Goal: Task Accomplishment & Management: Complete application form

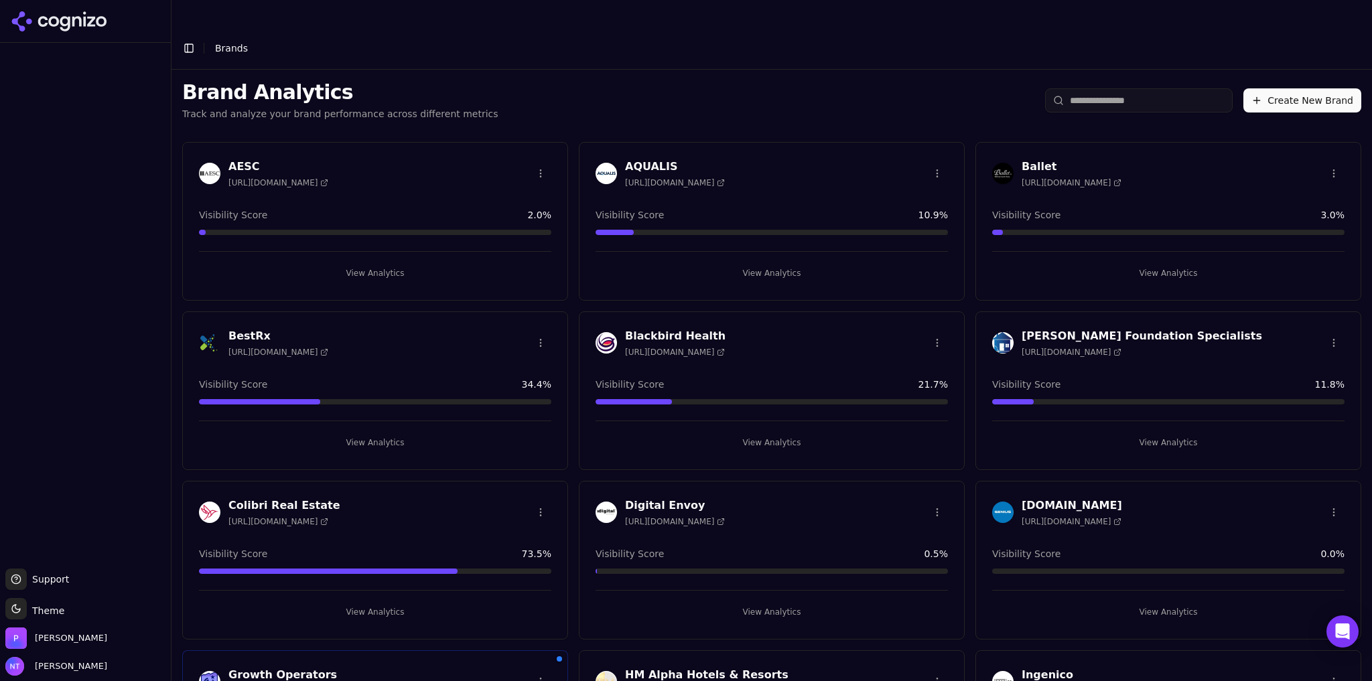
click at [670, 76] on div "Brand Analytics Track and analyze your brand performance across different metri…" at bounding box center [772, 101] width 1201 height 62
click at [758, 602] on button "View Analytics" at bounding box center [772, 612] width 352 height 21
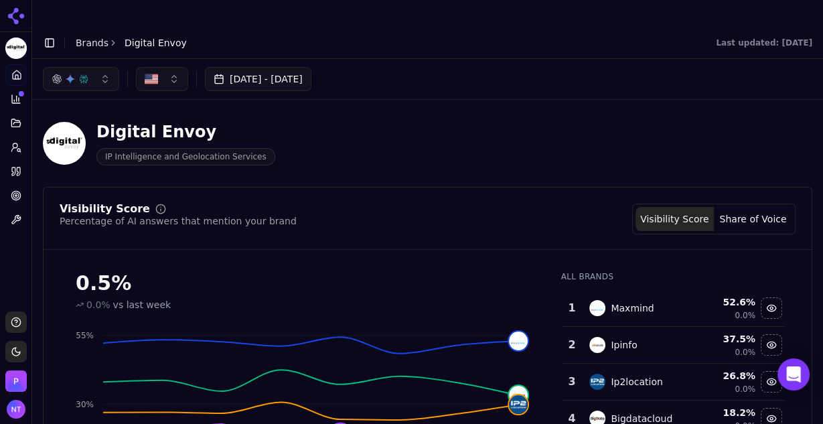
click at [17, 98] on icon at bounding box center [17, 98] width 0 height 5
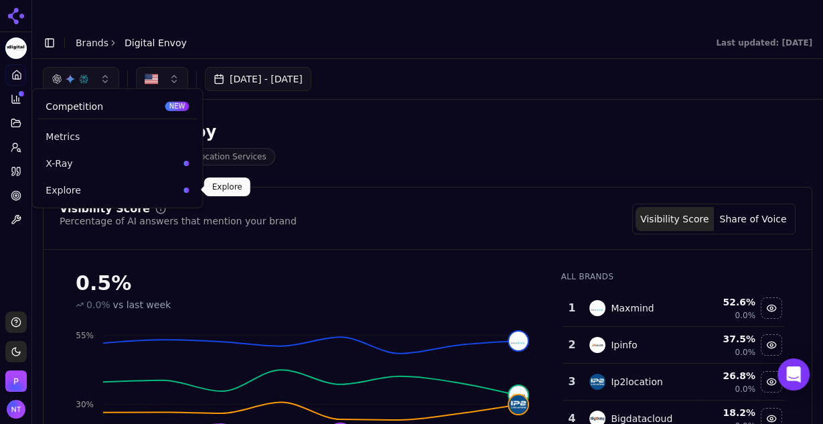
click at [64, 196] on span "Explore" at bounding box center [112, 190] width 133 height 13
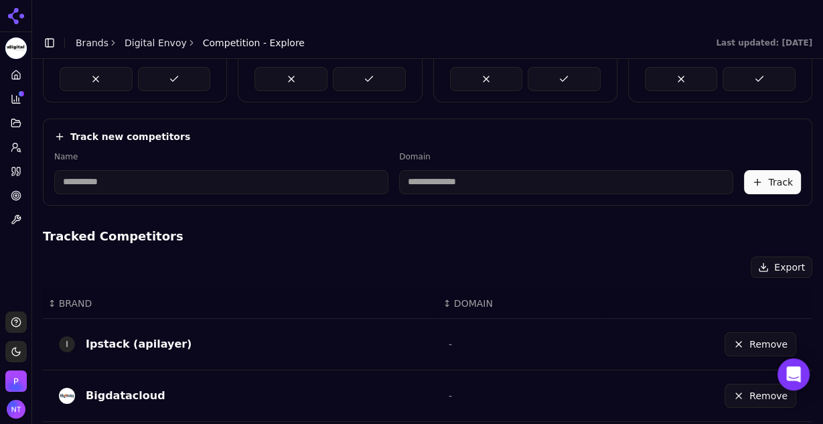
scroll to position [133, 0]
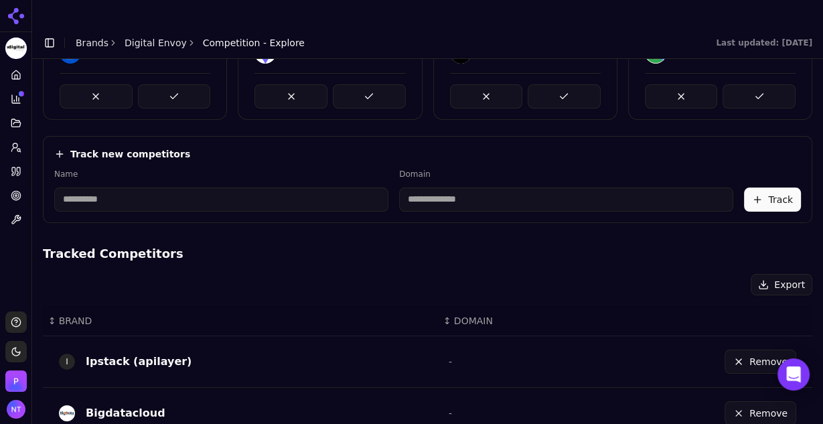
click at [133, 188] on input at bounding box center [221, 200] width 334 height 24
type input "********"
click at [437, 188] on input at bounding box center [504, 200] width 293 height 24
type input "**********"
click at [758, 188] on button "Track" at bounding box center [772, 200] width 57 height 24
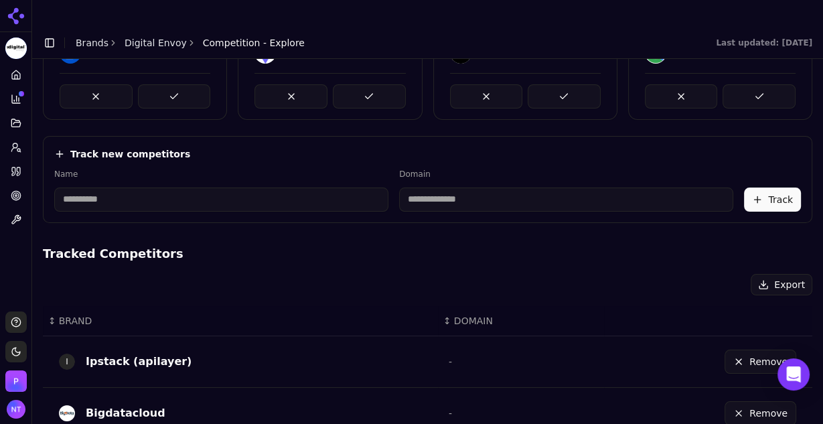
click at [151, 188] on input at bounding box center [221, 200] width 334 height 24
type input "**********"
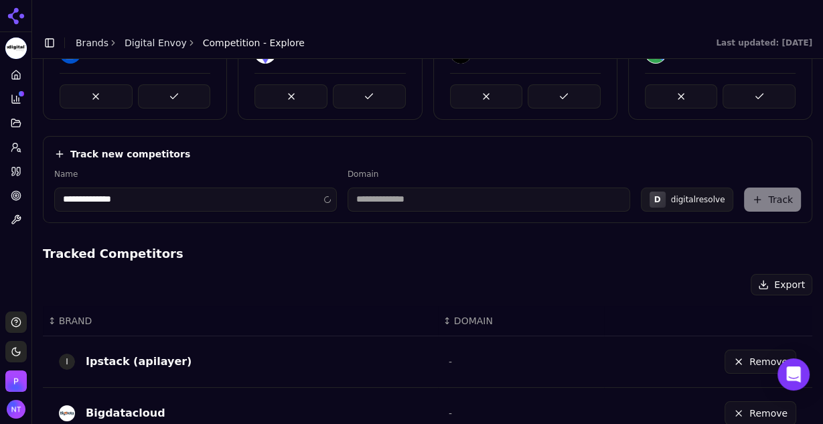
type input "**********"
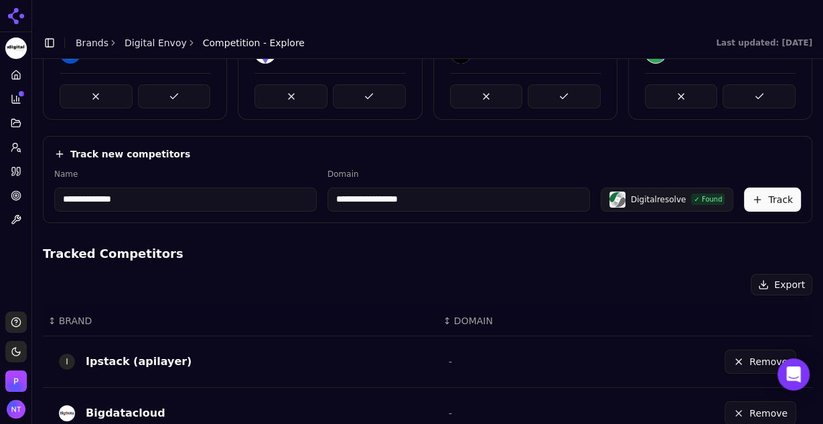
click at [744, 188] on button "Track" at bounding box center [772, 200] width 57 height 24
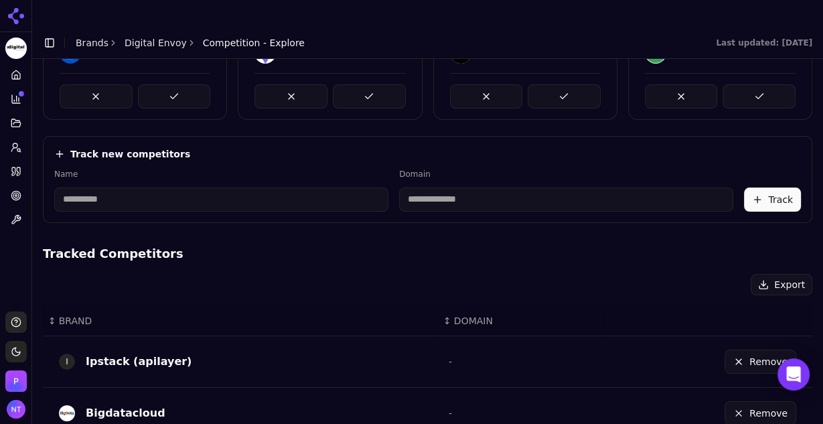
click at [184, 188] on input at bounding box center [221, 200] width 334 height 24
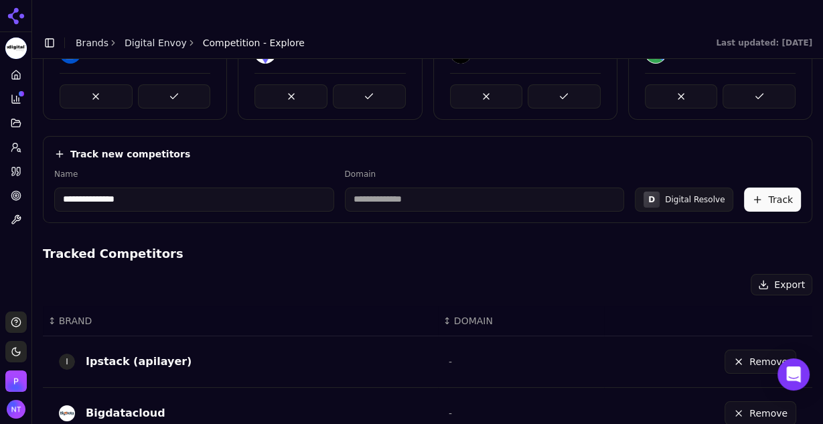
type input "**********"
click at [472, 188] on input at bounding box center [485, 200] width 280 height 24
type input "**********"
click at [766, 188] on button "Track" at bounding box center [772, 200] width 57 height 24
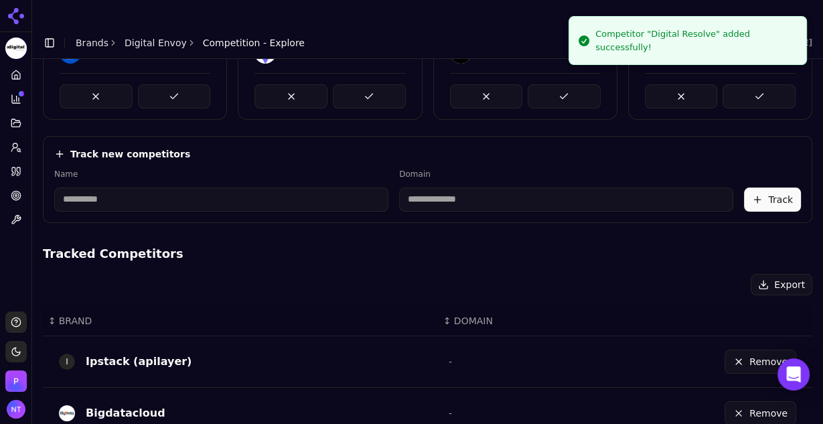
click at [110, 188] on input at bounding box center [221, 200] width 334 height 24
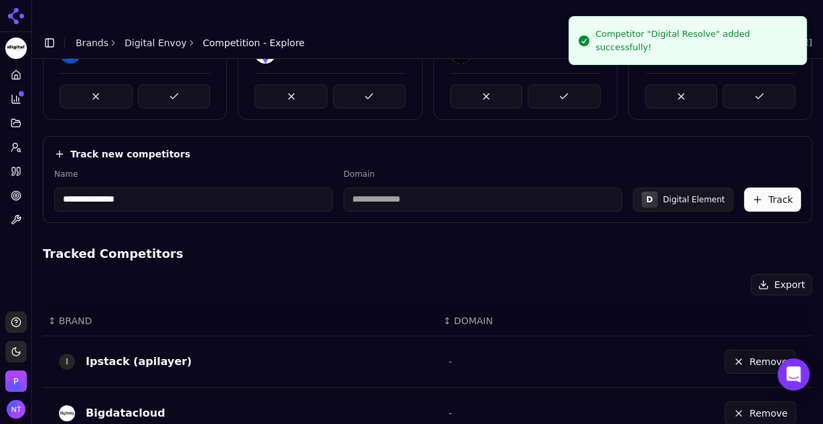
type input "**********"
click at [486, 188] on input at bounding box center [483, 200] width 279 height 24
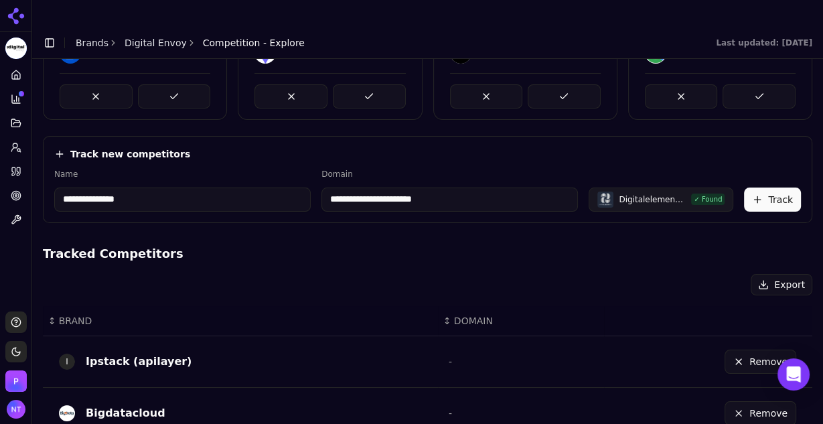
click at [416, 188] on input "**********" at bounding box center [450, 200] width 257 height 24
type input "**********"
click at [758, 188] on button "Track" at bounding box center [772, 200] width 57 height 24
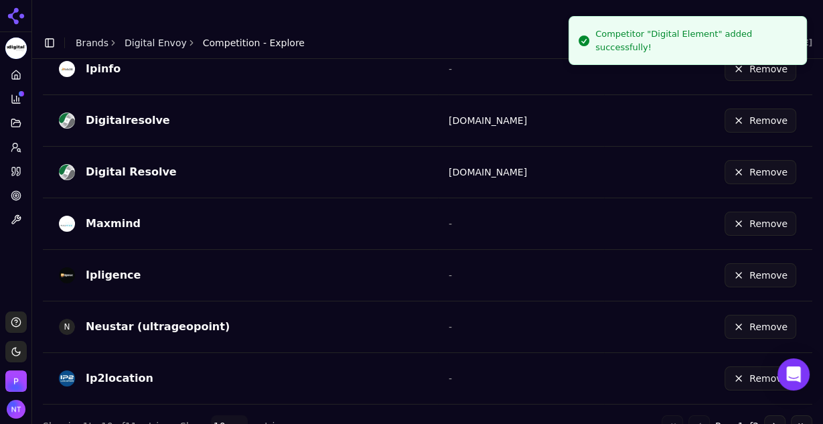
scroll to position [0, 0]
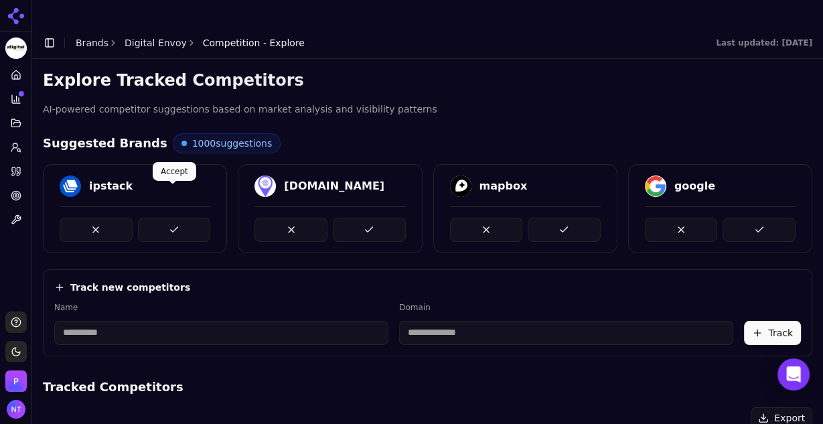
click at [180, 218] on button at bounding box center [174, 230] width 73 height 24
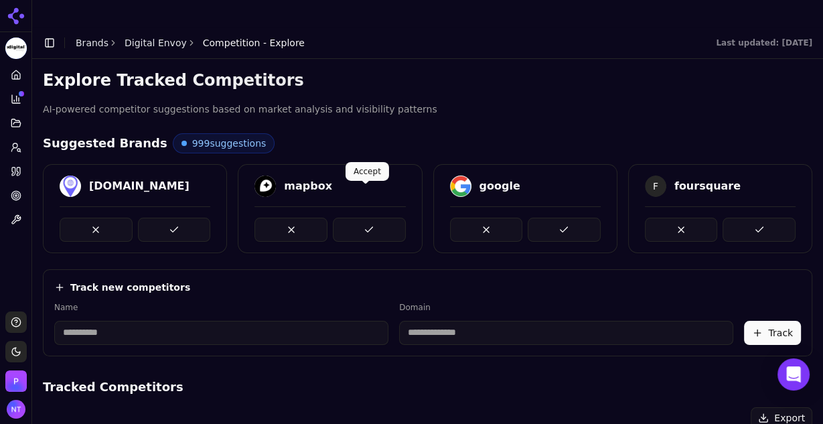
click at [375, 218] on button at bounding box center [369, 230] width 73 height 24
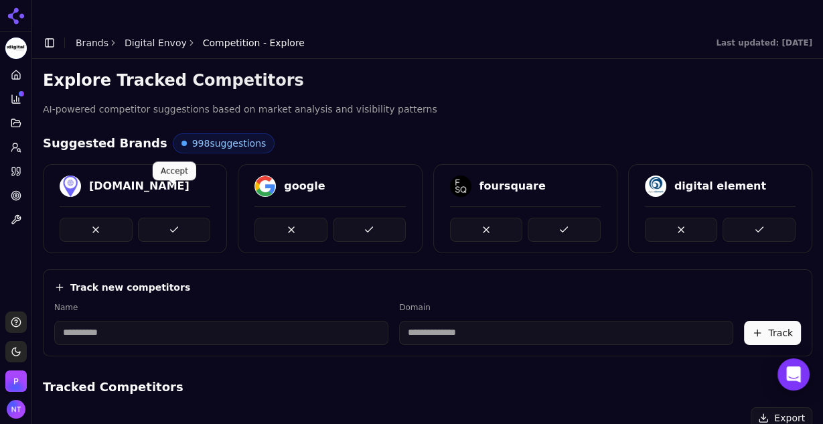
click at [176, 218] on button at bounding box center [174, 230] width 73 height 24
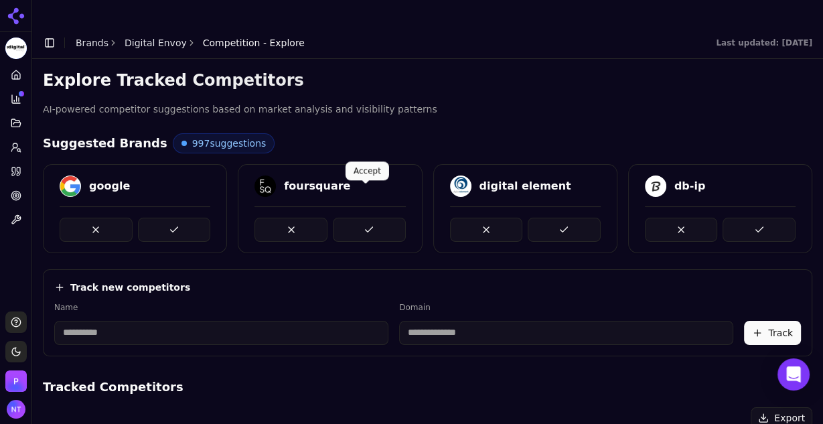
click at [350, 218] on button at bounding box center [369, 230] width 73 height 24
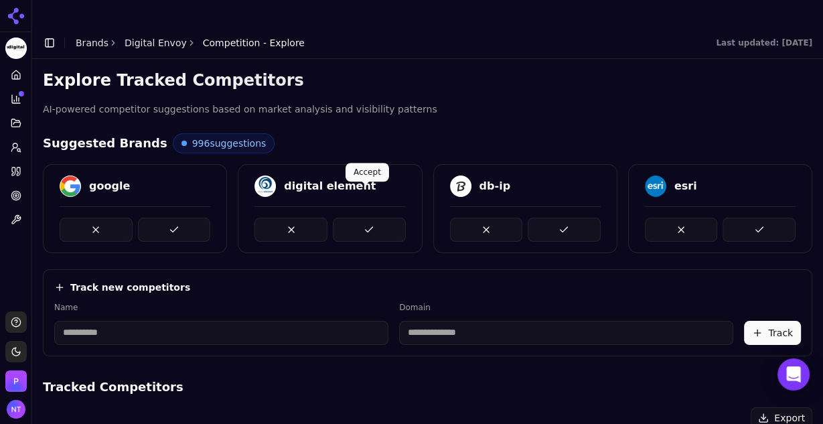
click at [382, 218] on button at bounding box center [369, 230] width 73 height 24
click at [371, 218] on button at bounding box center [369, 230] width 73 height 24
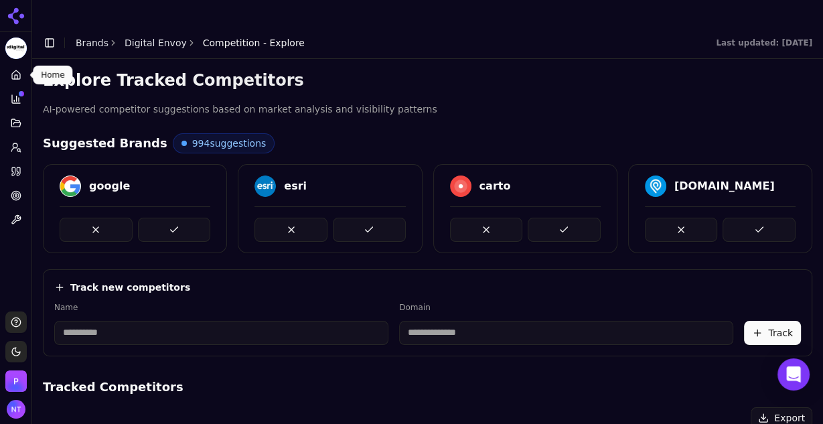
click at [17, 75] on icon at bounding box center [16, 77] width 3 height 4
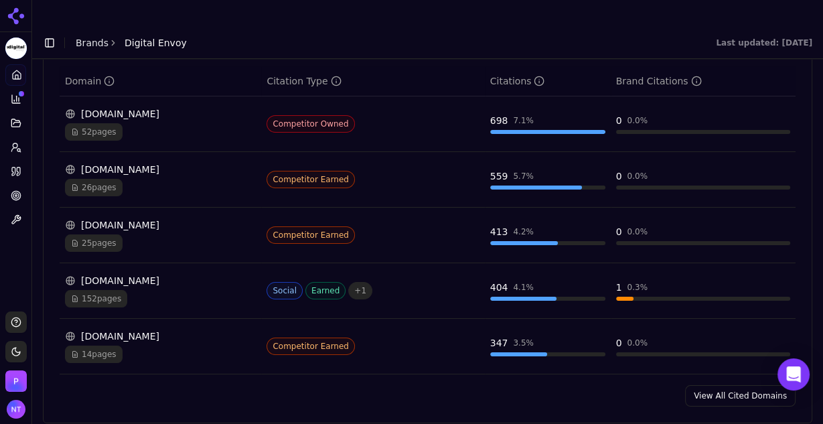
scroll to position [1365, 0]
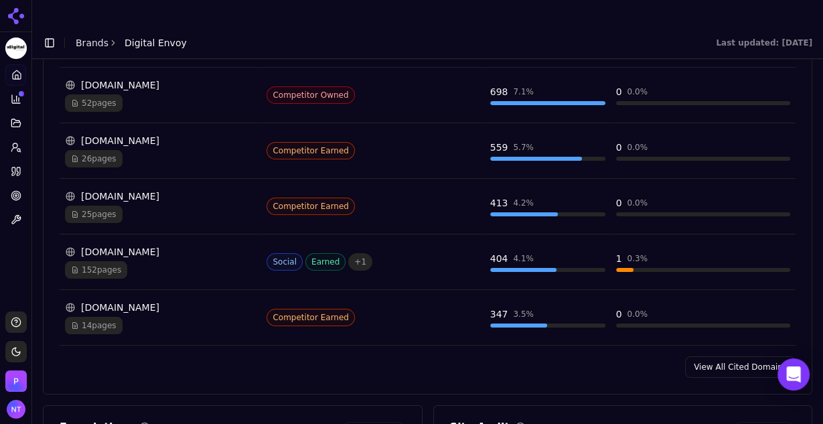
click at [746, 356] on link "View All Cited Domains" at bounding box center [740, 366] width 111 height 21
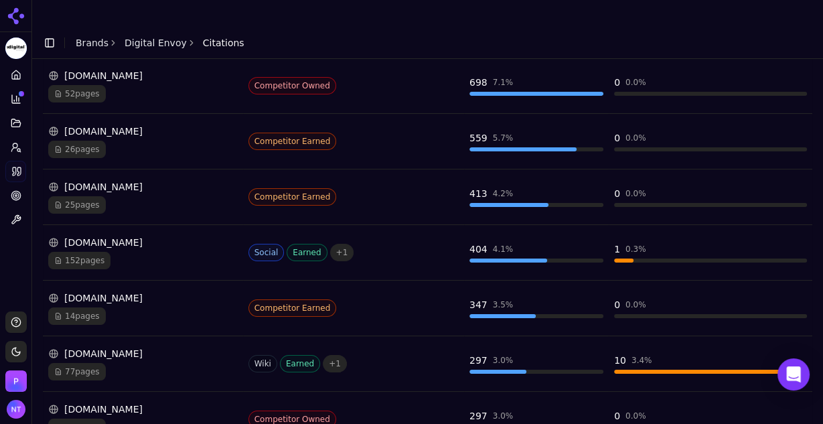
scroll to position [261, 0]
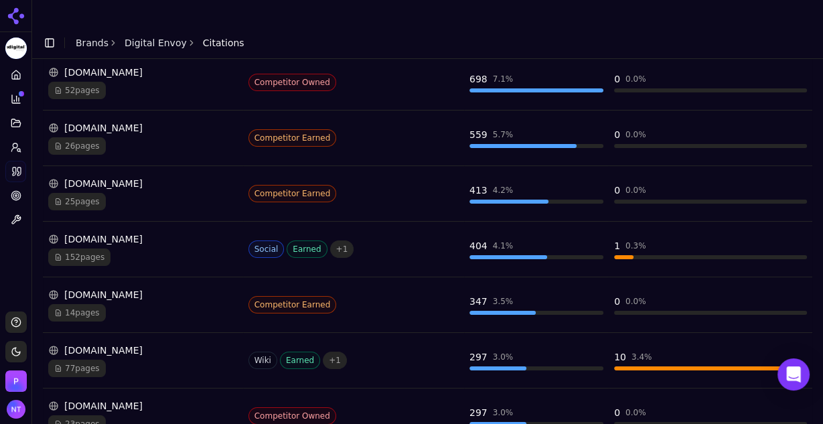
click at [191, 373] on div "77 pages" at bounding box center [143, 368] width 190 height 17
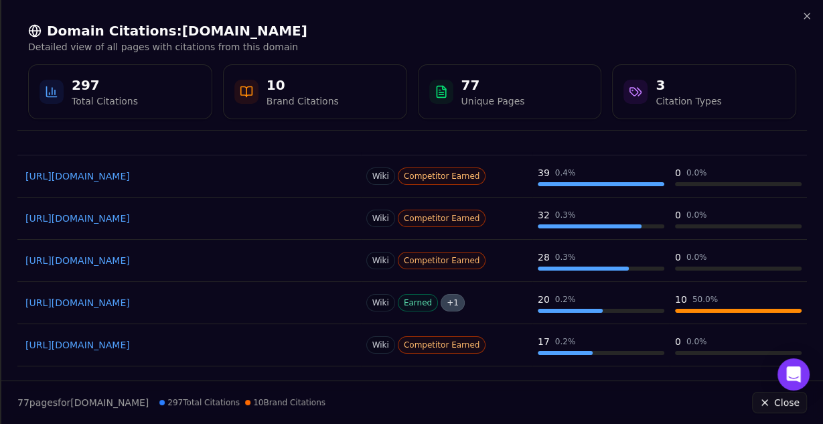
scroll to position [0, 0]
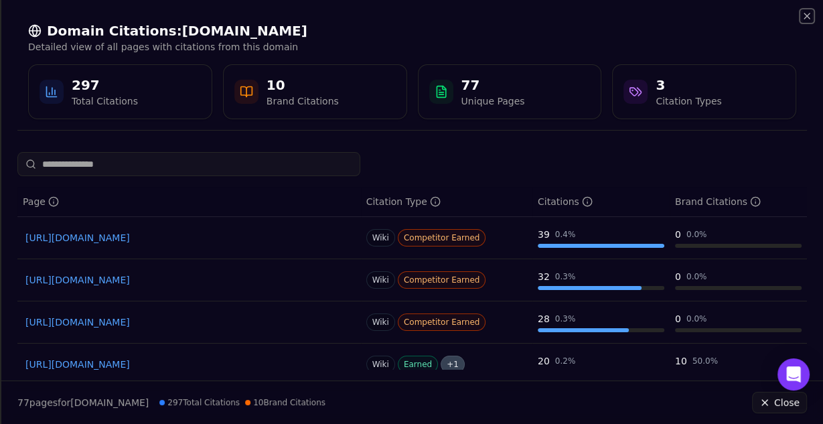
click at [807, 16] on icon "button" at bounding box center [807, 15] width 5 height 5
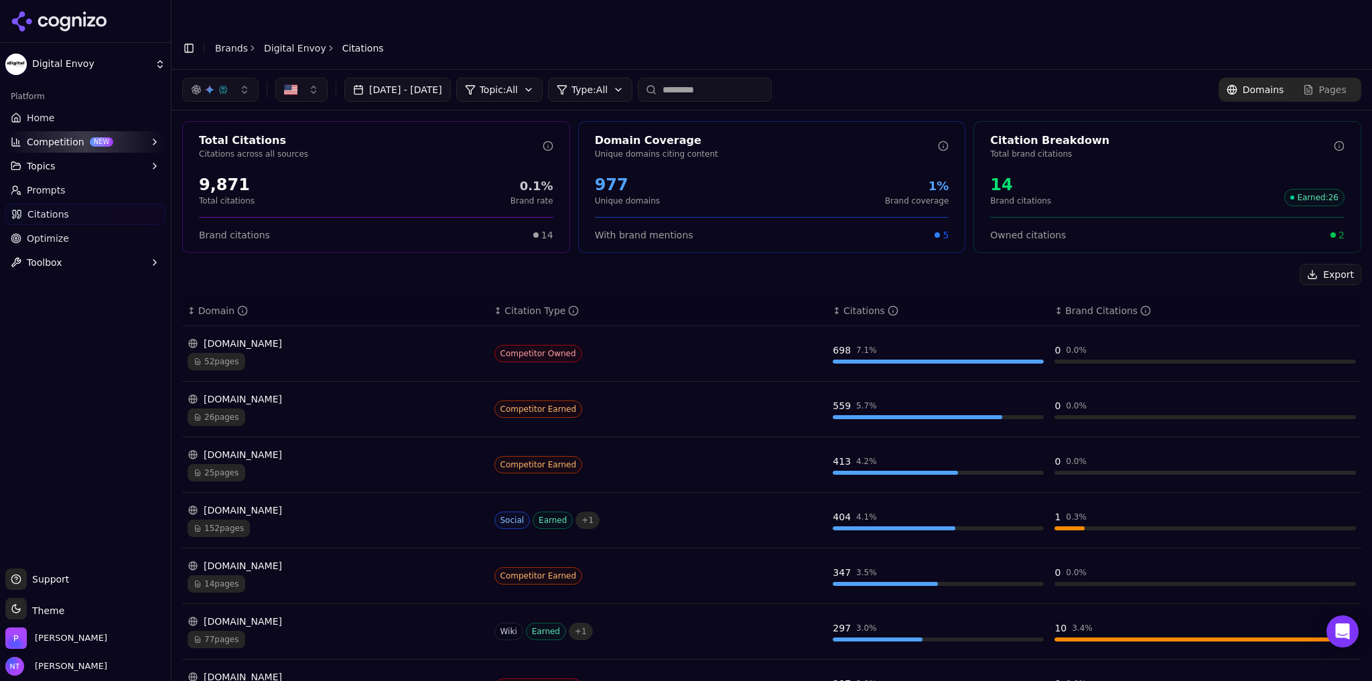
click at [229, 43] on link "Brands" at bounding box center [231, 48] width 33 height 11
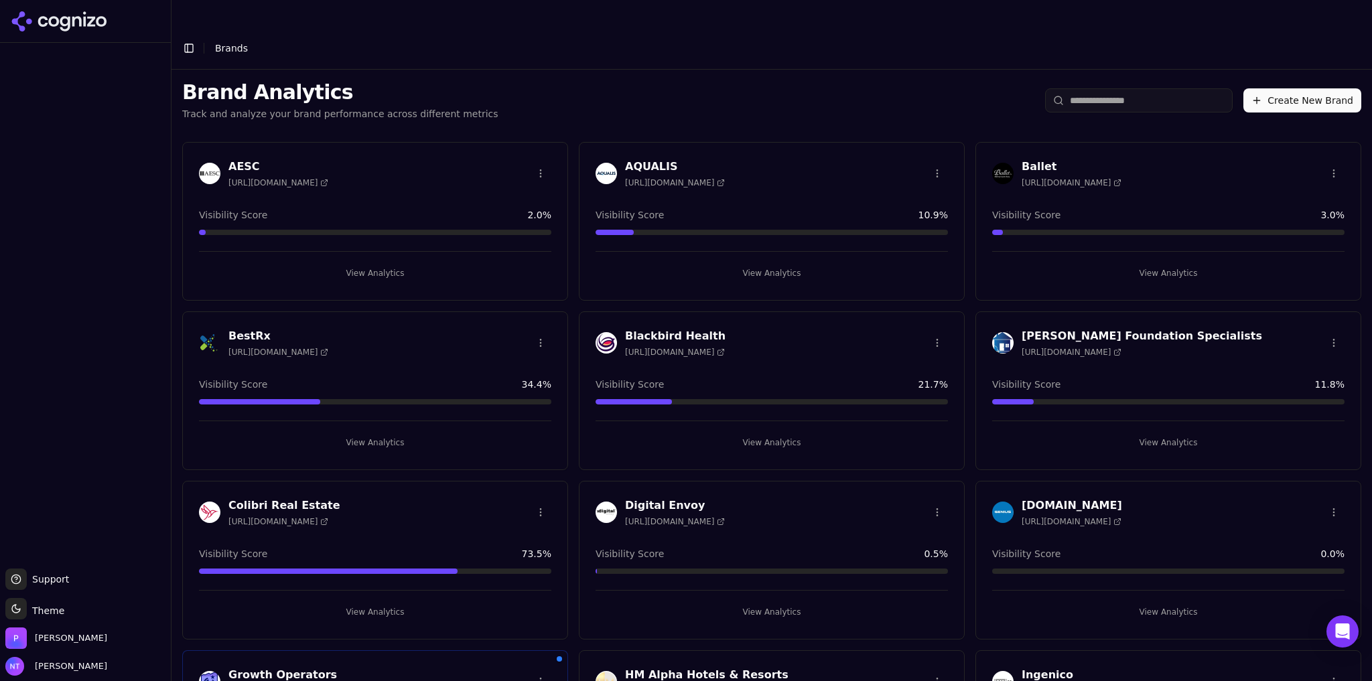
click at [775, 602] on button "View Analytics" at bounding box center [772, 612] width 352 height 21
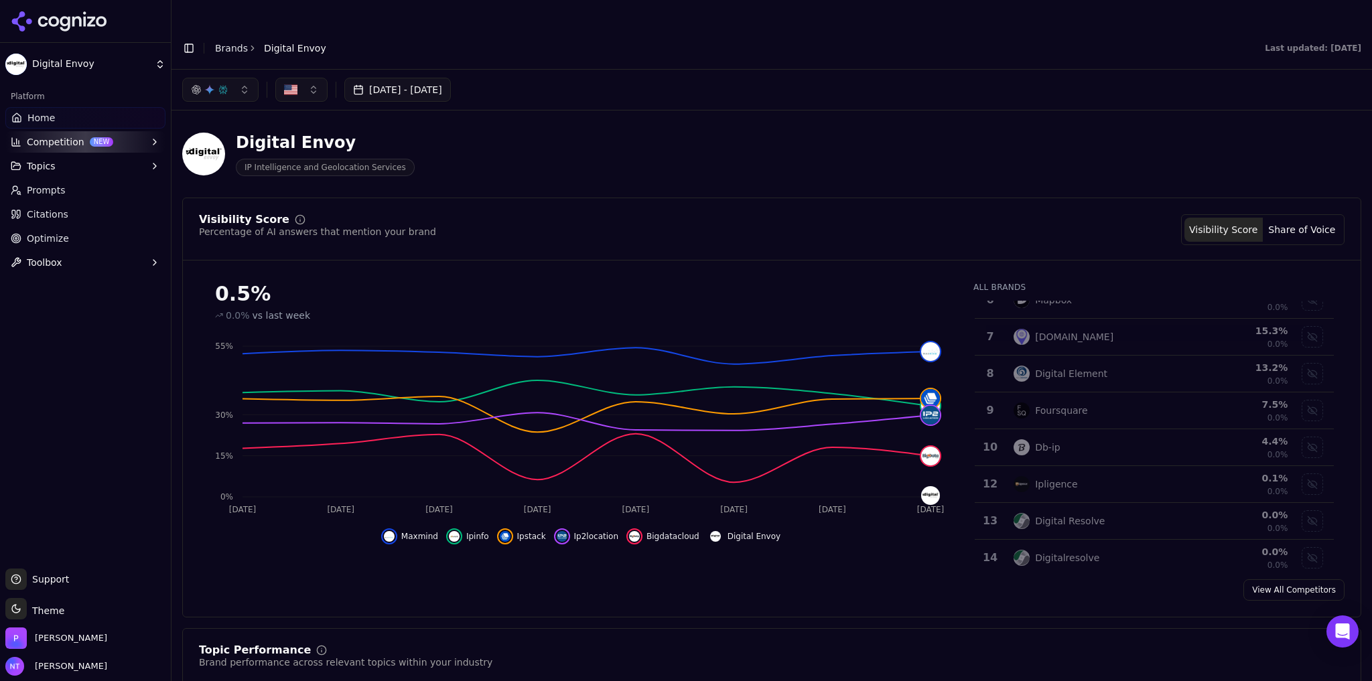
scroll to position [241, 0]
click at [1054, 354] on td "Digital Element" at bounding box center [1099, 372] width 186 height 37
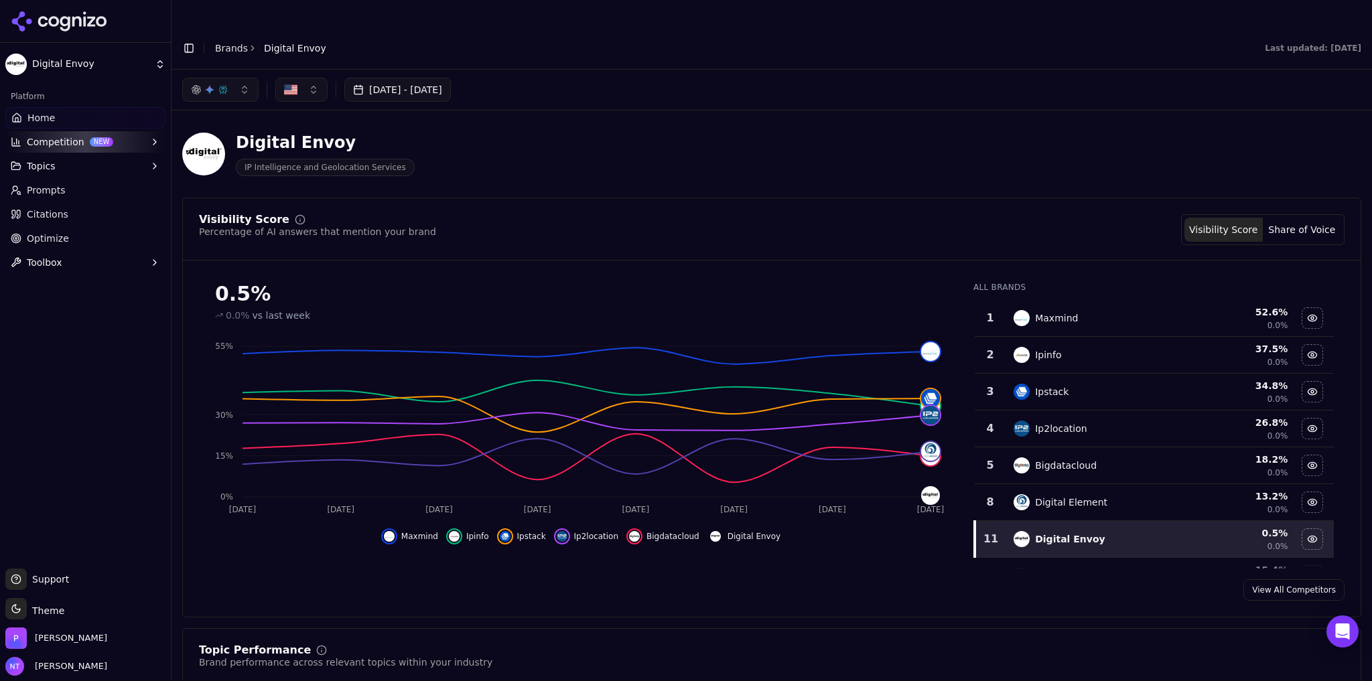
scroll to position [0, 0]
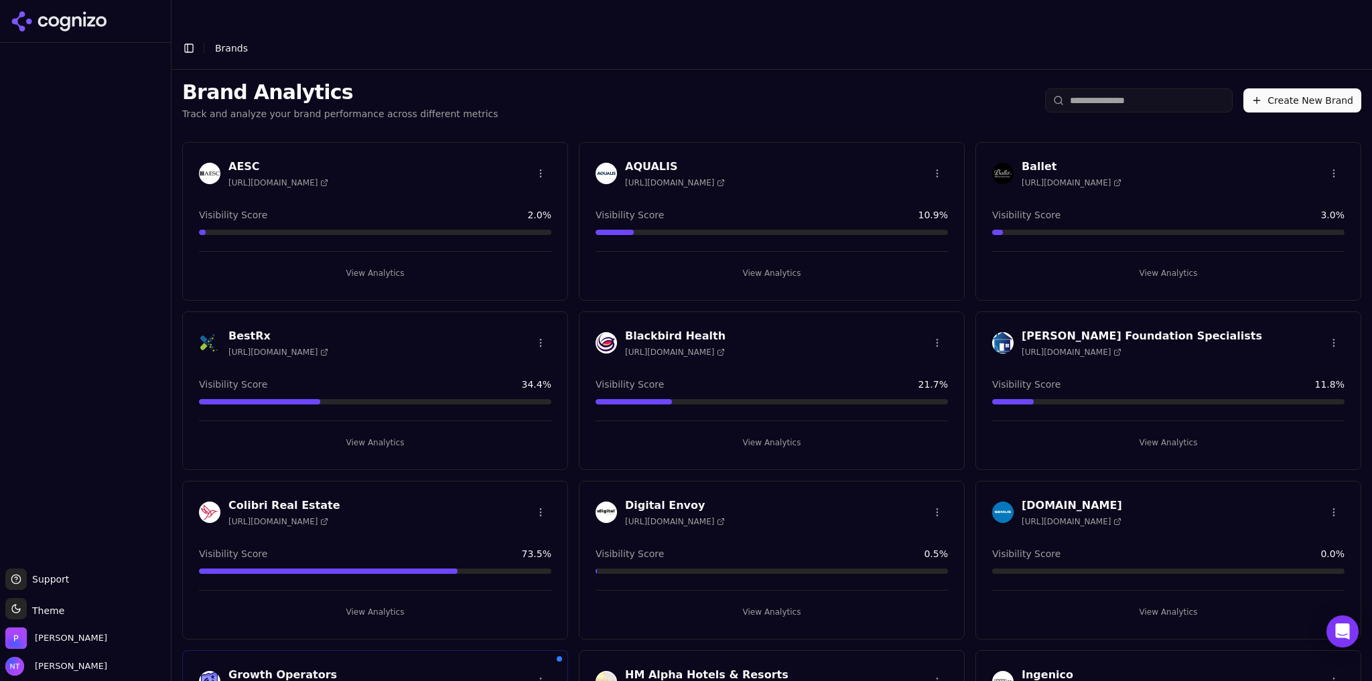
click at [896, 75] on div "Brand Analytics Track and analyze your brand performance across different metri…" at bounding box center [772, 101] width 1201 height 62
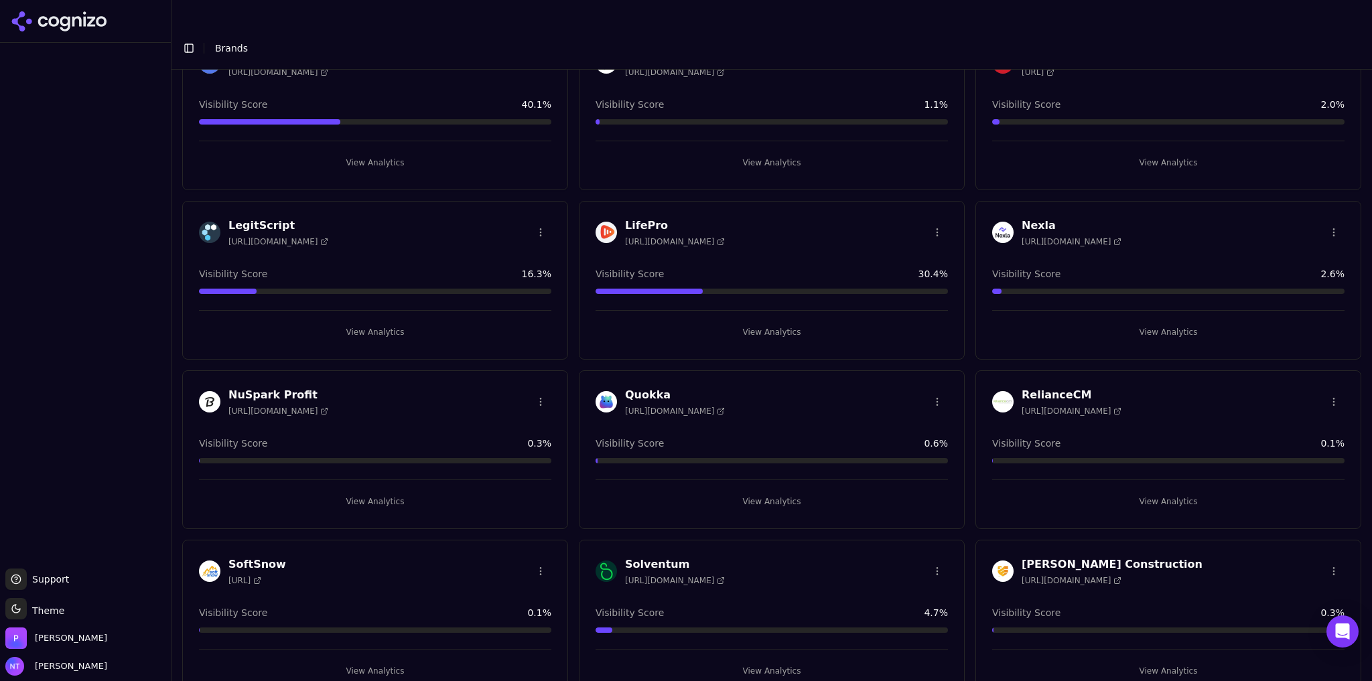
click at [1160, 491] on button "View Analytics" at bounding box center [1168, 501] width 352 height 21
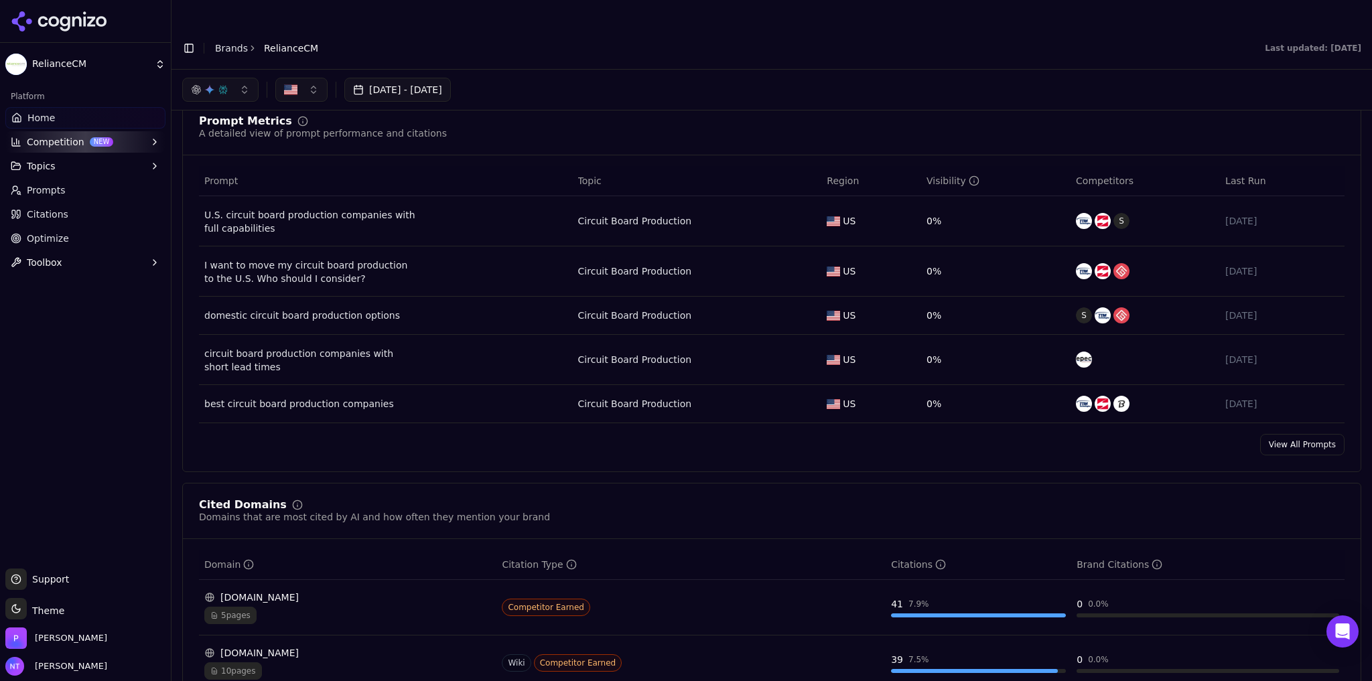
scroll to position [715, 0]
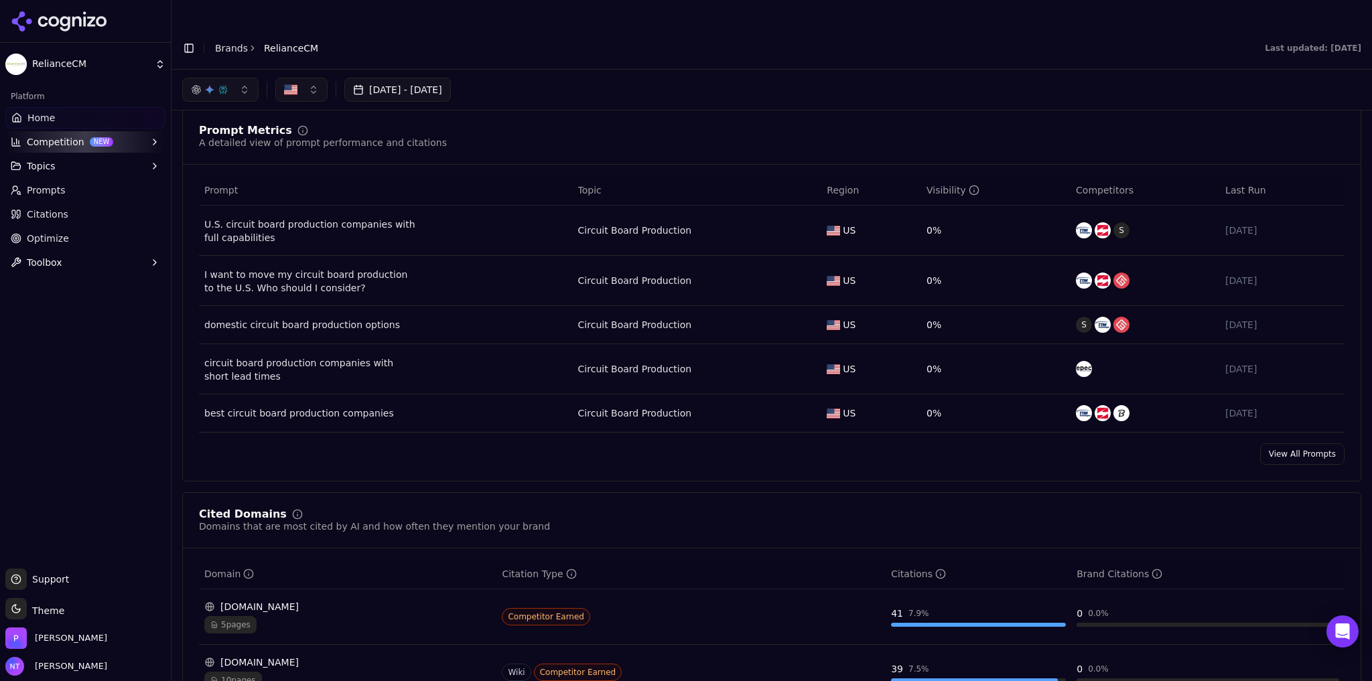
click at [1276, 444] on link "View All Prompts" at bounding box center [1302, 454] width 84 height 21
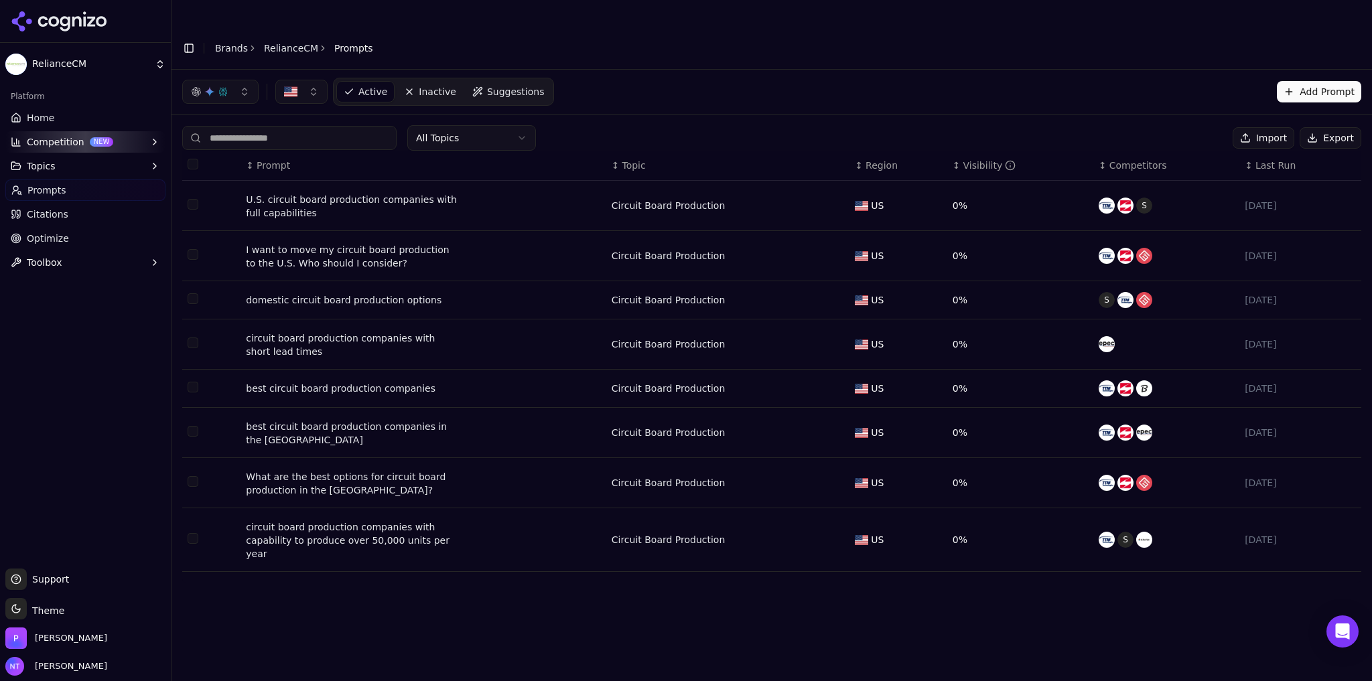
click at [978, 159] on div "Visibility" at bounding box center [989, 165] width 53 height 13
click at [285, 42] on link "RelianceCM" at bounding box center [291, 48] width 54 height 13
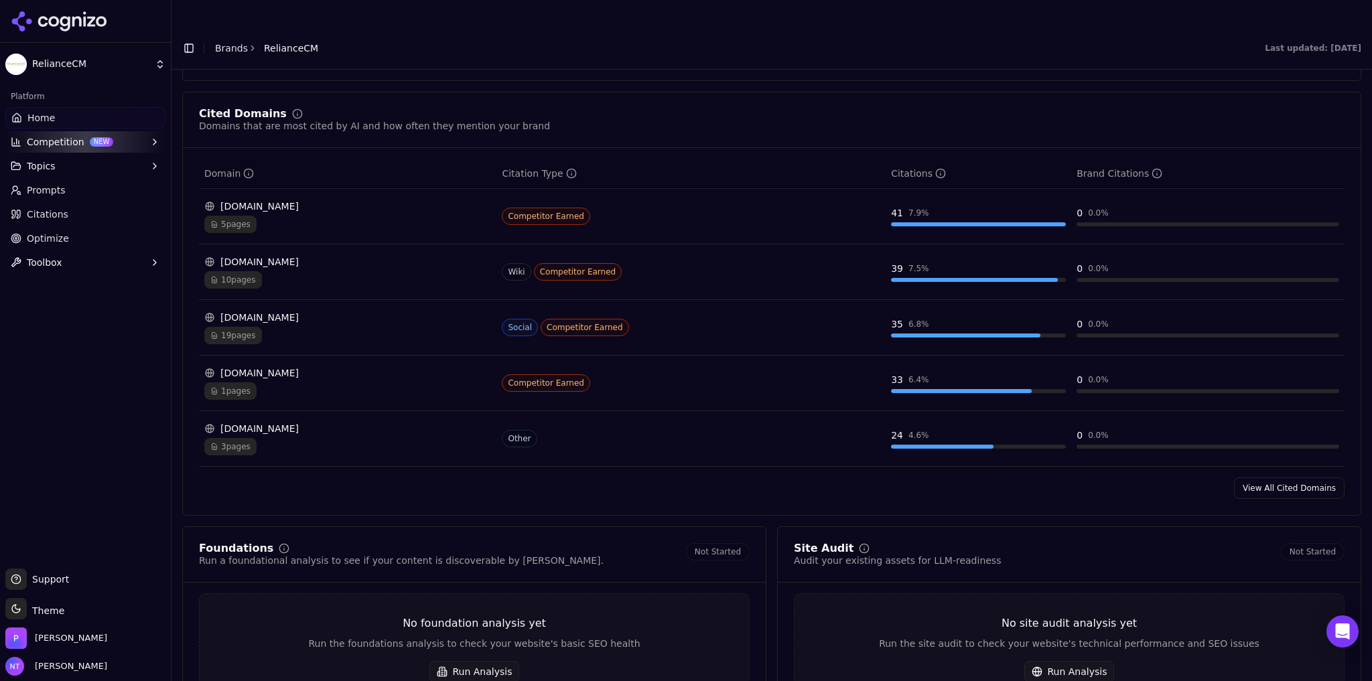
scroll to position [1123, 0]
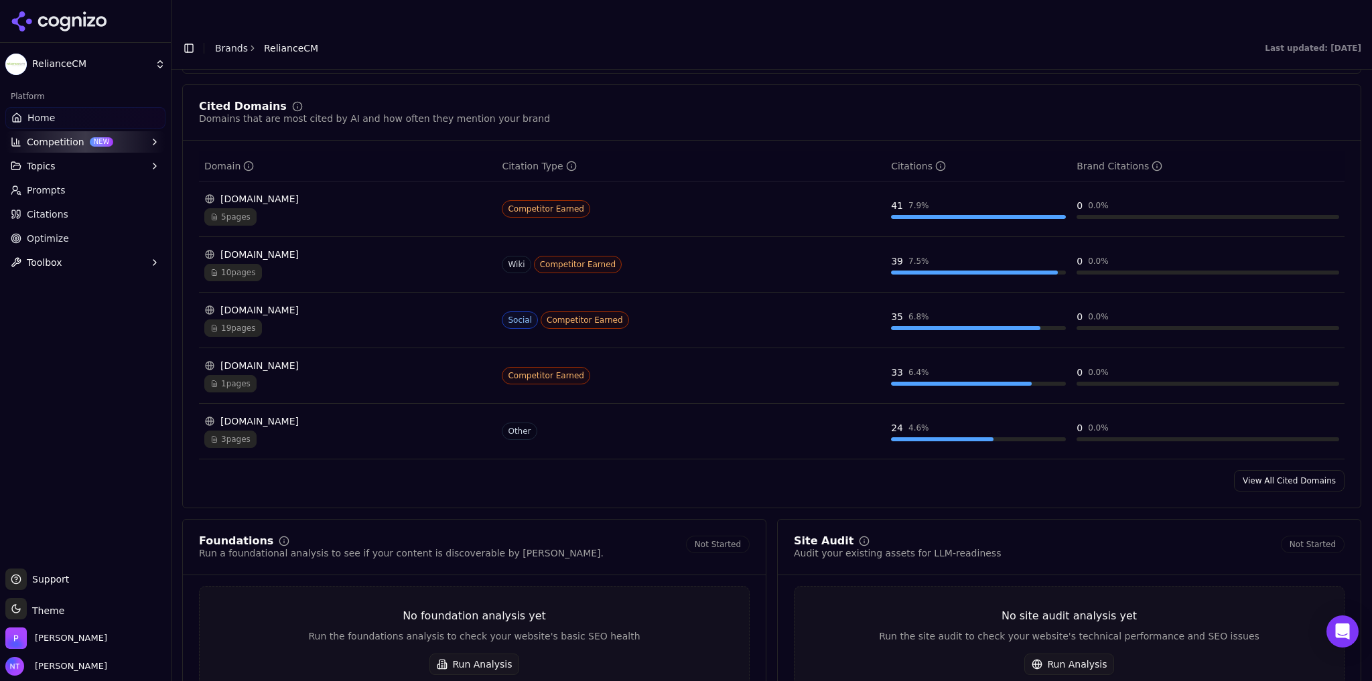
click at [385, 320] on div "19 pages" at bounding box center [347, 328] width 287 height 17
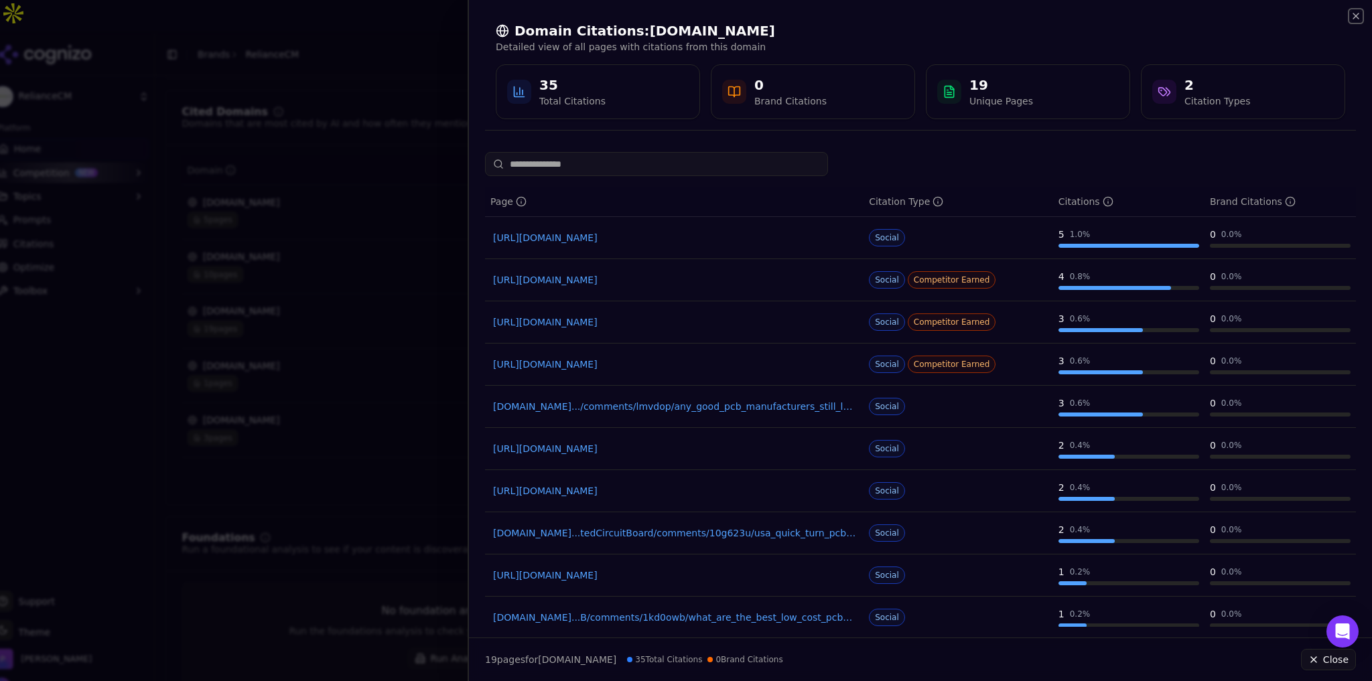
click at [1356, 17] on icon "button" at bounding box center [1356, 16] width 11 height 11
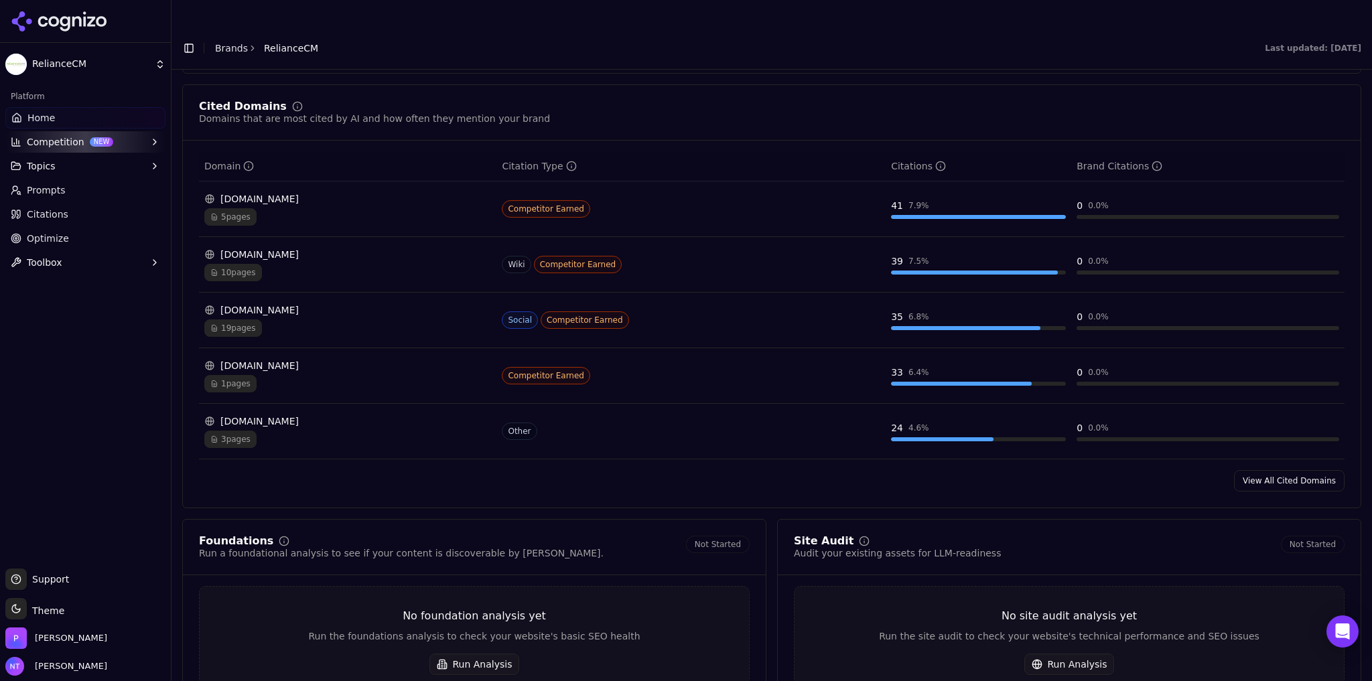
click at [1276, 470] on link "View All Cited Domains" at bounding box center [1289, 480] width 111 height 21
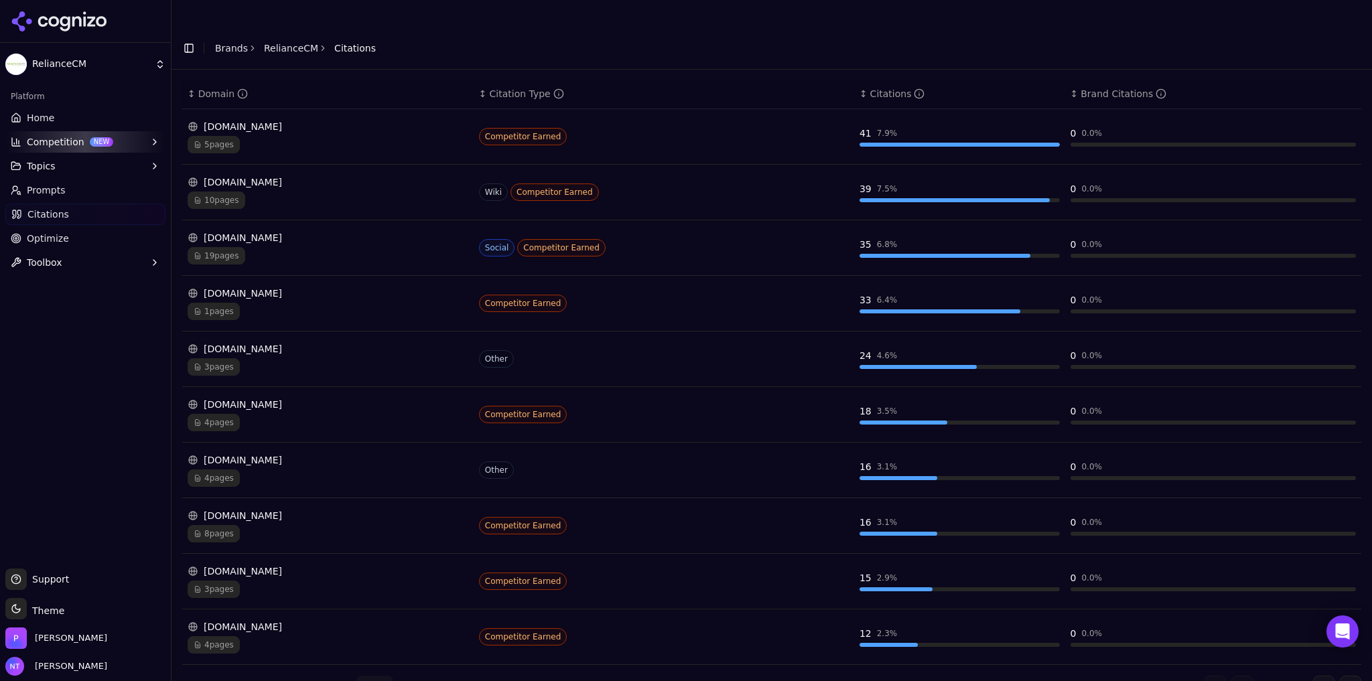
scroll to position [206, 0]
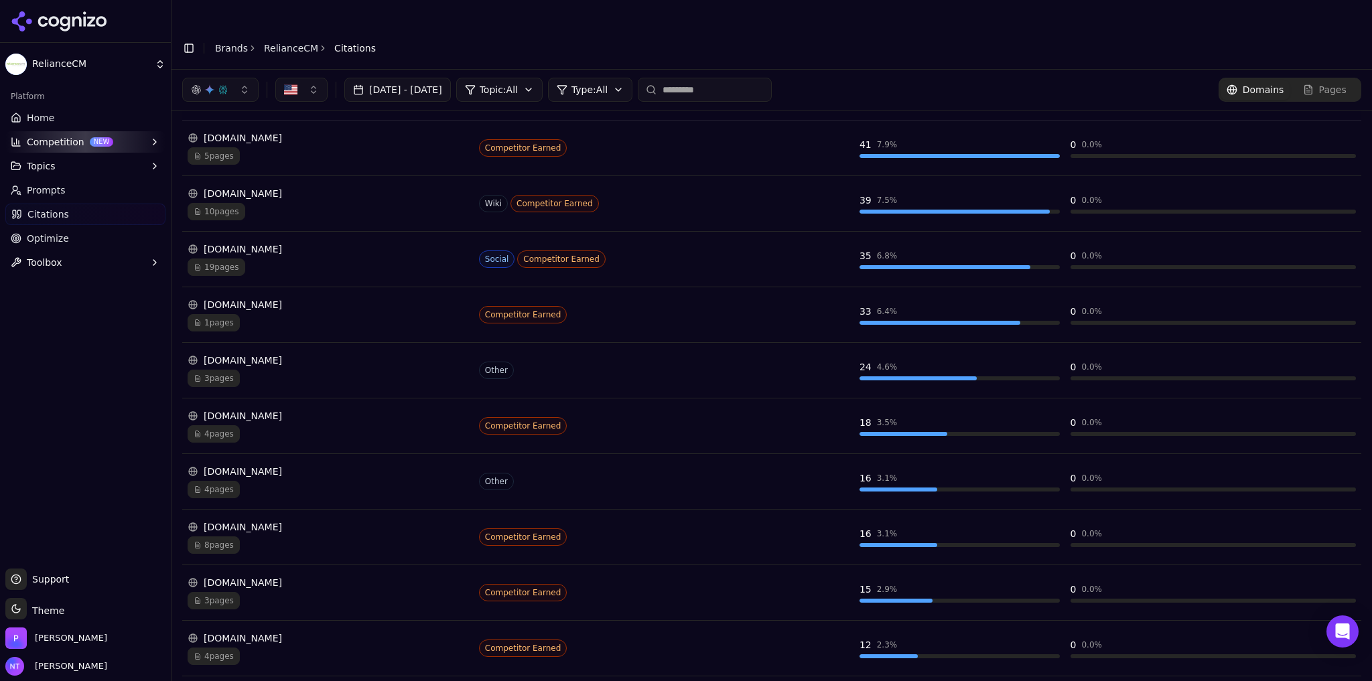
click at [223, 84] on div "button" at bounding box center [223, 89] width 11 height 11
click at [220, 143] on span "Google AI Overviews" at bounding box center [220, 144] width 84 height 27
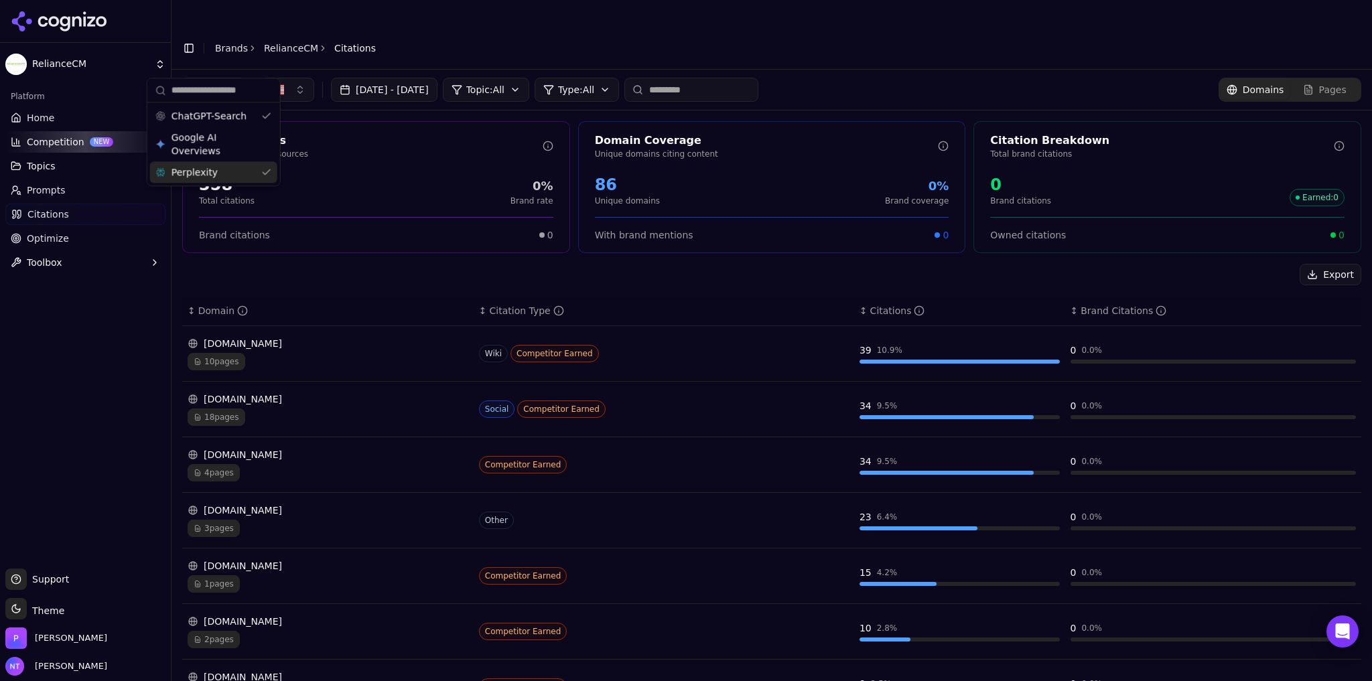
click at [210, 174] on span "Perplexity" at bounding box center [195, 171] width 46 height 13
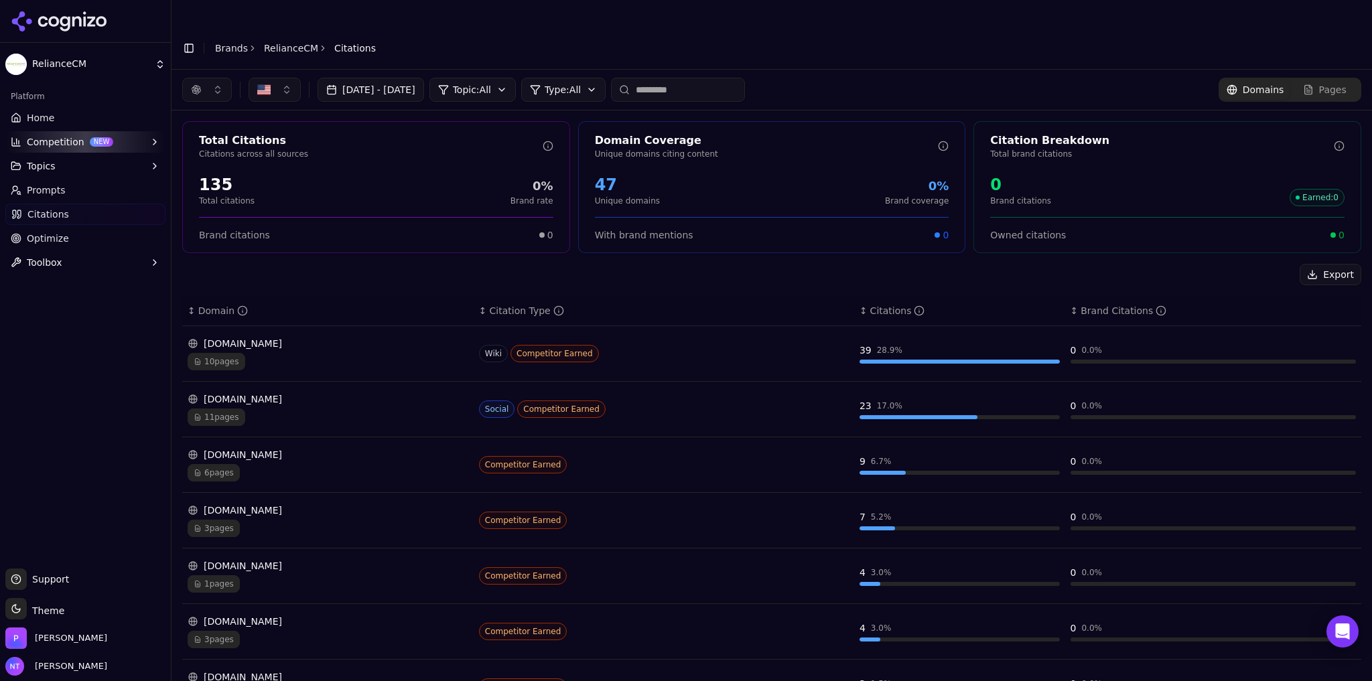
click at [839, 27] on header "Toggle Sidebar Brands RelianceCM Citations" at bounding box center [772, 48] width 1201 height 43
click at [201, 84] on div "button" at bounding box center [196, 89] width 11 height 11
click at [206, 158] on div "Google AI Overviews" at bounding box center [206, 144] width 127 height 35
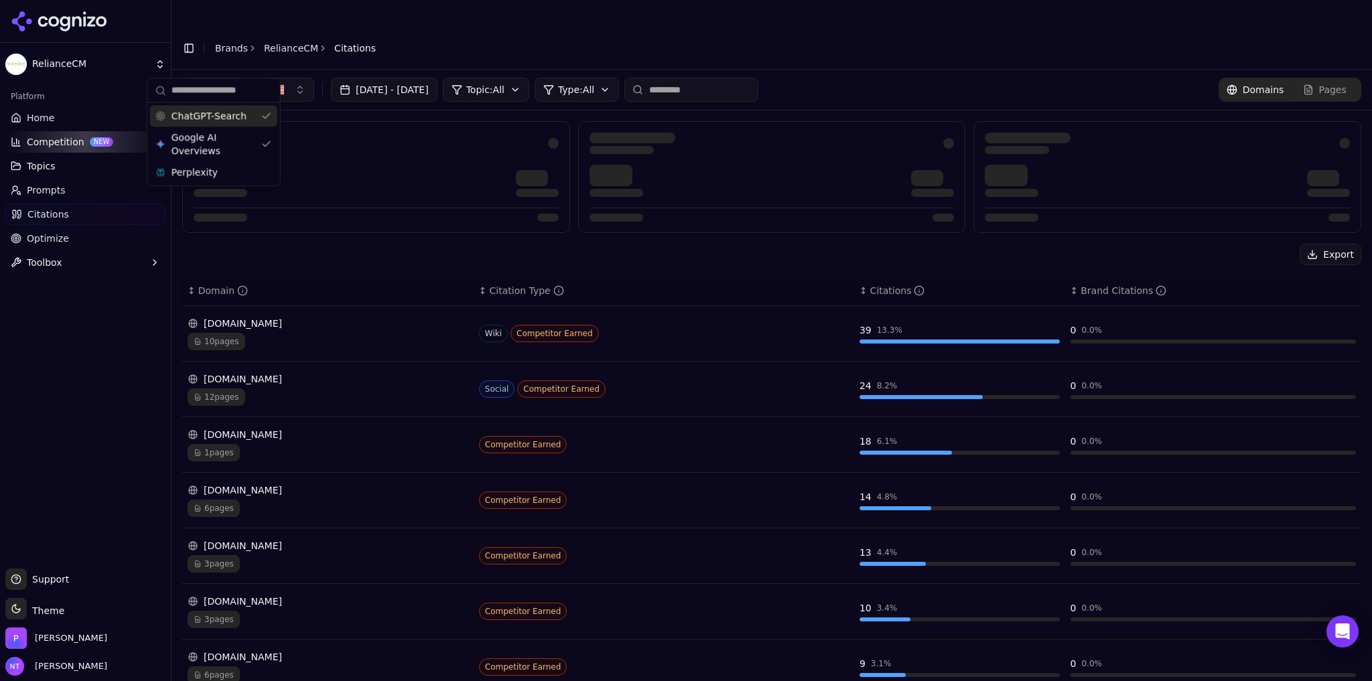
click at [215, 114] on span "ChatGPT-Search" at bounding box center [209, 115] width 75 height 13
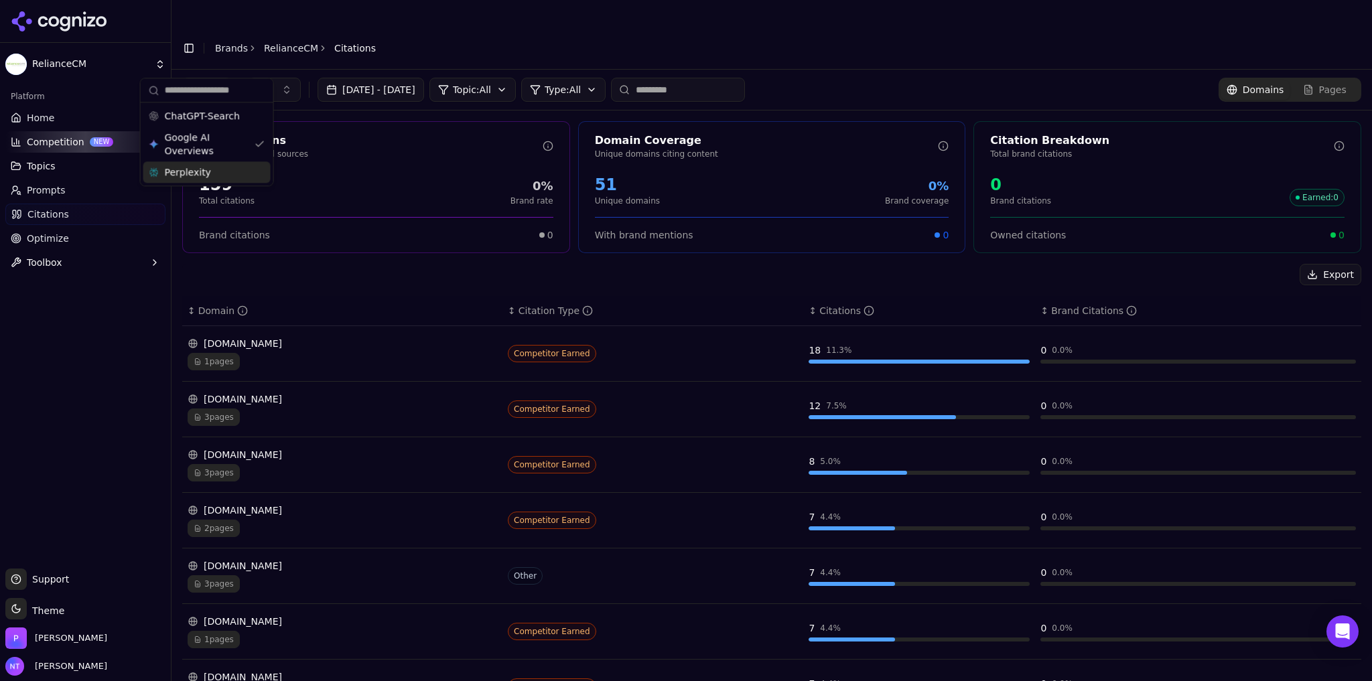
click at [222, 172] on div "Perplexity" at bounding box center [206, 171] width 127 height 21
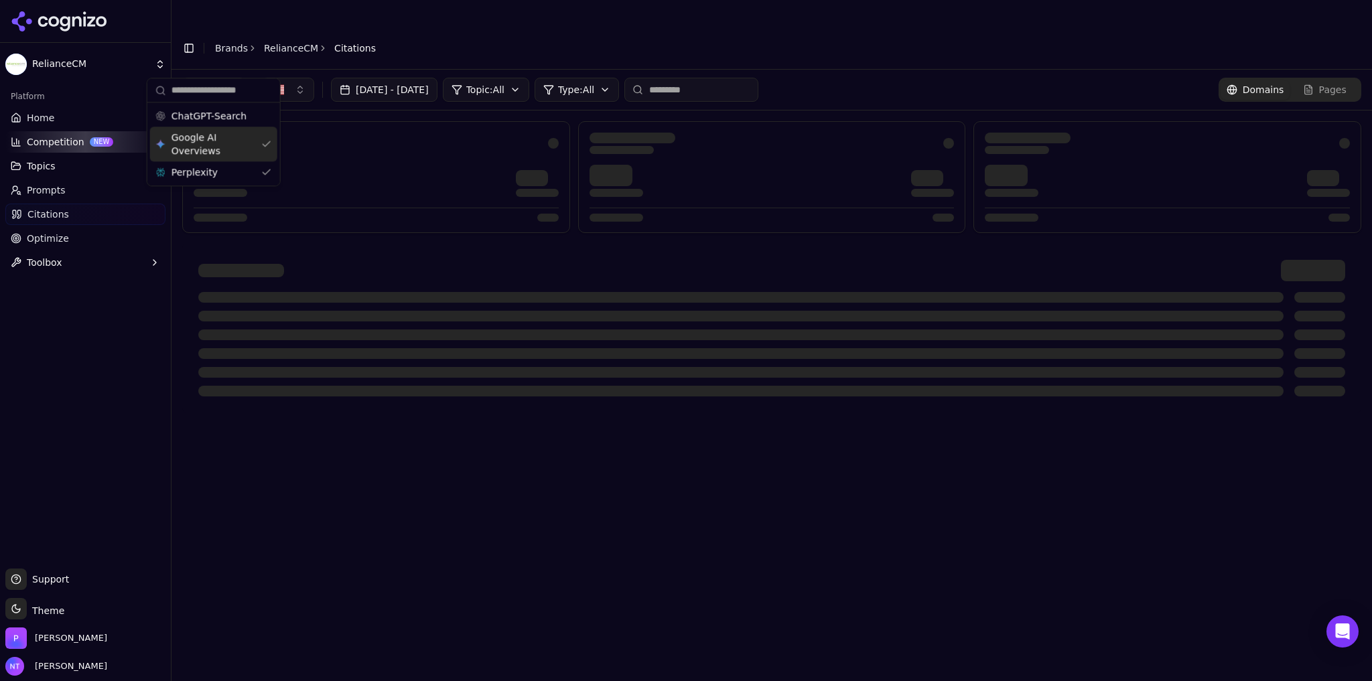
click at [203, 144] on span "Google AI Overviews" at bounding box center [214, 144] width 84 height 27
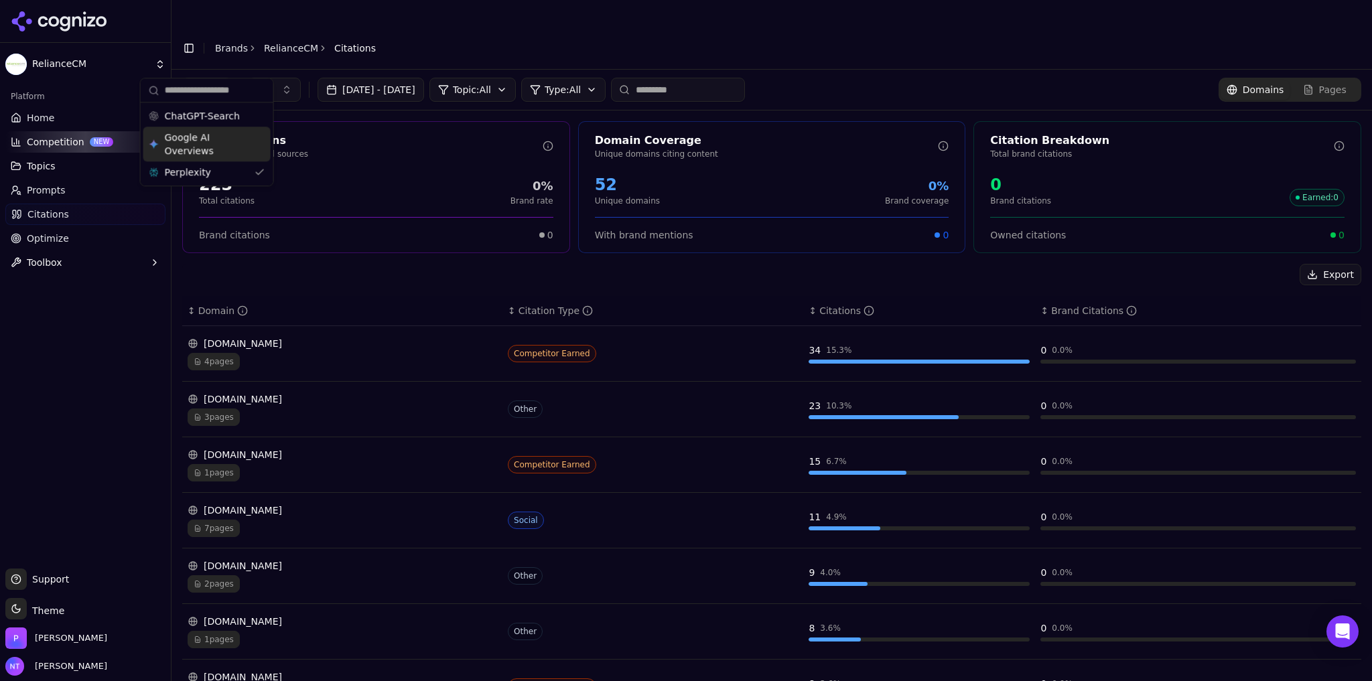
click at [264, 42] on link "RelianceCM" at bounding box center [291, 48] width 54 height 13
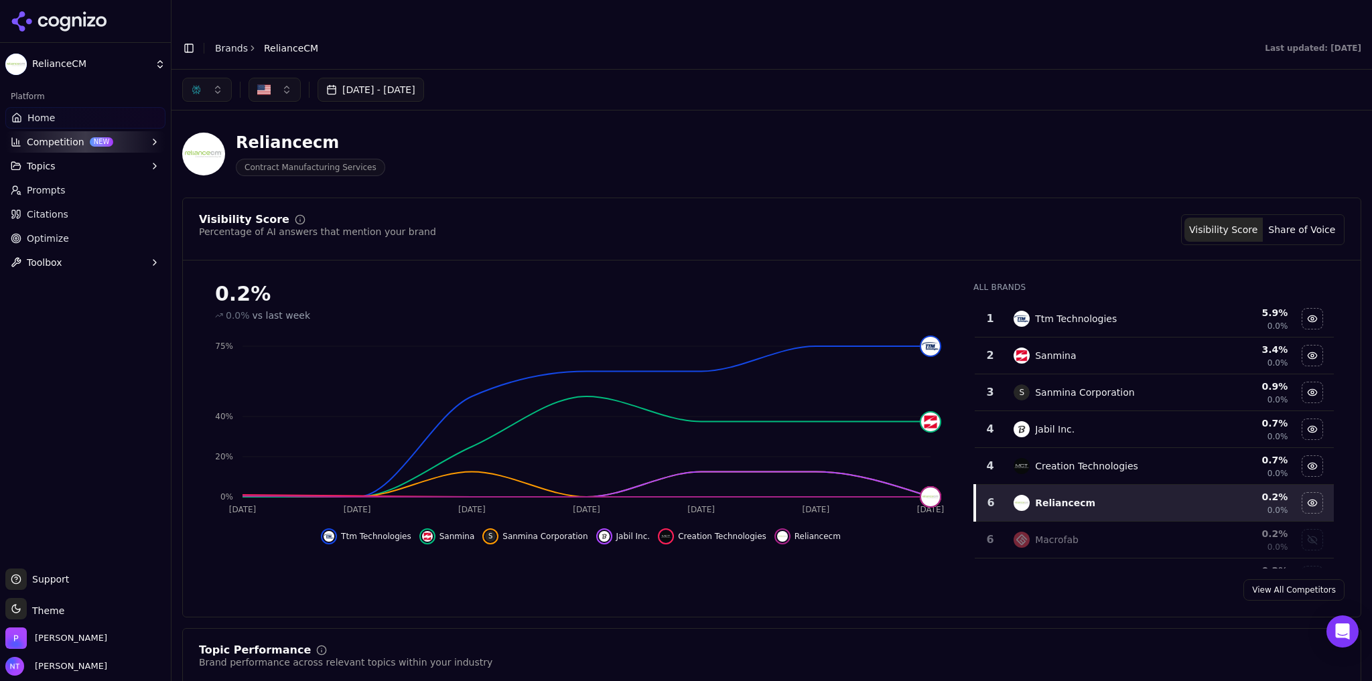
click at [208, 78] on button "button" at bounding box center [207, 90] width 50 height 24
click at [208, 116] on span "ChatGPT-Search" at bounding box center [202, 115] width 75 height 13
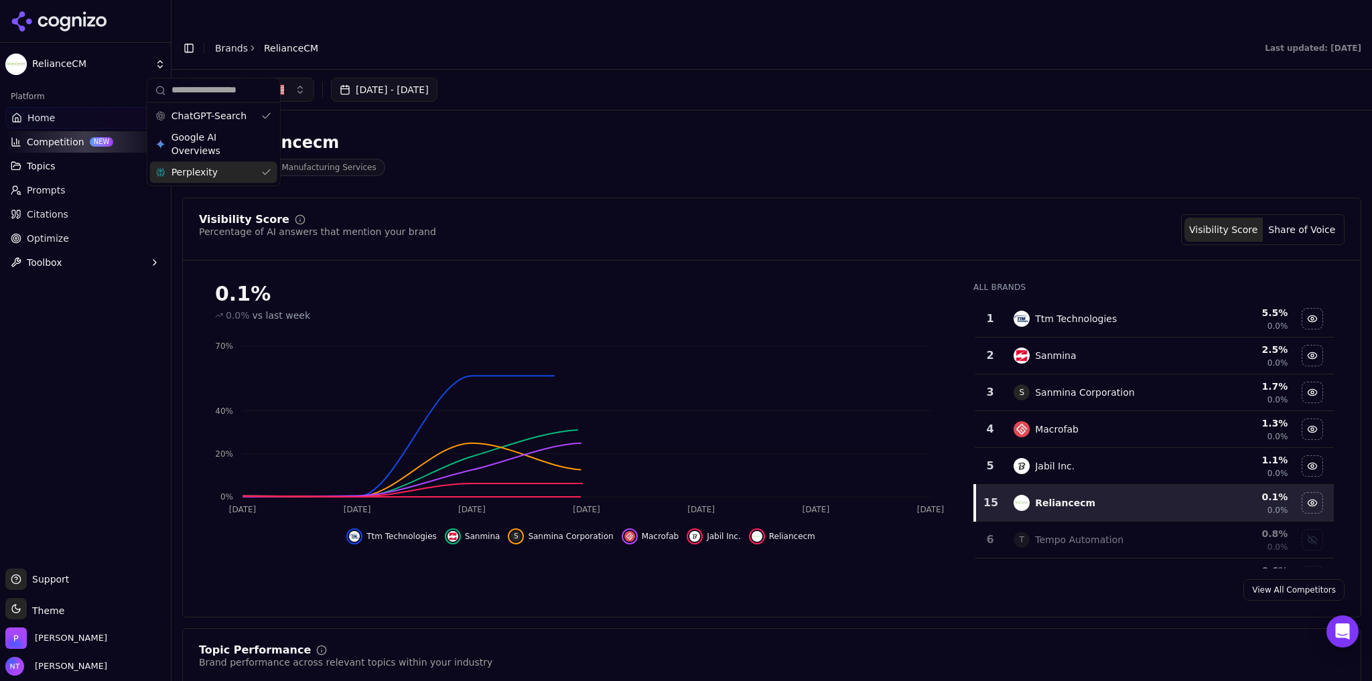
click at [216, 170] on div "Perplexity" at bounding box center [213, 171] width 127 height 21
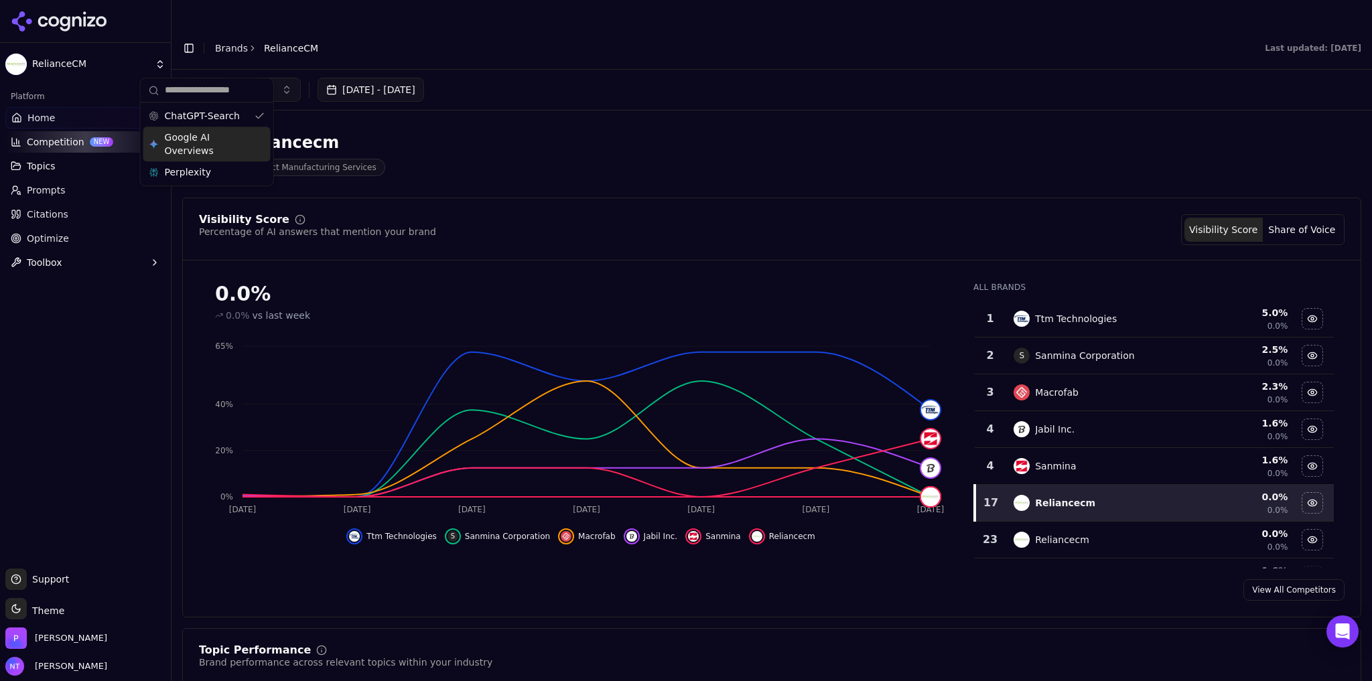
click at [202, 138] on span "Google AI Overviews" at bounding box center [207, 144] width 84 height 27
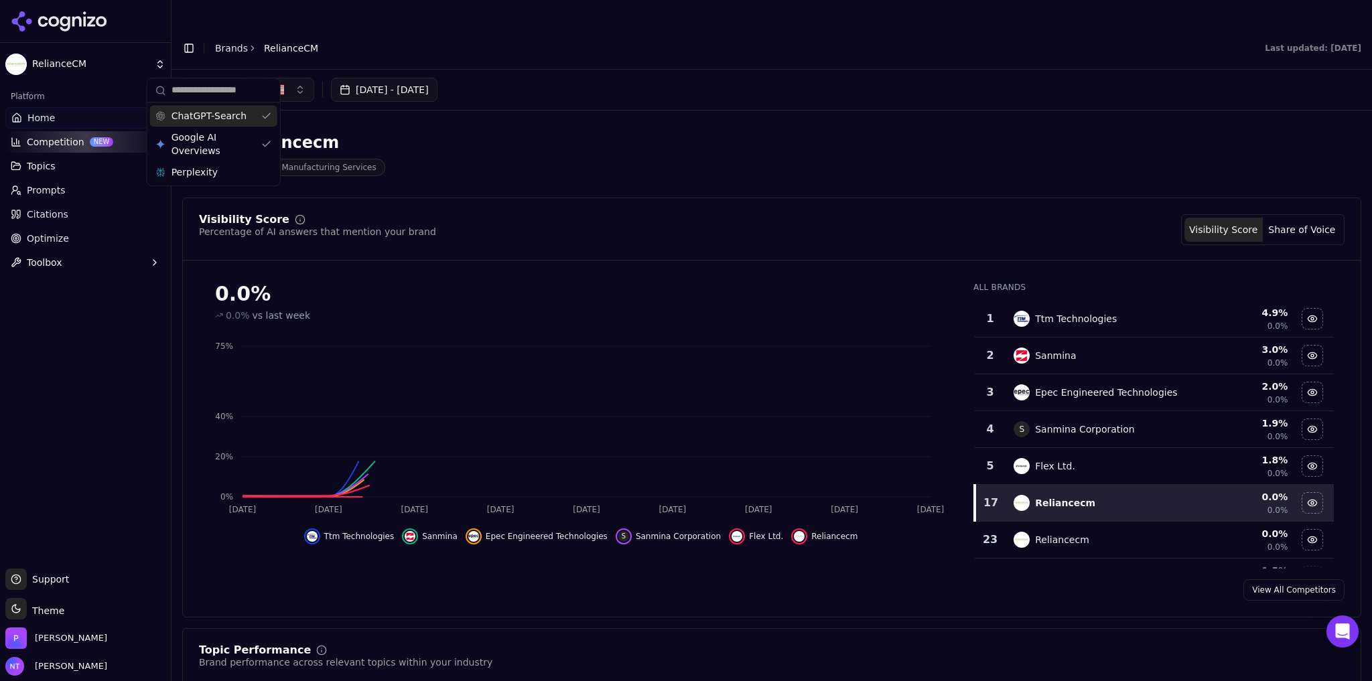
click at [212, 115] on span "ChatGPT-Search" at bounding box center [209, 115] width 75 height 13
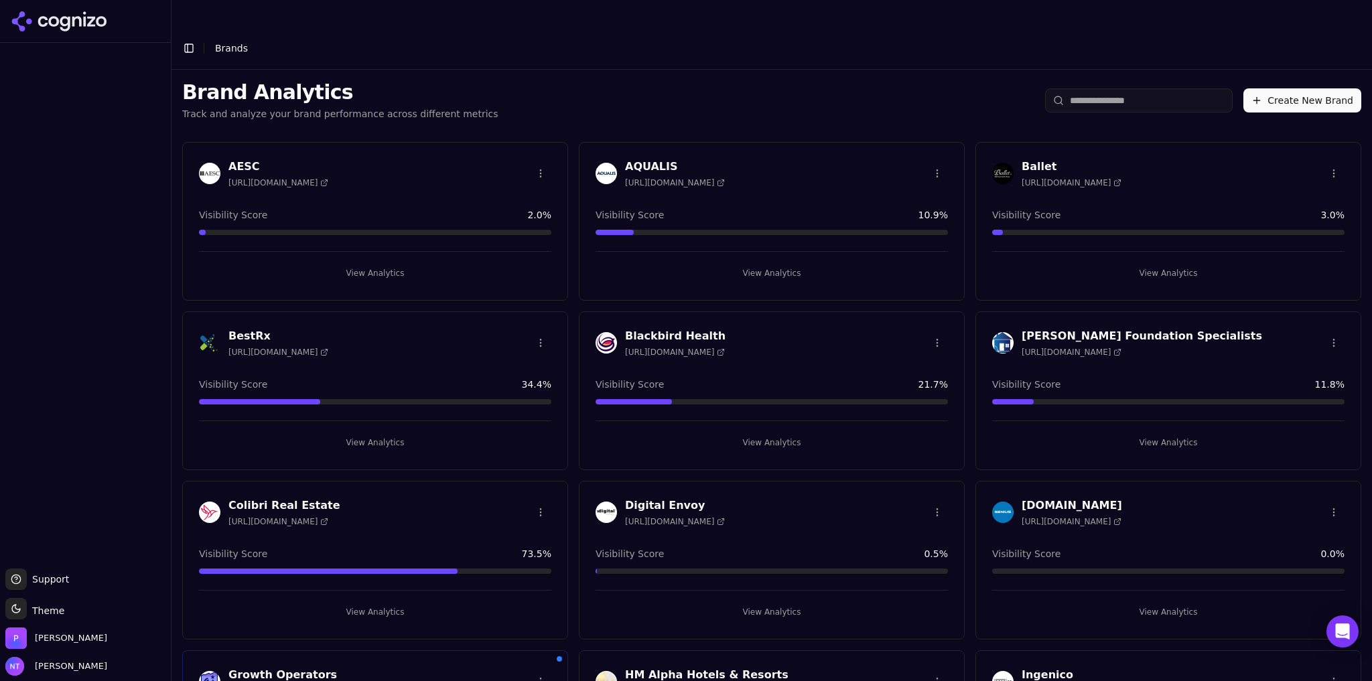
click at [673, 35] on header "Toggle Sidebar Brands" at bounding box center [772, 48] width 1201 height 43
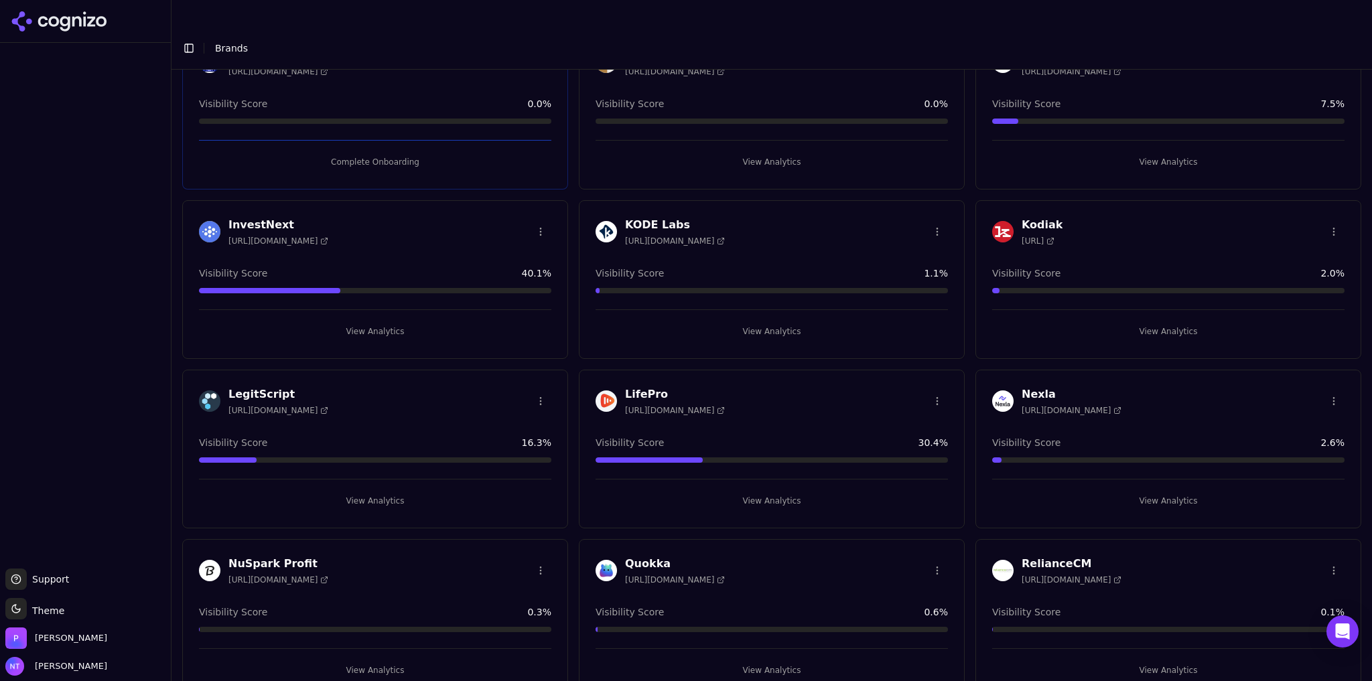
click at [768, 490] on button "View Analytics" at bounding box center [772, 500] width 352 height 21
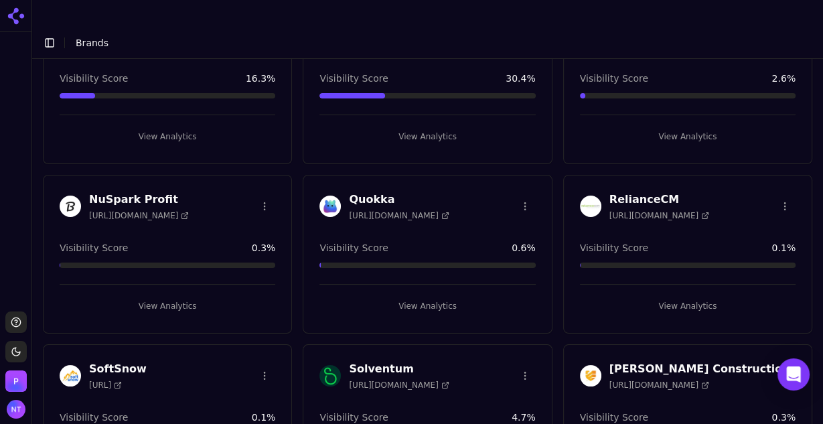
scroll to position [965, 0]
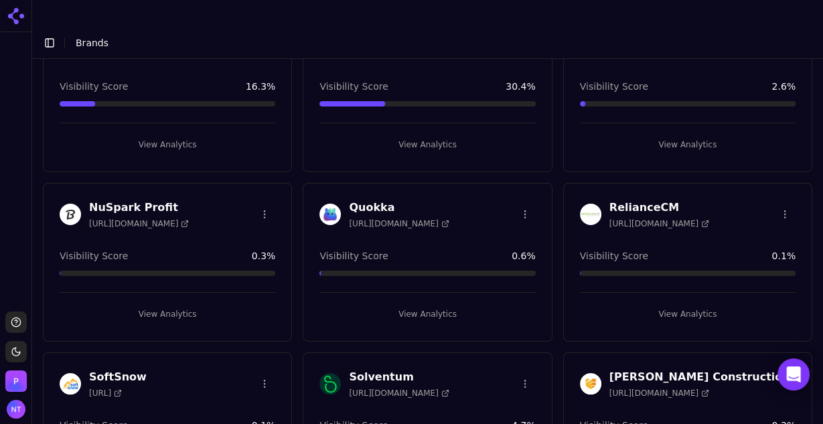
click at [262, 185] on html "Support Toggle theme Perrill Toggle Sidebar Brands Brand Analytics Track and an…" at bounding box center [411, 225] width 823 height 451
click at [226, 213] on div "Delete Brand" at bounding box center [230, 209] width 79 height 21
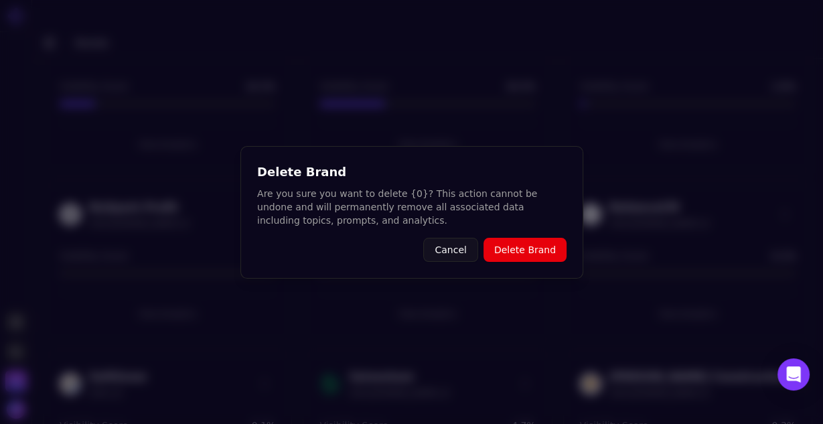
click at [537, 249] on button "Delete Brand" at bounding box center [524, 250] width 83 height 24
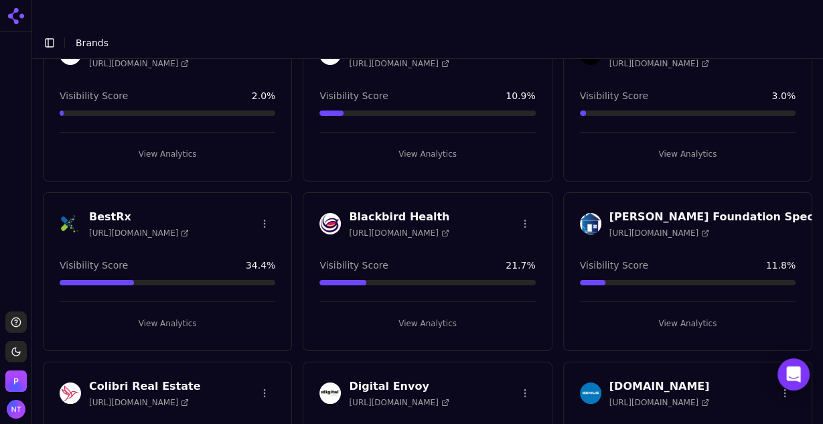
scroll to position [0, 0]
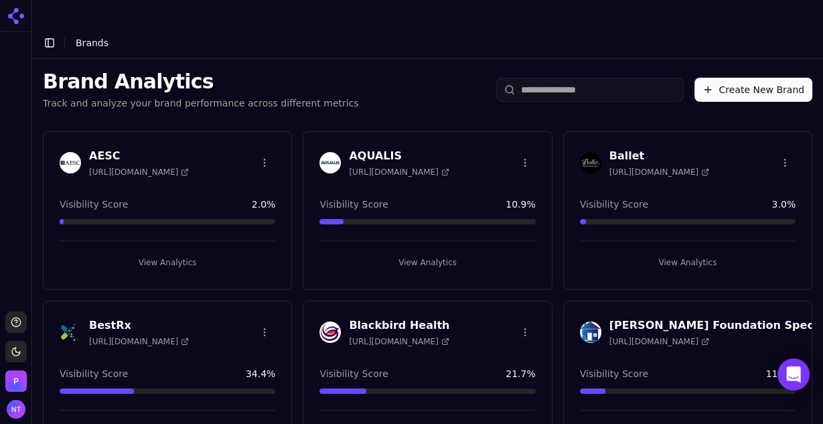
click at [740, 78] on button "Create New Brand" at bounding box center [754, 90] width 118 height 24
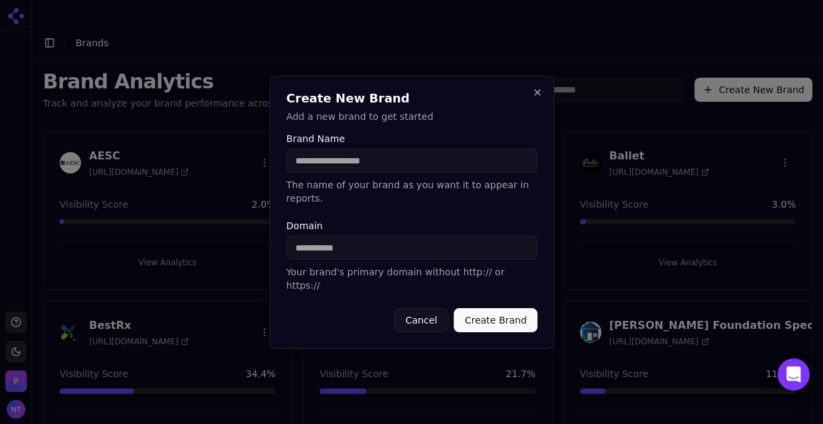
type input "**********"
click at [391, 249] on input "Domain" at bounding box center [411, 248] width 251 height 24
paste input "**********"
type input "**********"
click at [339, 167] on input "Brand Name" at bounding box center [411, 161] width 251 height 24
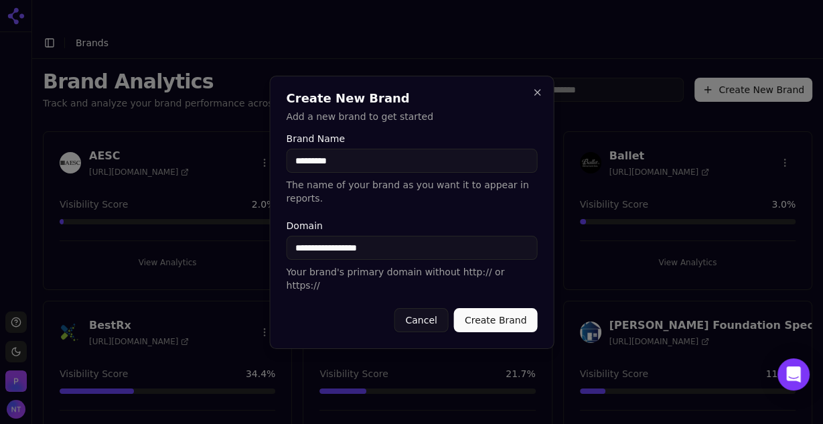
type input "*********"
click at [429, 310] on button "Cancel" at bounding box center [421, 320] width 54 height 24
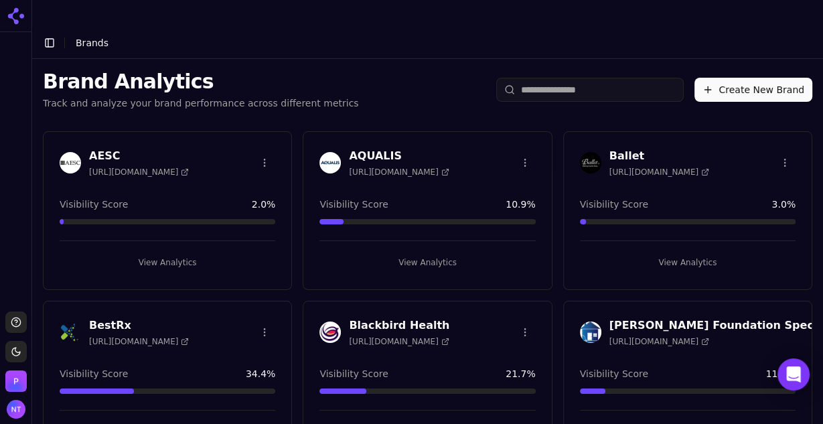
click at [737, 78] on button "Create New Brand" at bounding box center [754, 90] width 118 height 24
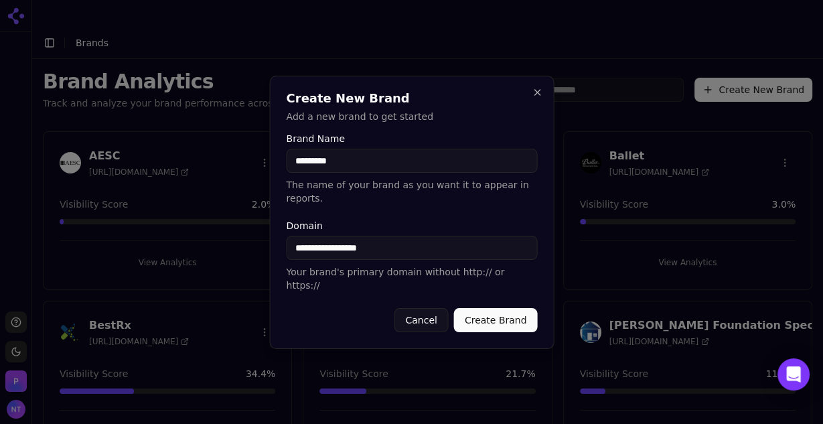
click at [498, 312] on button "Create Brand" at bounding box center [496, 320] width 84 height 24
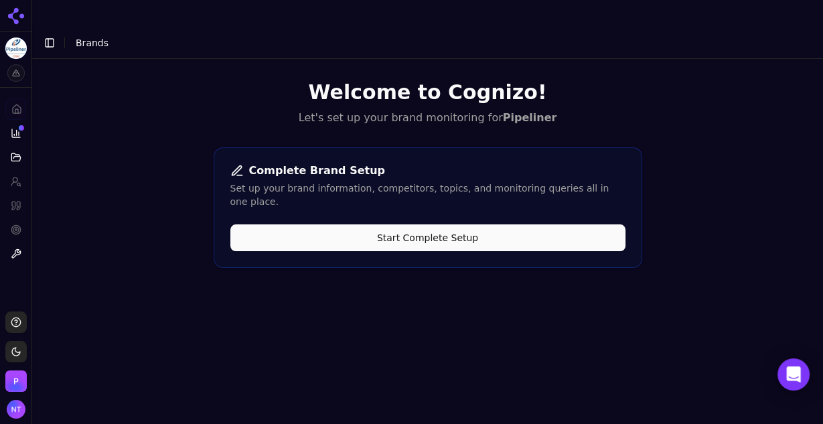
click at [452, 224] on button "Start Complete Setup" at bounding box center [427, 237] width 395 height 27
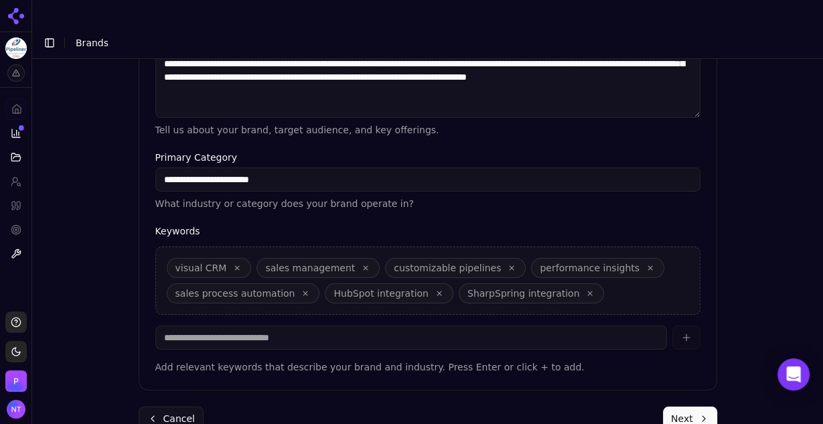
scroll to position [437, 0]
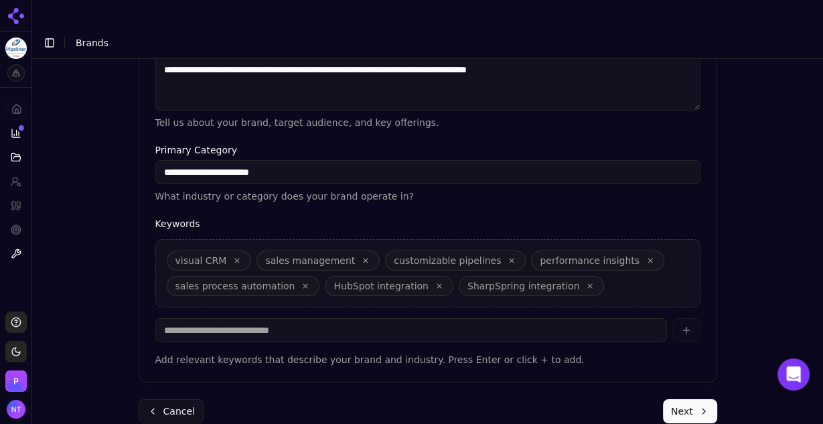
click at [614, 265] on div "visual CRM sales management customizable pipelines performance insights sales p…" at bounding box center [427, 273] width 545 height 68
click at [448, 318] on input at bounding box center [411, 330] width 512 height 24
type input "**********"
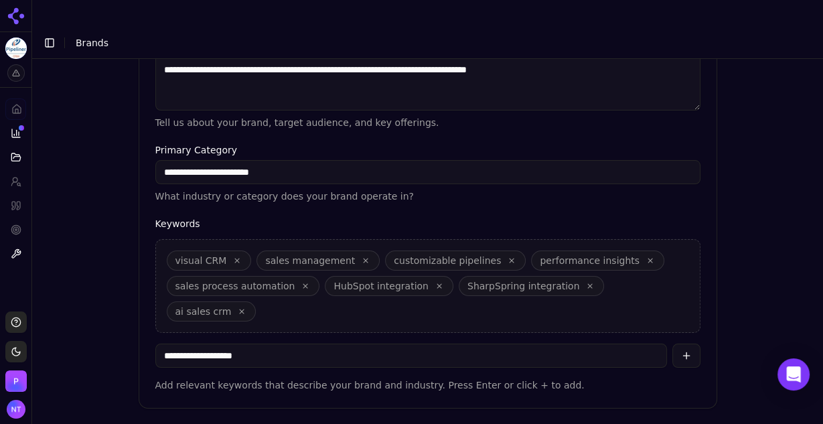
type input "**********"
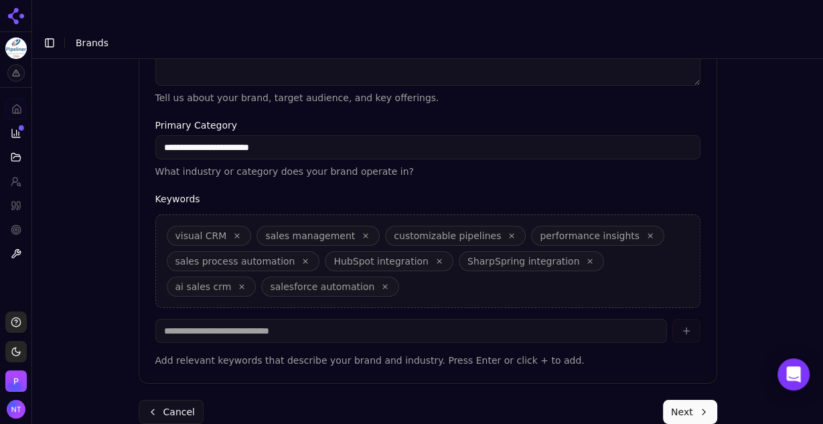
click at [677, 400] on button "Next" at bounding box center [690, 412] width 54 height 24
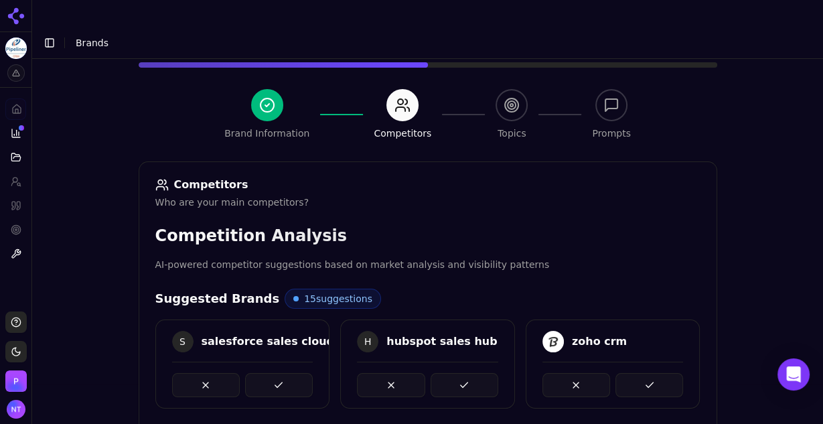
scroll to position [113, 0]
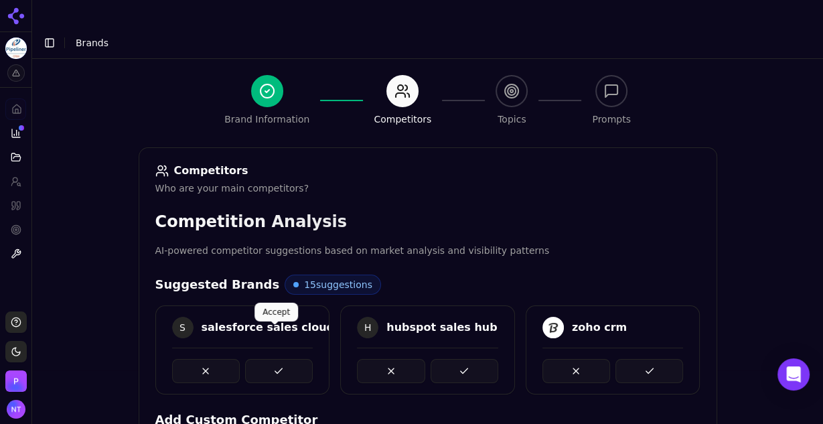
click at [278, 359] on button at bounding box center [279, 371] width 68 height 24
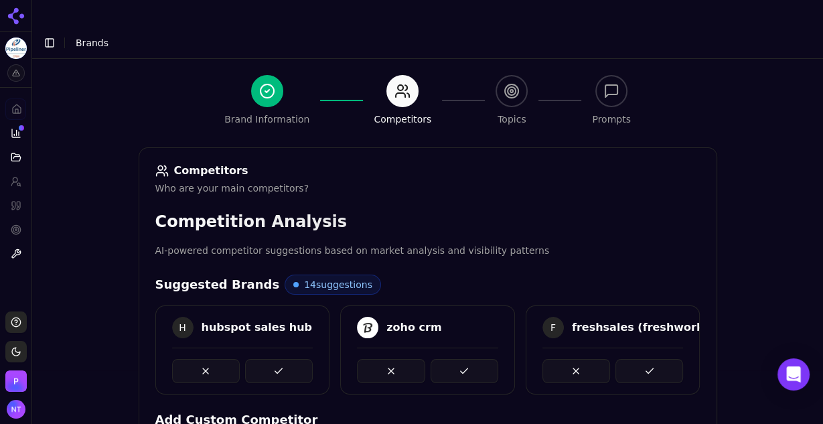
click at [278, 359] on button at bounding box center [279, 371] width 68 height 24
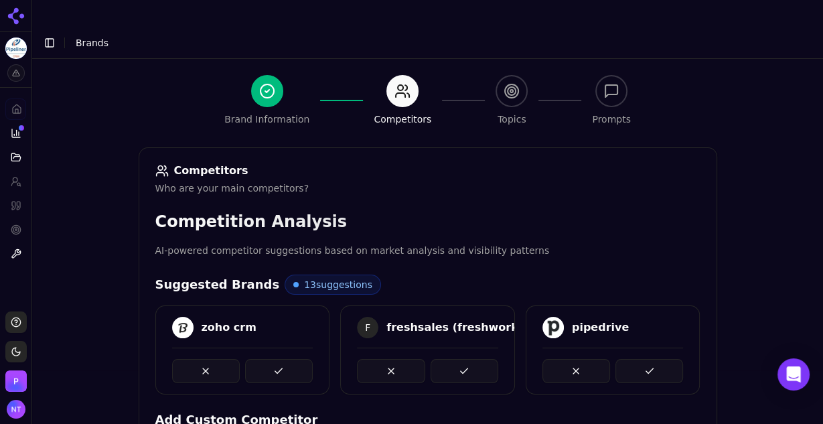
click at [278, 359] on button at bounding box center [279, 371] width 68 height 24
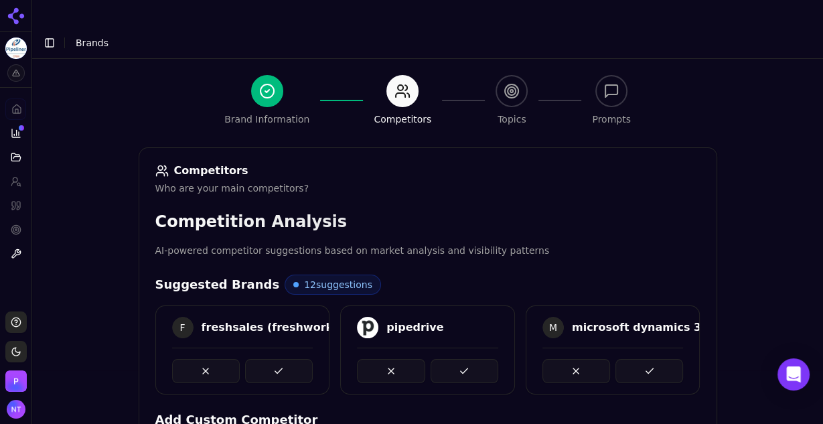
click at [278, 359] on button at bounding box center [279, 371] width 68 height 24
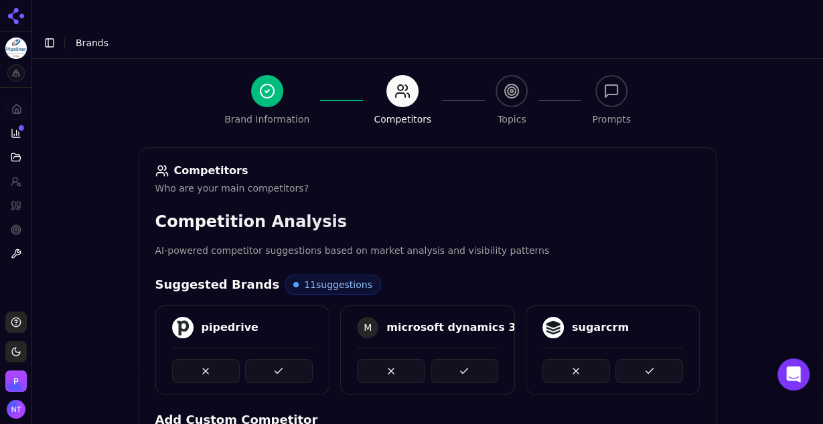
click at [278, 359] on button at bounding box center [279, 371] width 68 height 24
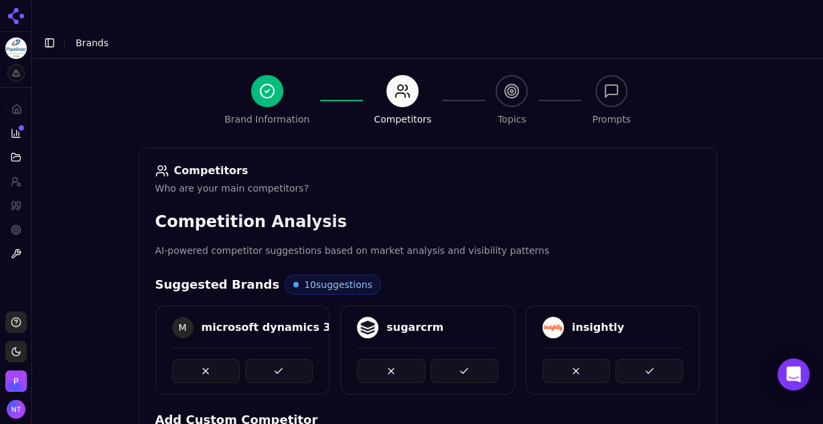
click at [278, 359] on button at bounding box center [279, 371] width 68 height 24
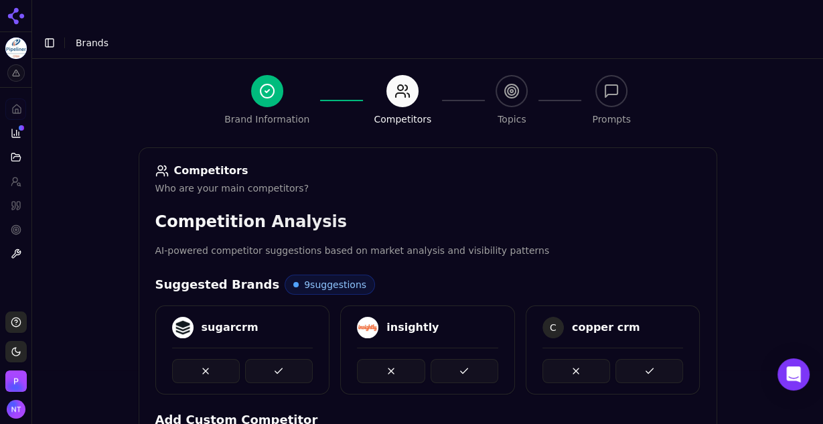
click at [278, 359] on button at bounding box center [279, 371] width 68 height 24
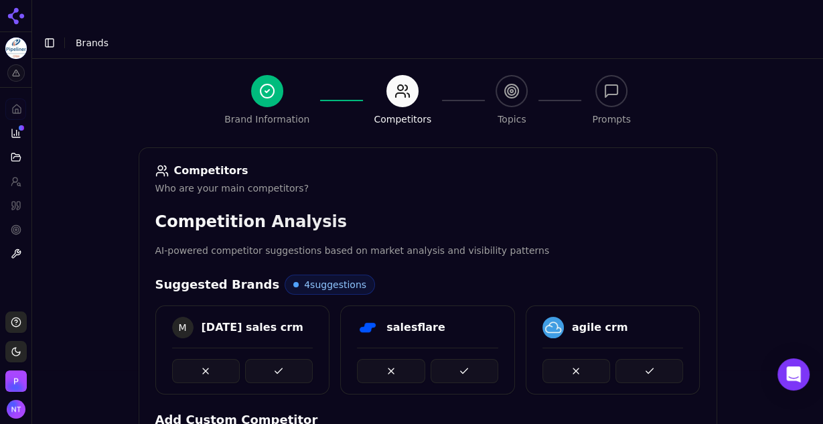
click at [278, 359] on button at bounding box center [279, 371] width 68 height 24
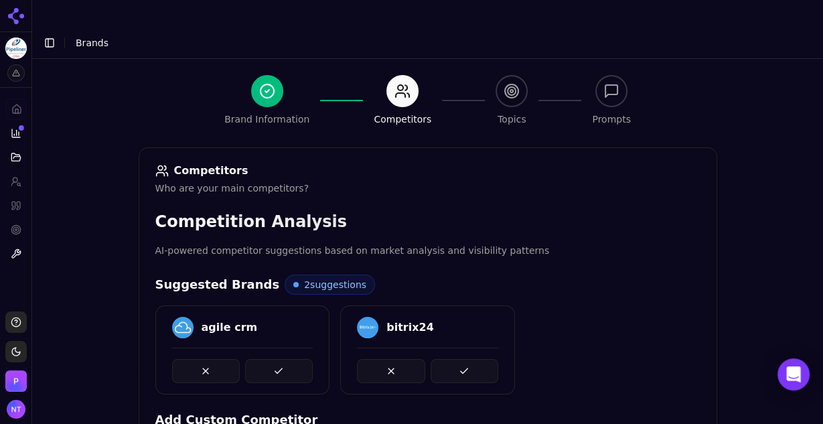
click at [278, 359] on button at bounding box center [279, 371] width 68 height 24
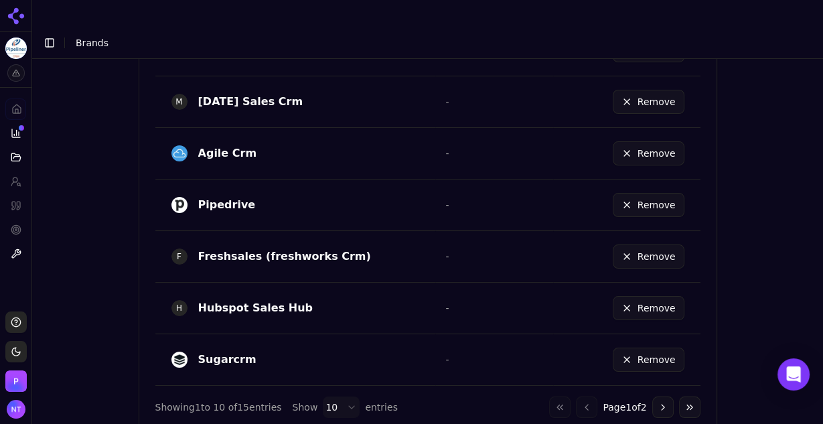
scroll to position [920, 0]
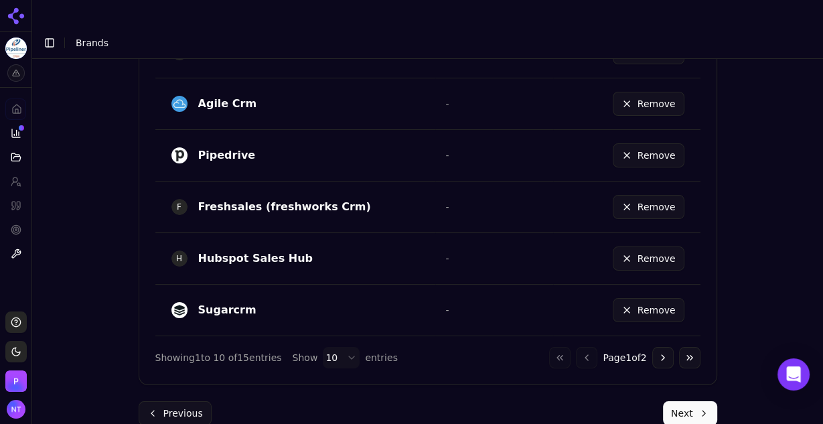
click at [676, 401] on button "Next" at bounding box center [690, 413] width 54 height 24
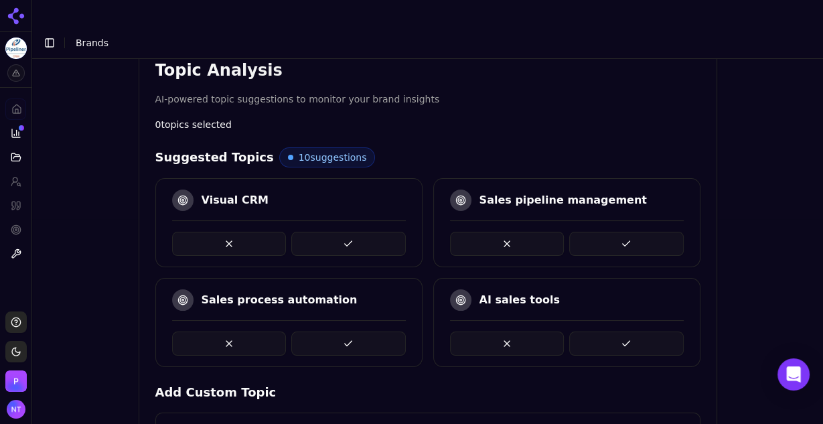
scroll to position [267, 0]
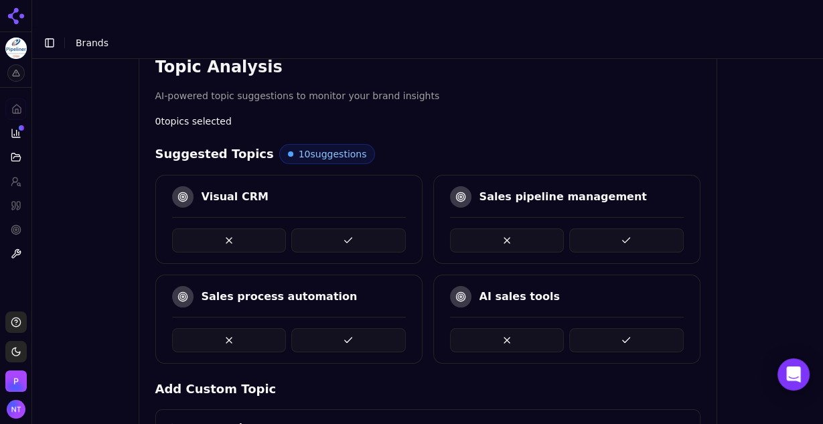
click at [621, 228] on button at bounding box center [626, 240] width 115 height 24
click at [346, 328] on button at bounding box center [348, 340] width 115 height 24
click at [618, 228] on button at bounding box center [626, 240] width 115 height 24
click at [614, 228] on button at bounding box center [626, 240] width 115 height 24
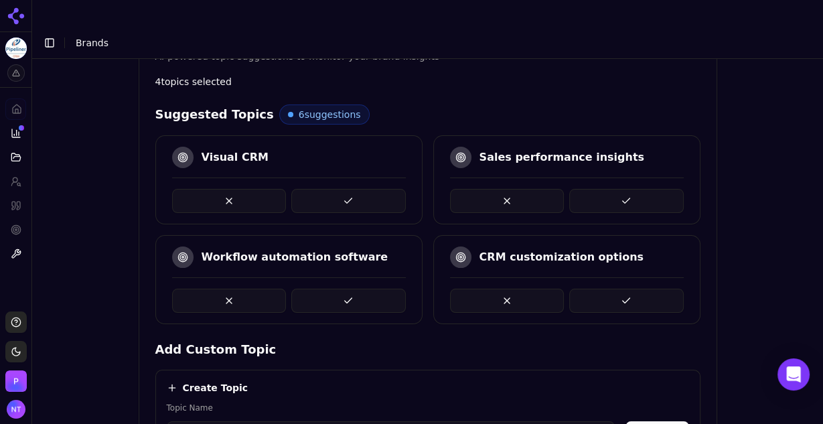
scroll to position [281, 0]
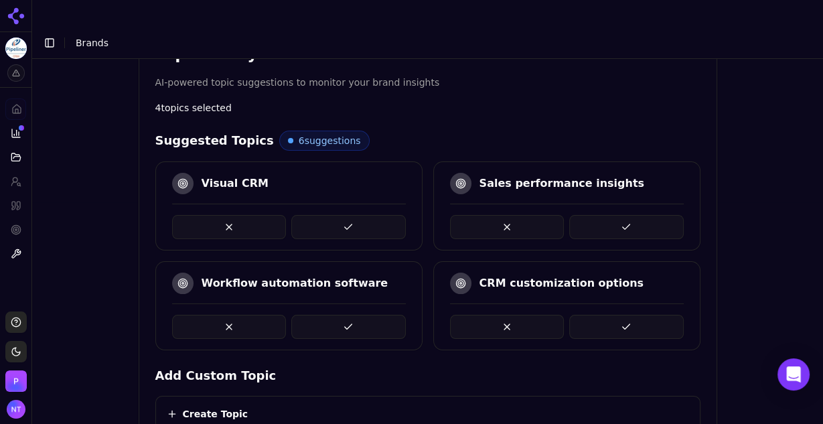
click at [516, 215] on button at bounding box center [507, 227] width 115 height 24
click at [613, 315] on button at bounding box center [626, 327] width 115 height 24
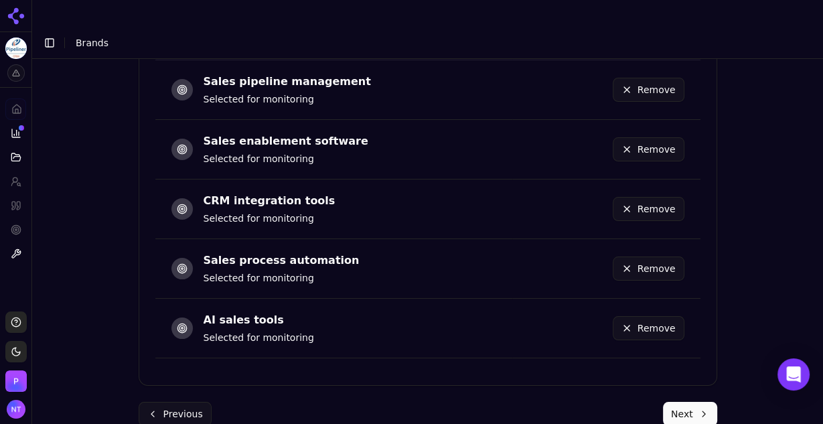
click at [679, 402] on button "Next" at bounding box center [690, 414] width 54 height 24
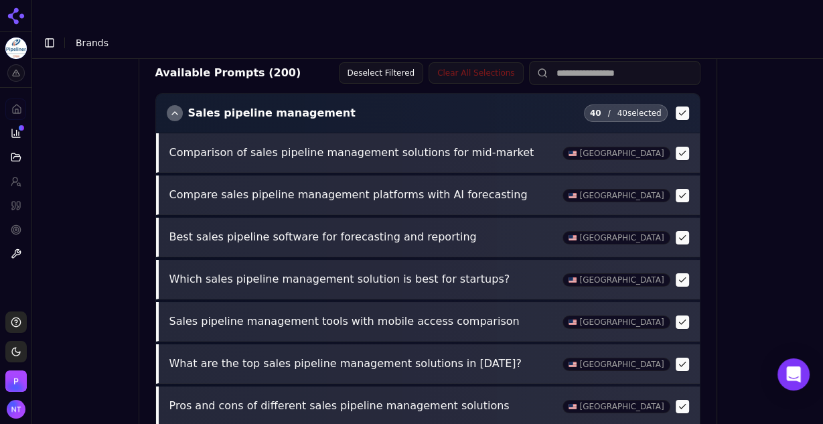
scroll to position [697, 0]
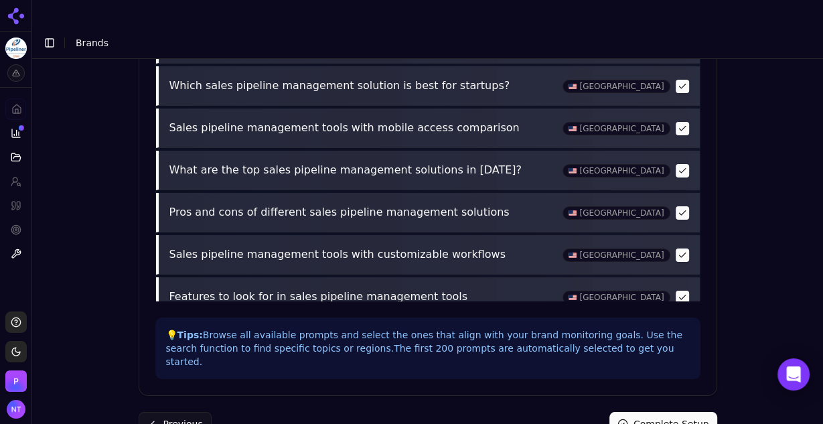
click at [647, 412] on button "Complete Setup" at bounding box center [664, 424] width 108 height 24
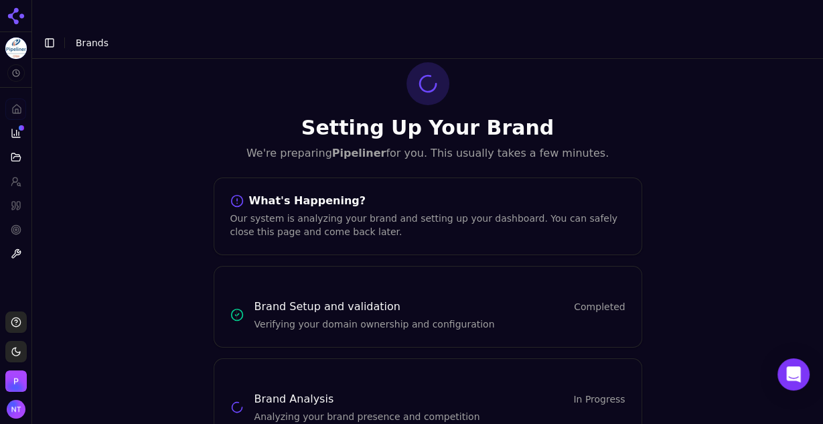
scroll to position [0, 0]
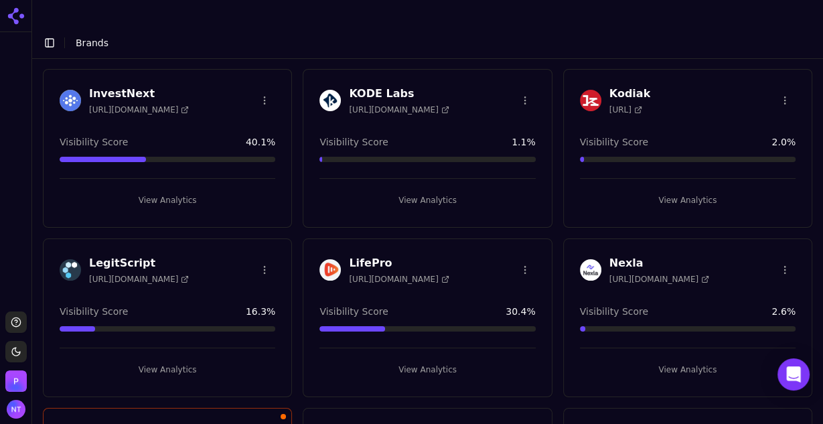
scroll to position [724, 0]
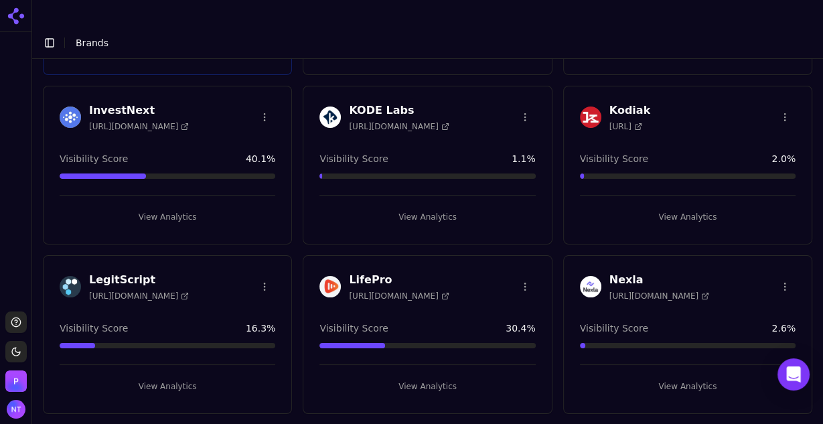
click at [164, 376] on button "View Analytics" at bounding box center [168, 386] width 216 height 21
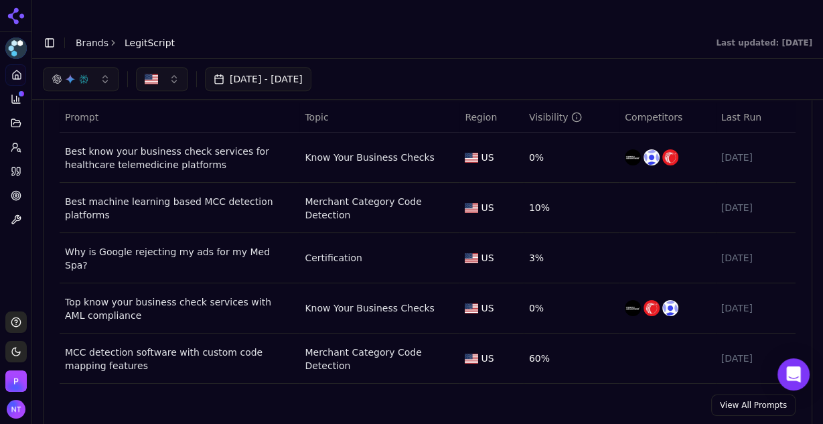
scroll to position [921, 0]
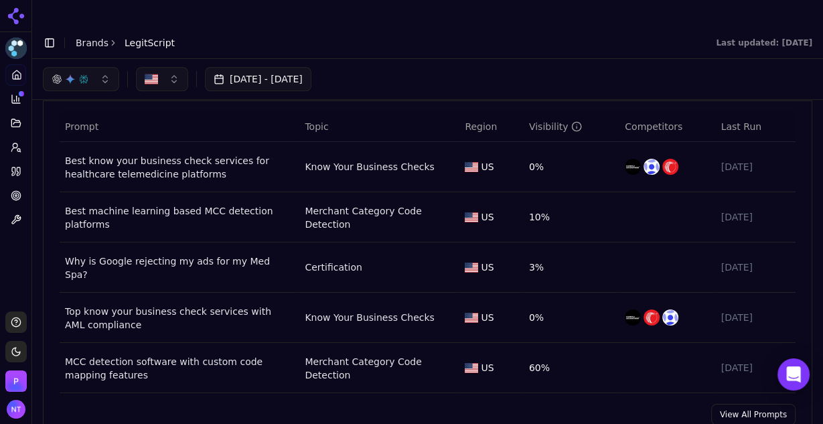
click at [735, 404] on link "View All Prompts" at bounding box center [754, 414] width 84 height 21
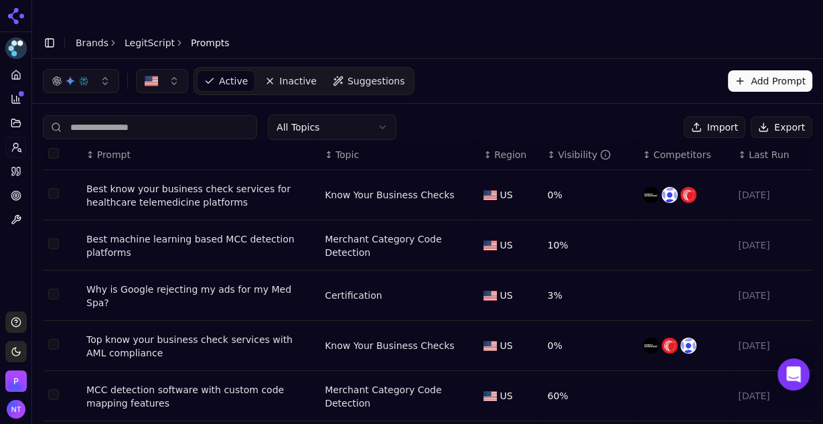
click at [142, 115] on input at bounding box center [150, 127] width 214 height 24
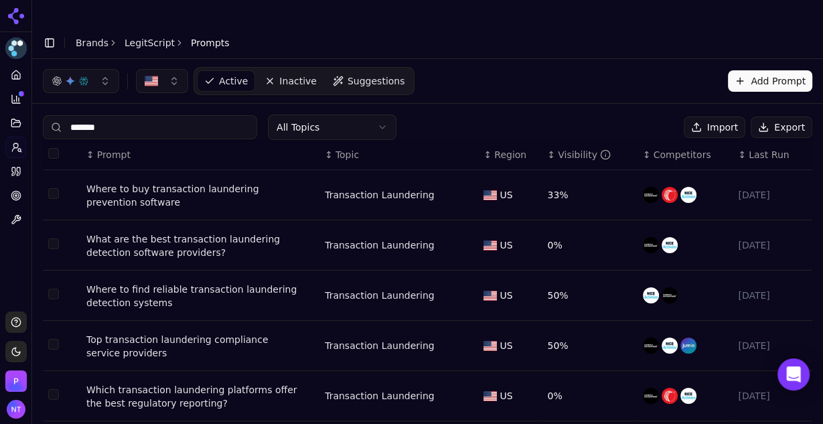
type input "*******"
click at [777, 117] on button "Export" at bounding box center [782, 127] width 62 height 21
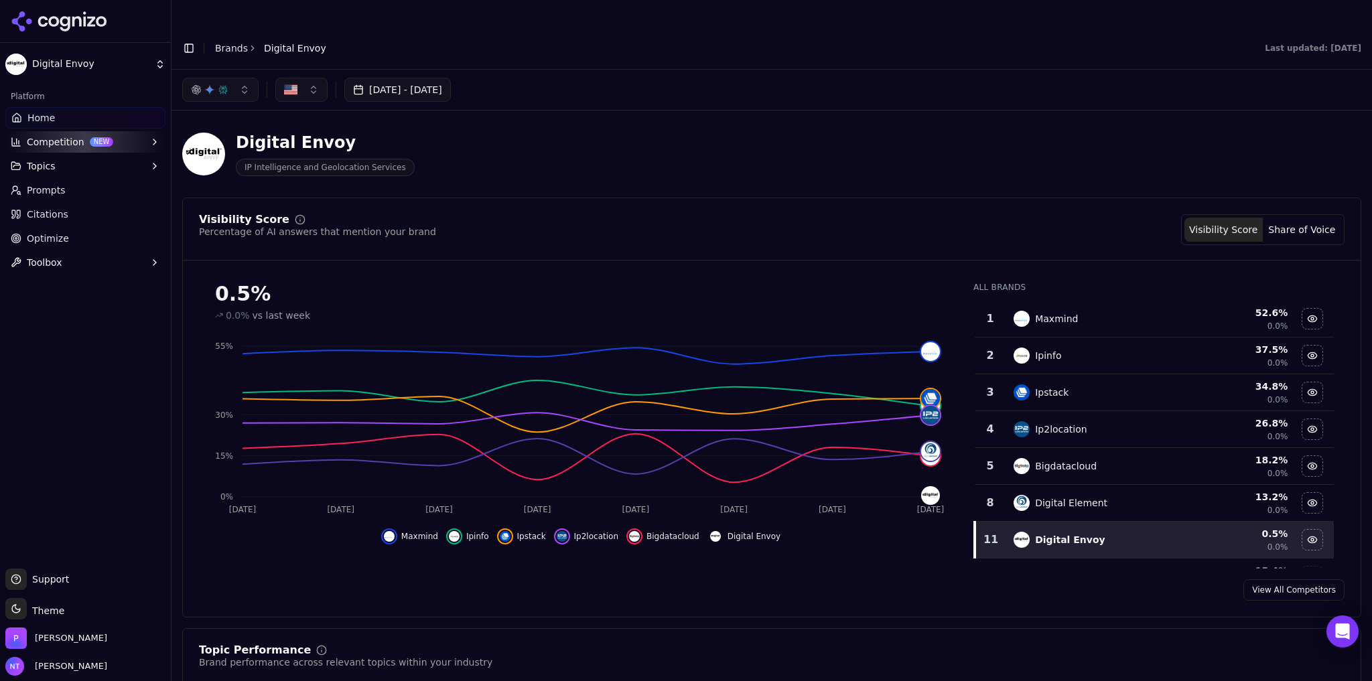
click at [188, 39] on button "Toggle Sidebar" at bounding box center [189, 48] width 19 height 19
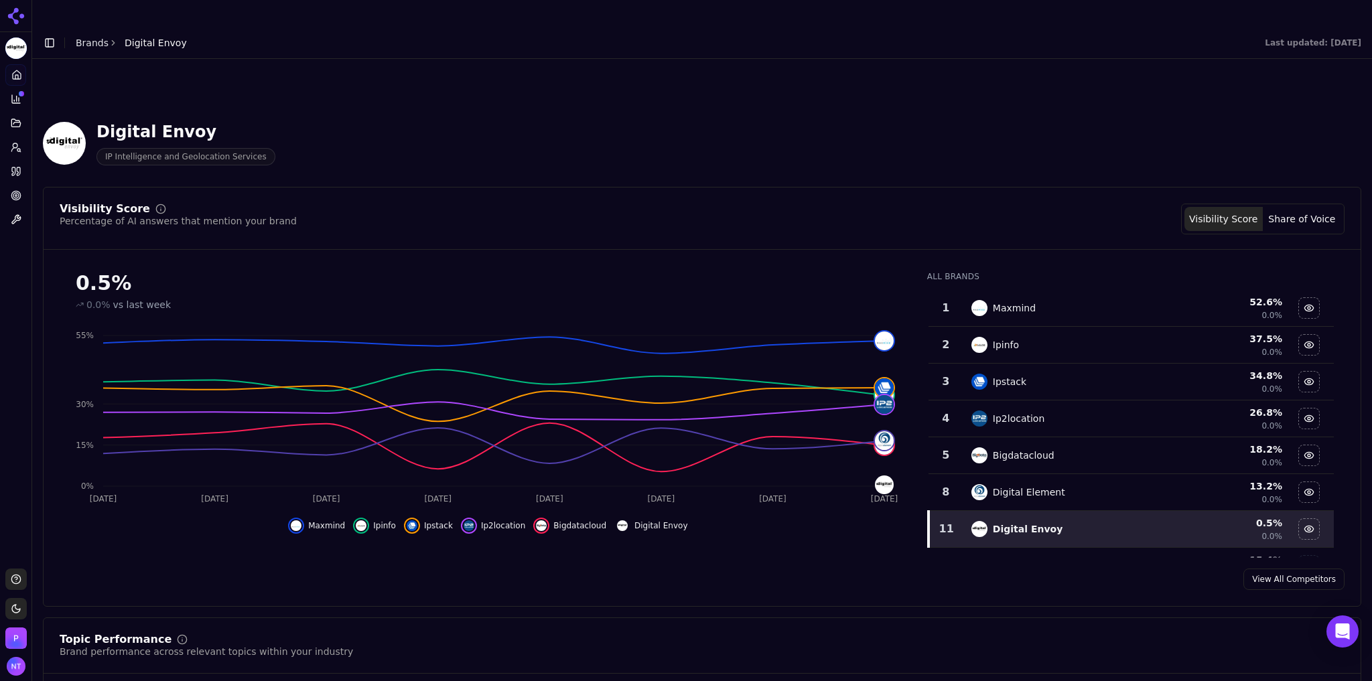
scroll to position [1182, 0]
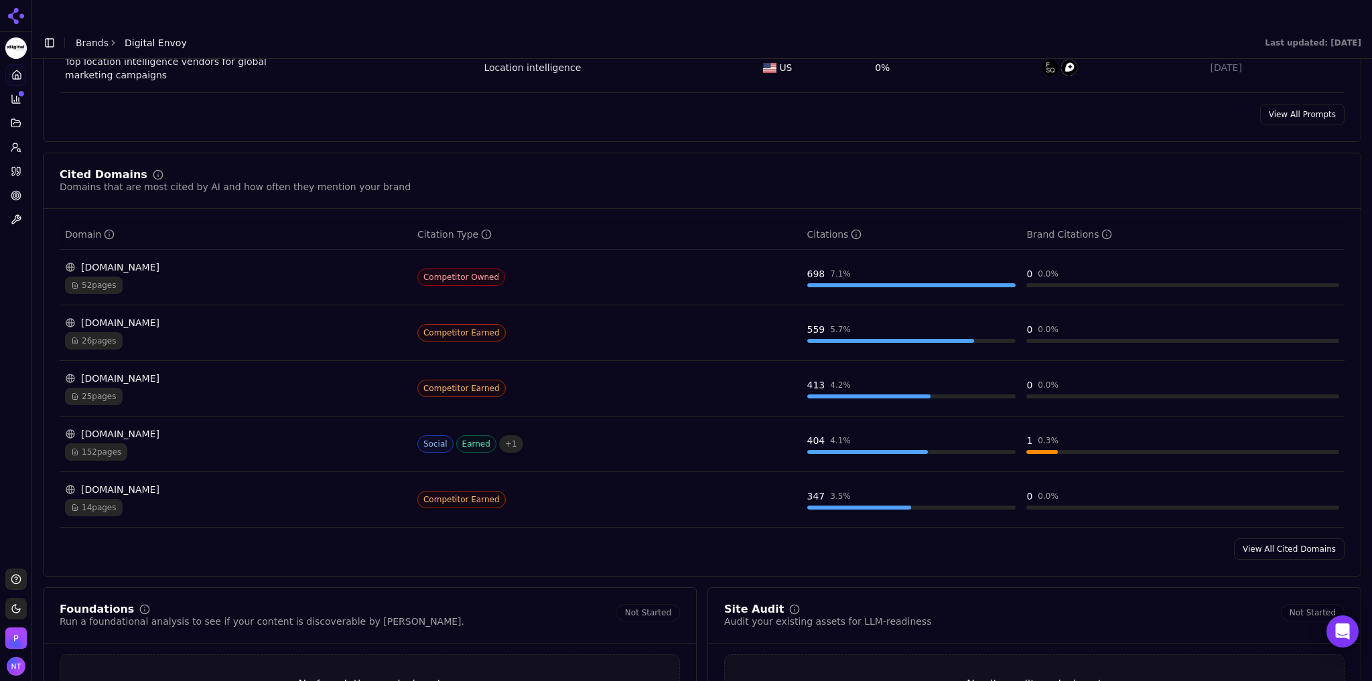
click at [1278, 539] on link "View All Cited Domains" at bounding box center [1289, 549] width 111 height 21
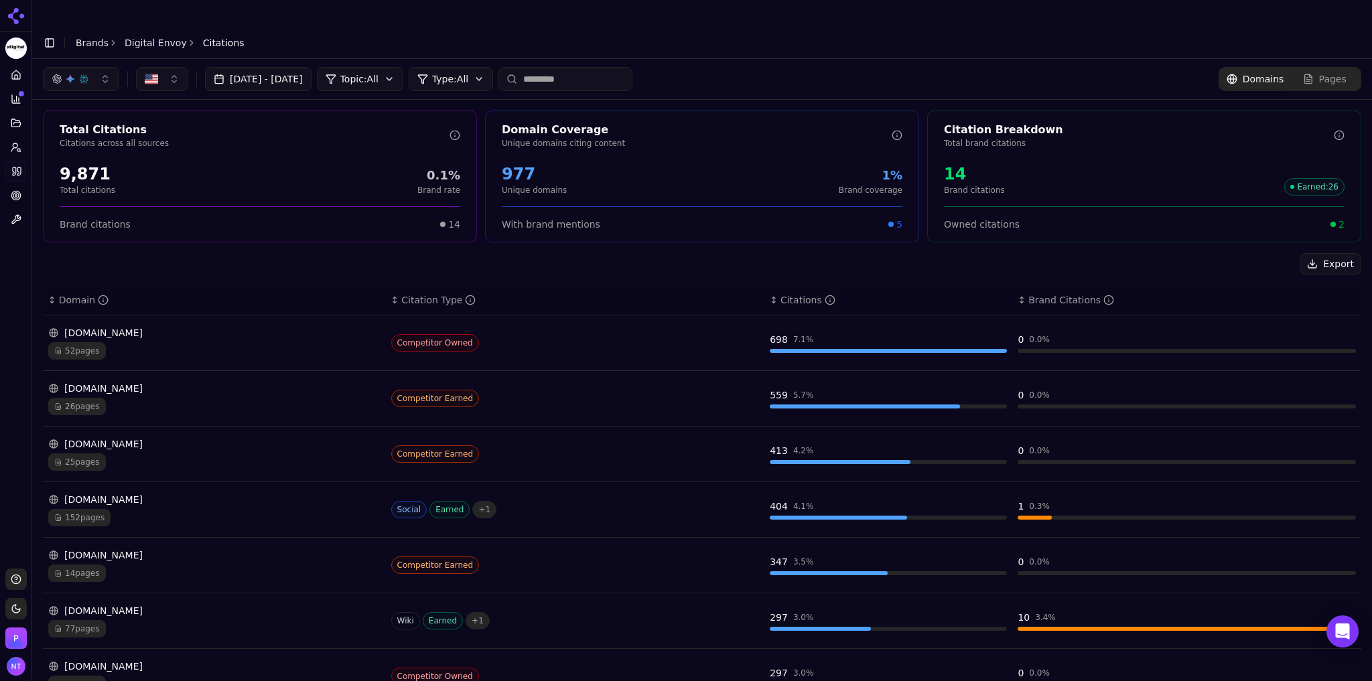
scroll to position [9, 0]
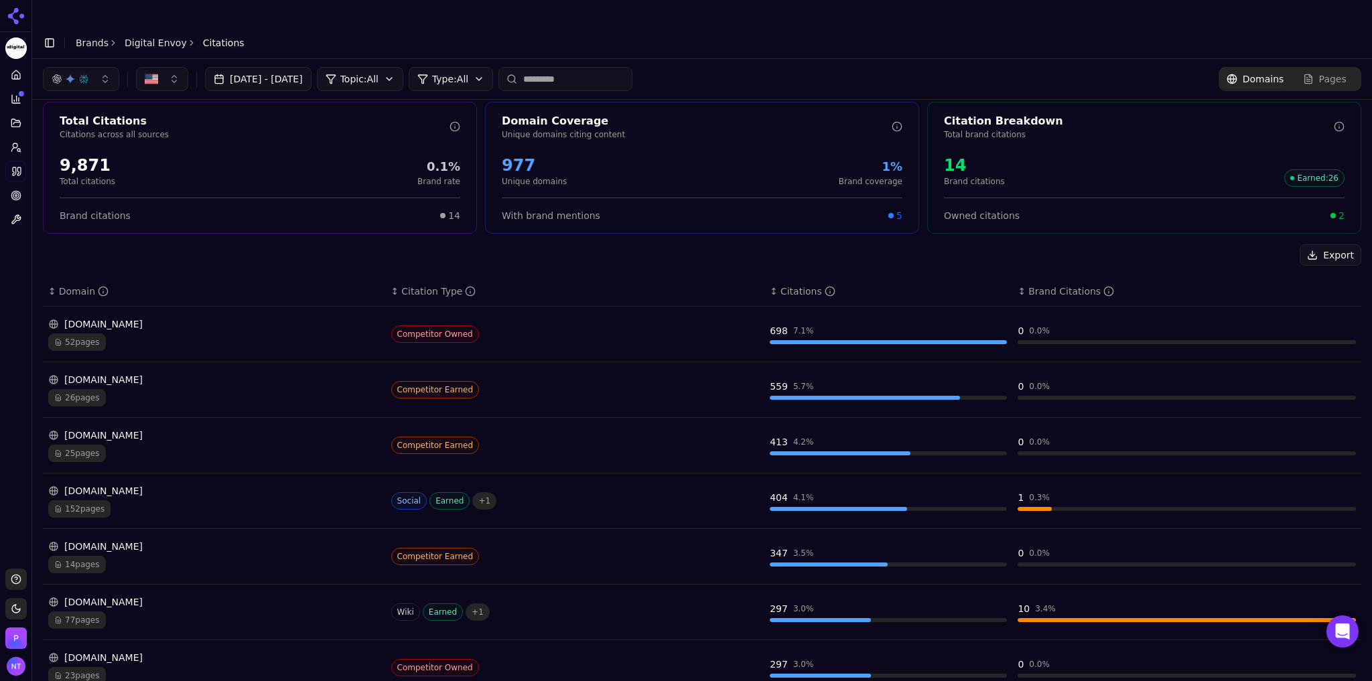
click at [602, 67] on input at bounding box center [565, 79] width 134 height 24
type input "*******"
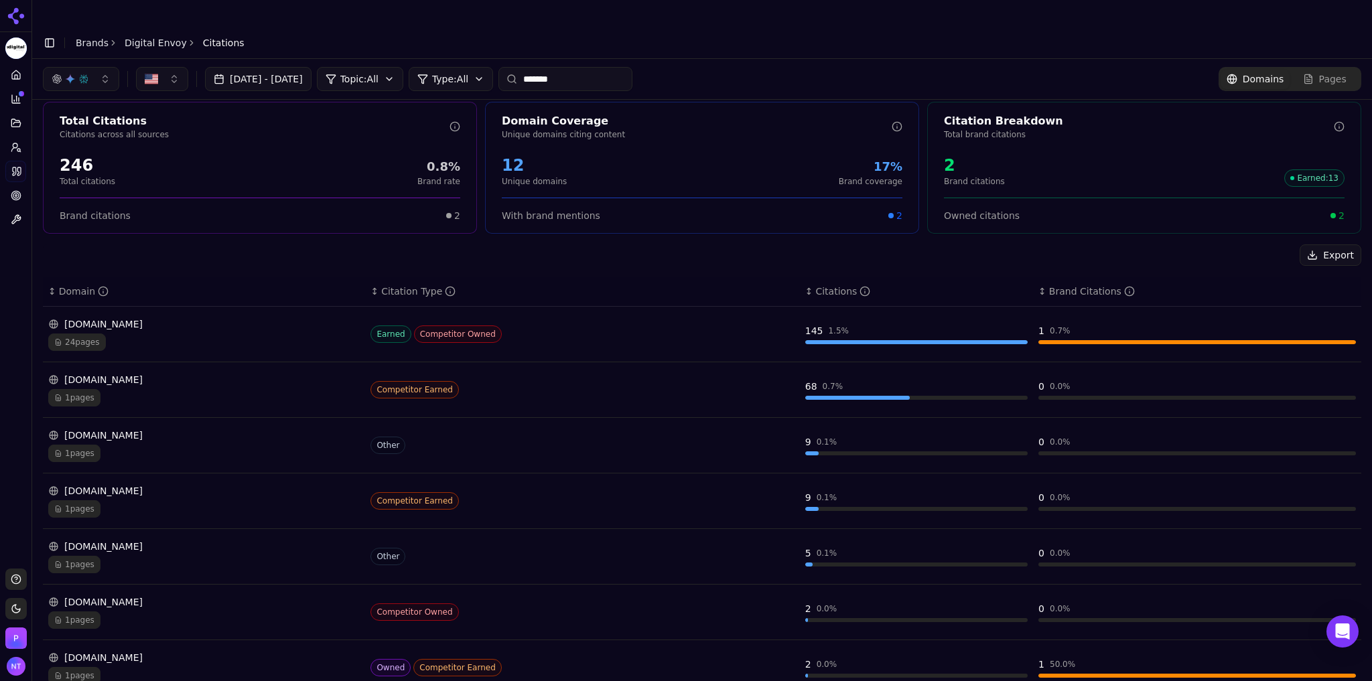
click at [212, 334] on div "24 pages" at bounding box center [204, 342] width 312 height 17
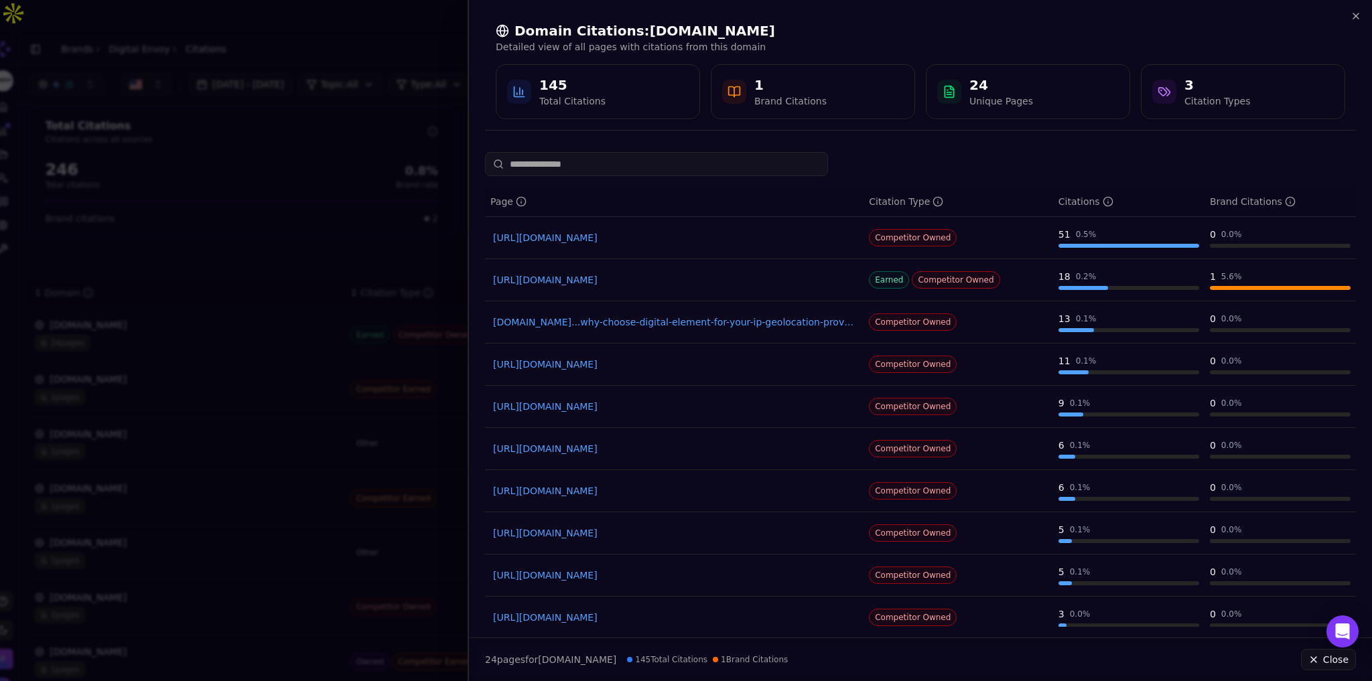
click at [686, 239] on link "[URL][DOMAIN_NAME]" at bounding box center [674, 237] width 362 height 13
click at [1358, 15] on icon "button" at bounding box center [1356, 16] width 11 height 11
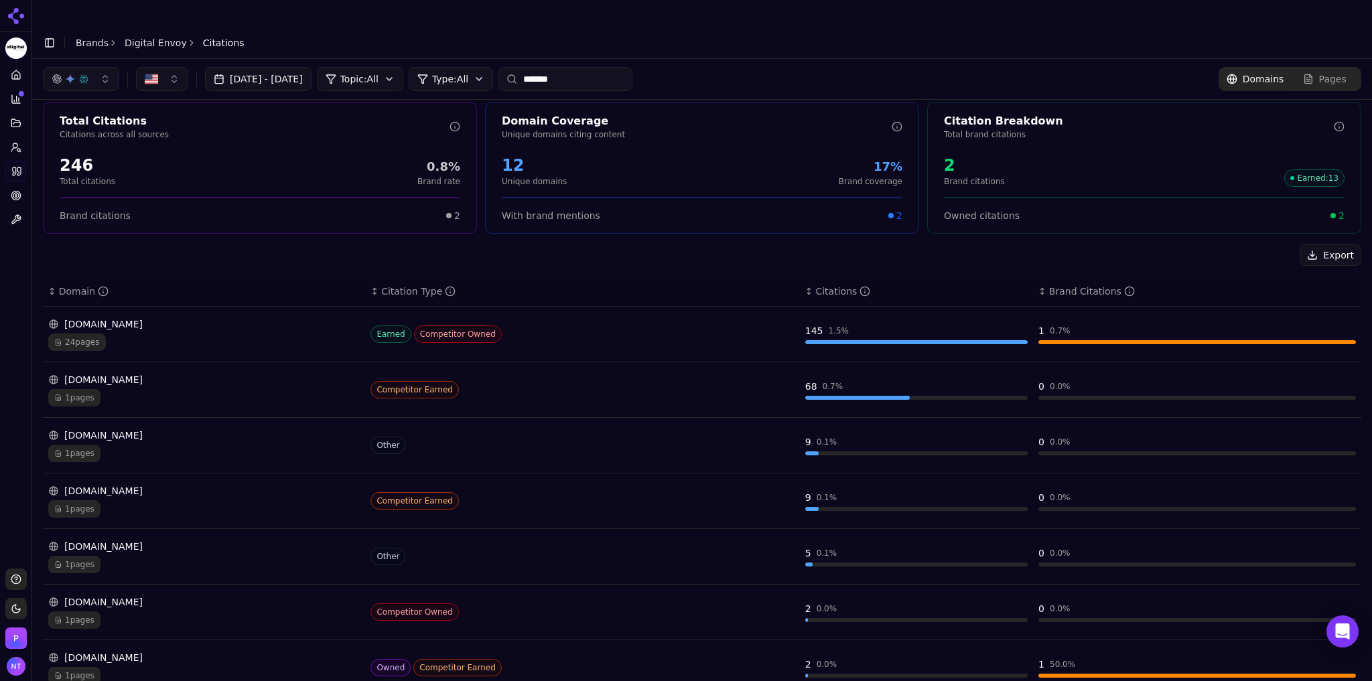
click at [151, 36] on link "Digital Envoy" at bounding box center [156, 42] width 62 height 13
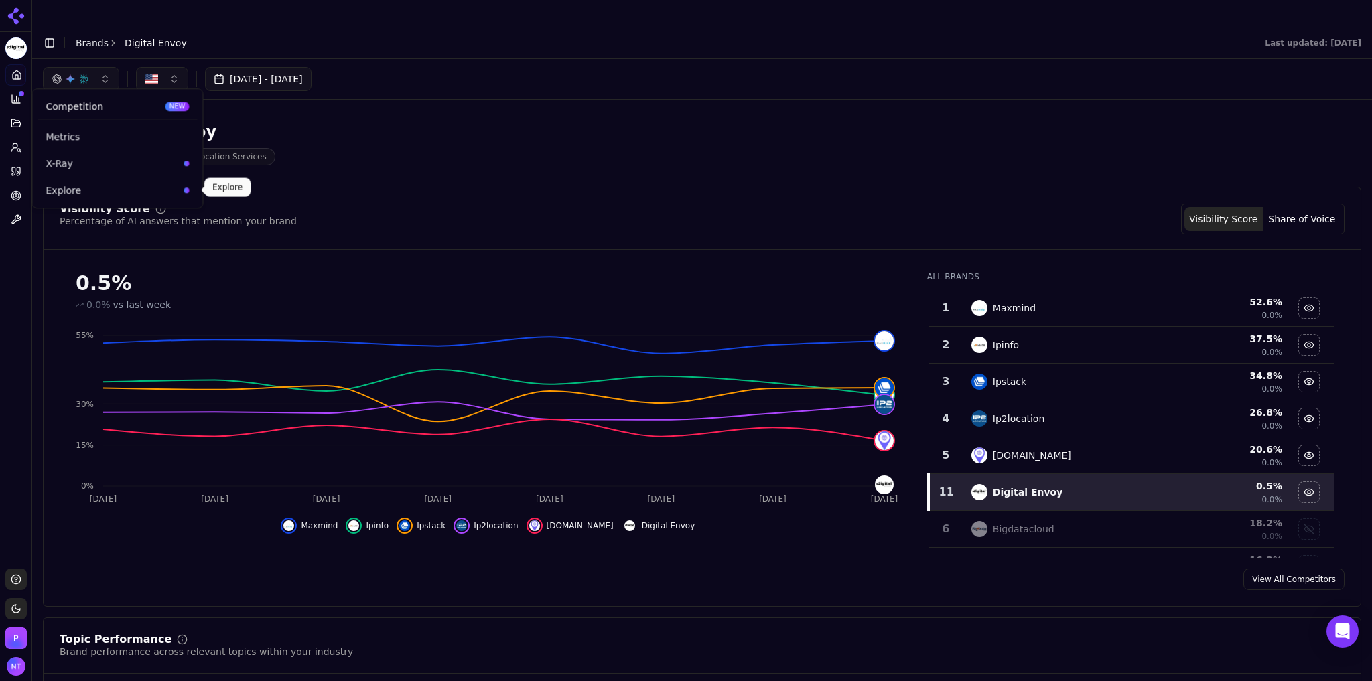
click at [74, 188] on span "Explore" at bounding box center [112, 190] width 133 height 13
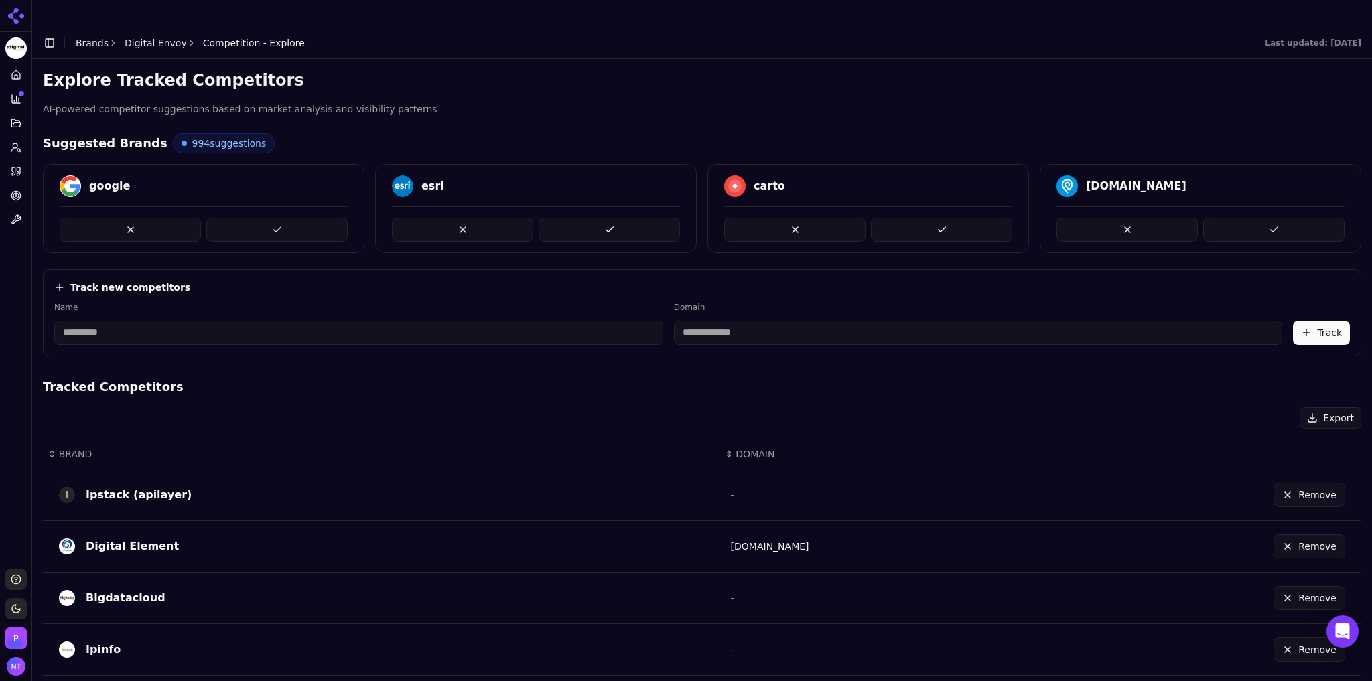
click at [198, 321] on input at bounding box center [358, 333] width 609 height 24
type input "*********"
type input "**********"
click at [1306, 321] on button "Track" at bounding box center [1321, 333] width 57 height 24
click at [253, 321] on input at bounding box center [358, 333] width 609 height 24
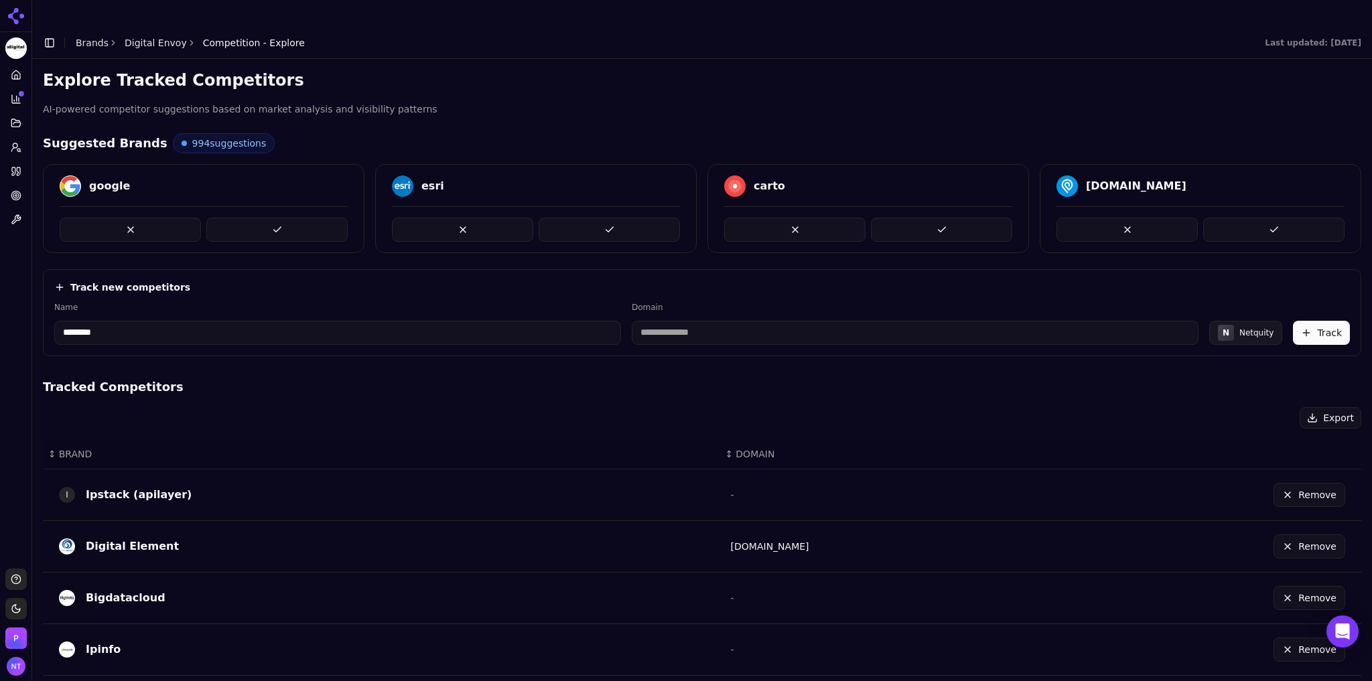
type input "********"
type input "**********"
click at [1314, 321] on button "Track" at bounding box center [1321, 333] width 57 height 24
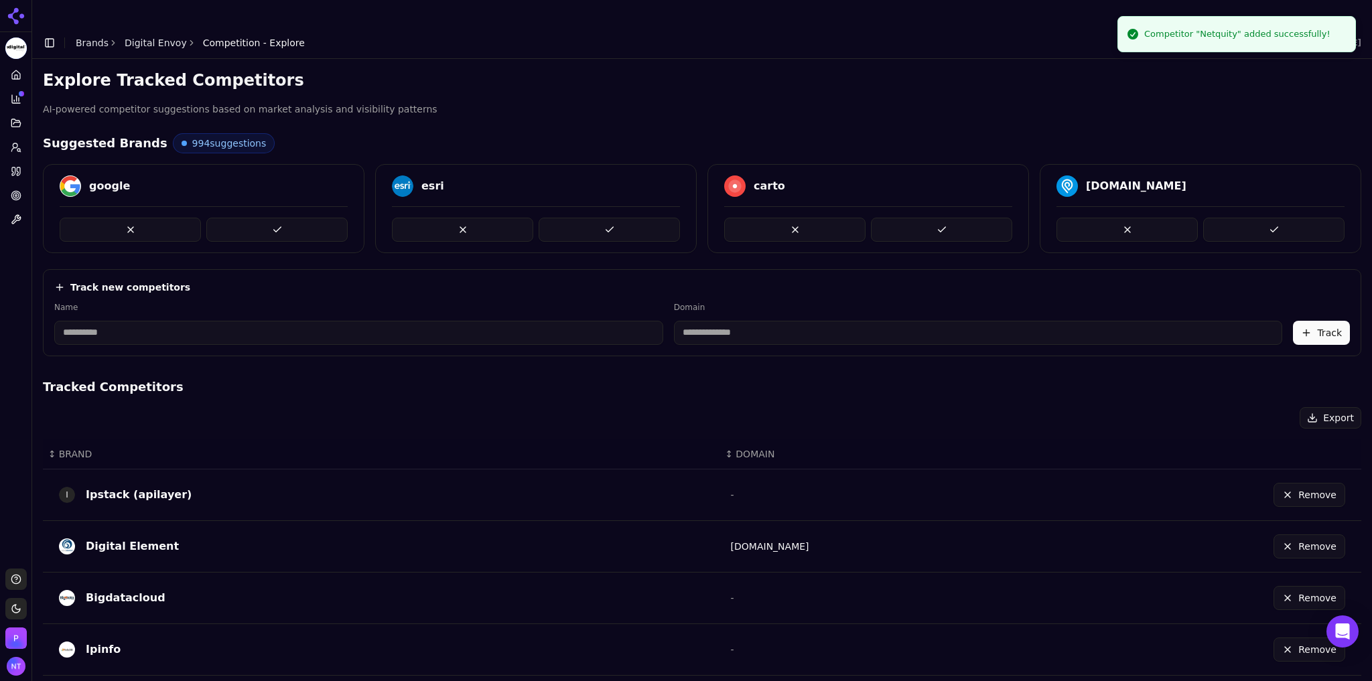
click at [171, 321] on input at bounding box center [358, 333] width 609 height 24
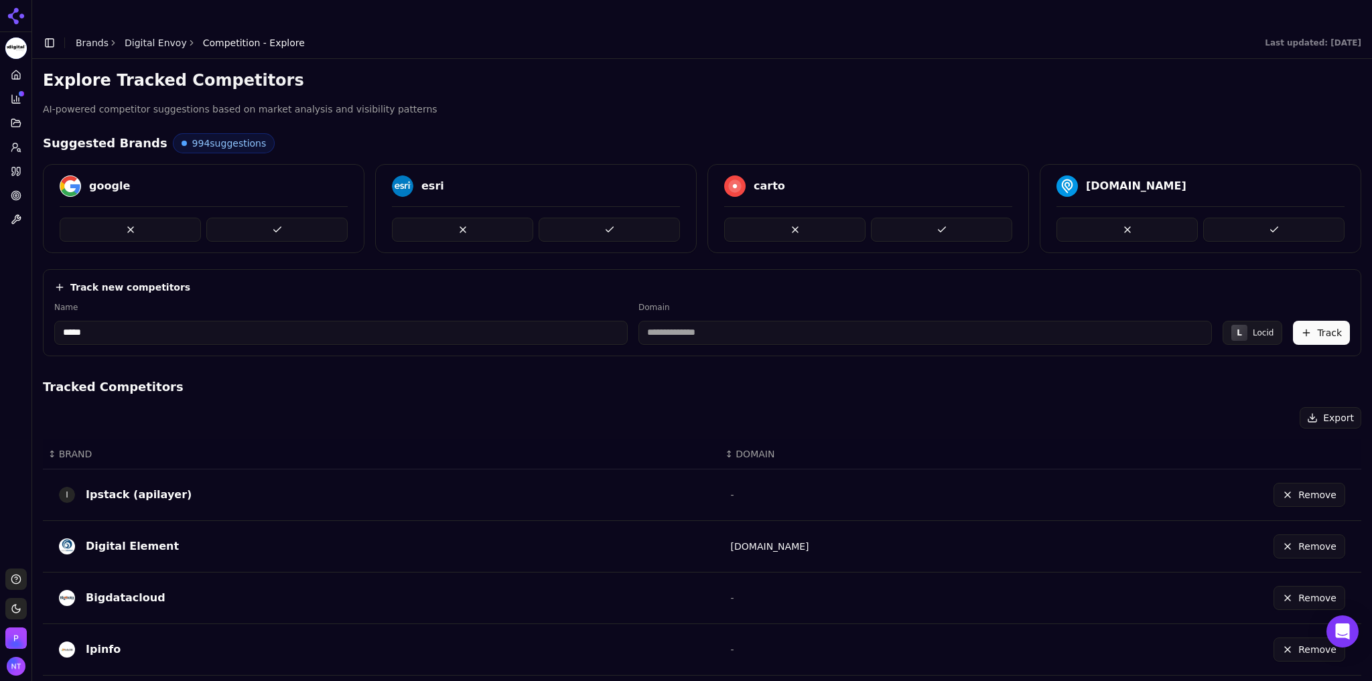
type input "*****"
type input "**********"
click at [1321, 321] on button "Track" at bounding box center [1321, 333] width 57 height 24
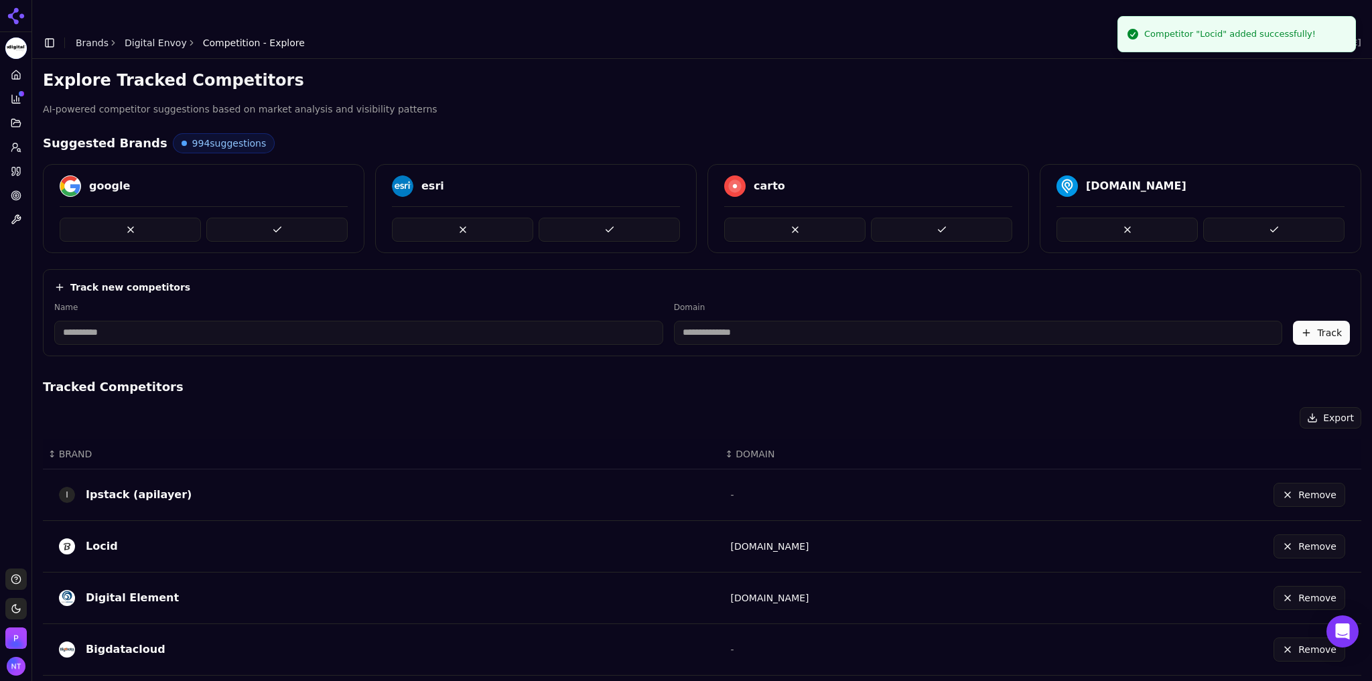
click at [9, 78] on link "Home" at bounding box center [15, 74] width 21 height 21
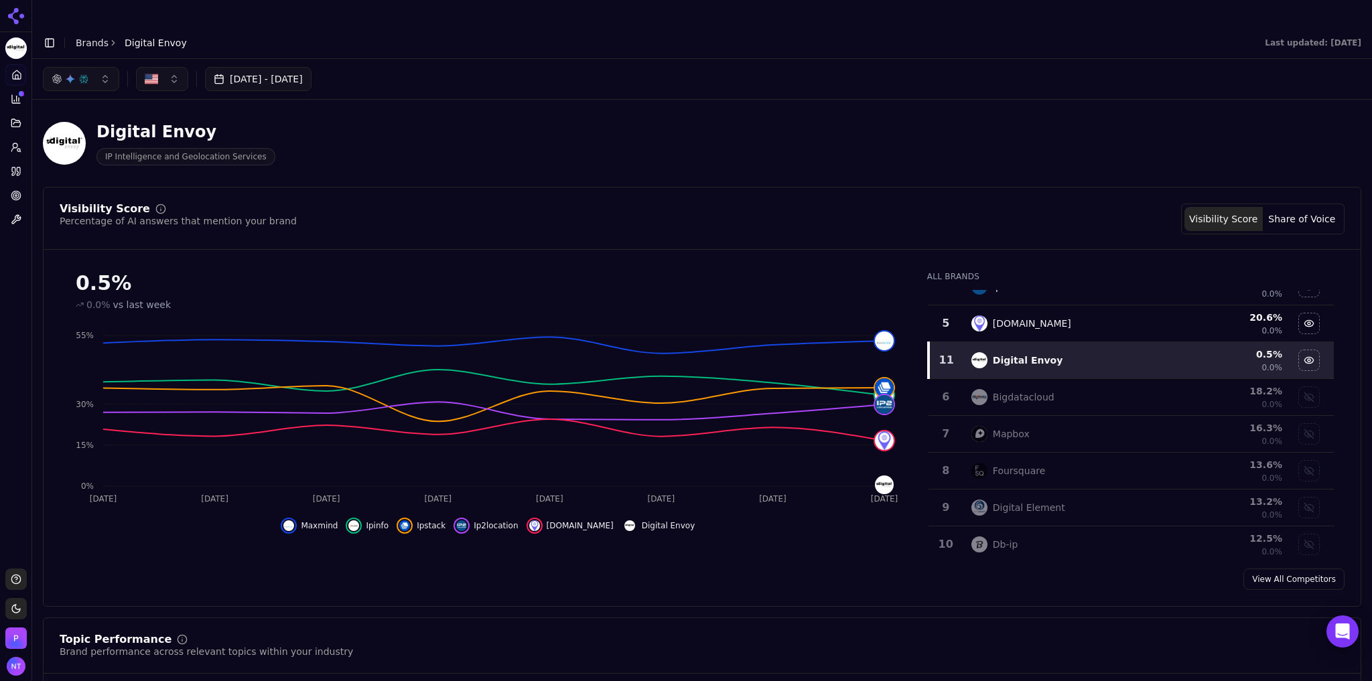
scroll to position [149, 0]
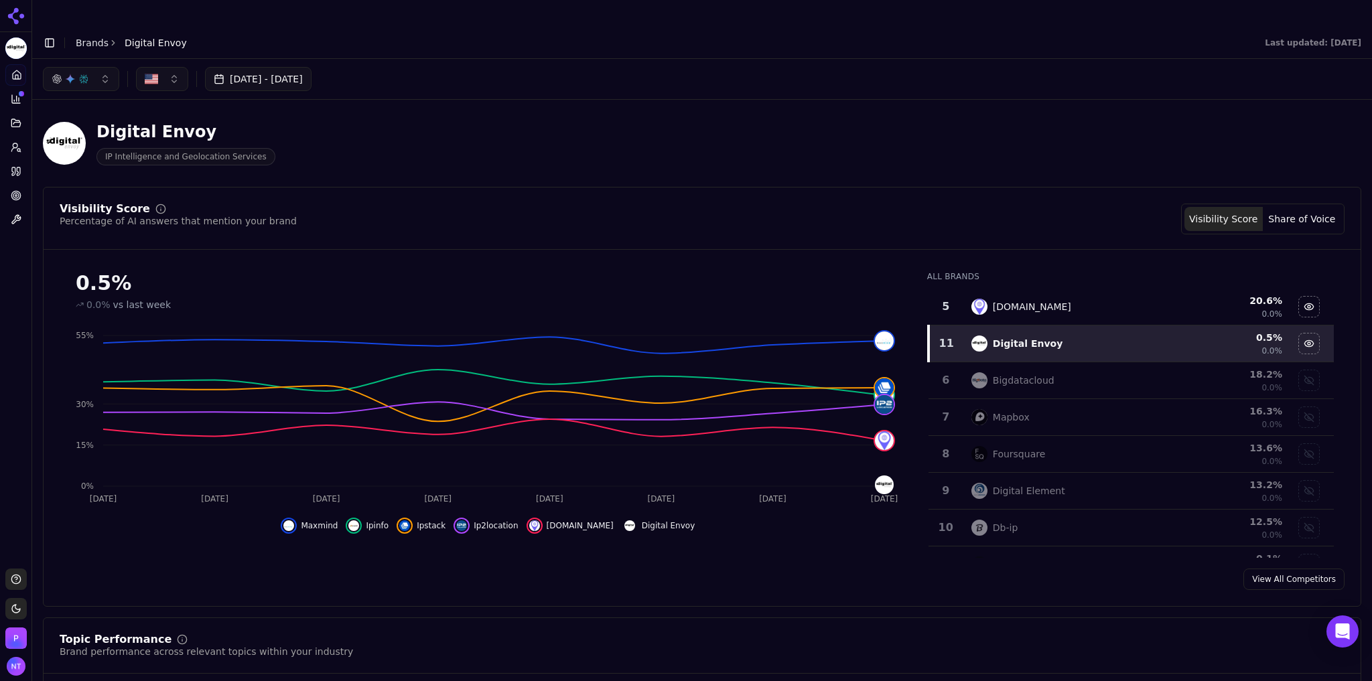
click at [1044, 477] on td "Digital Element" at bounding box center [1068, 491] width 210 height 37
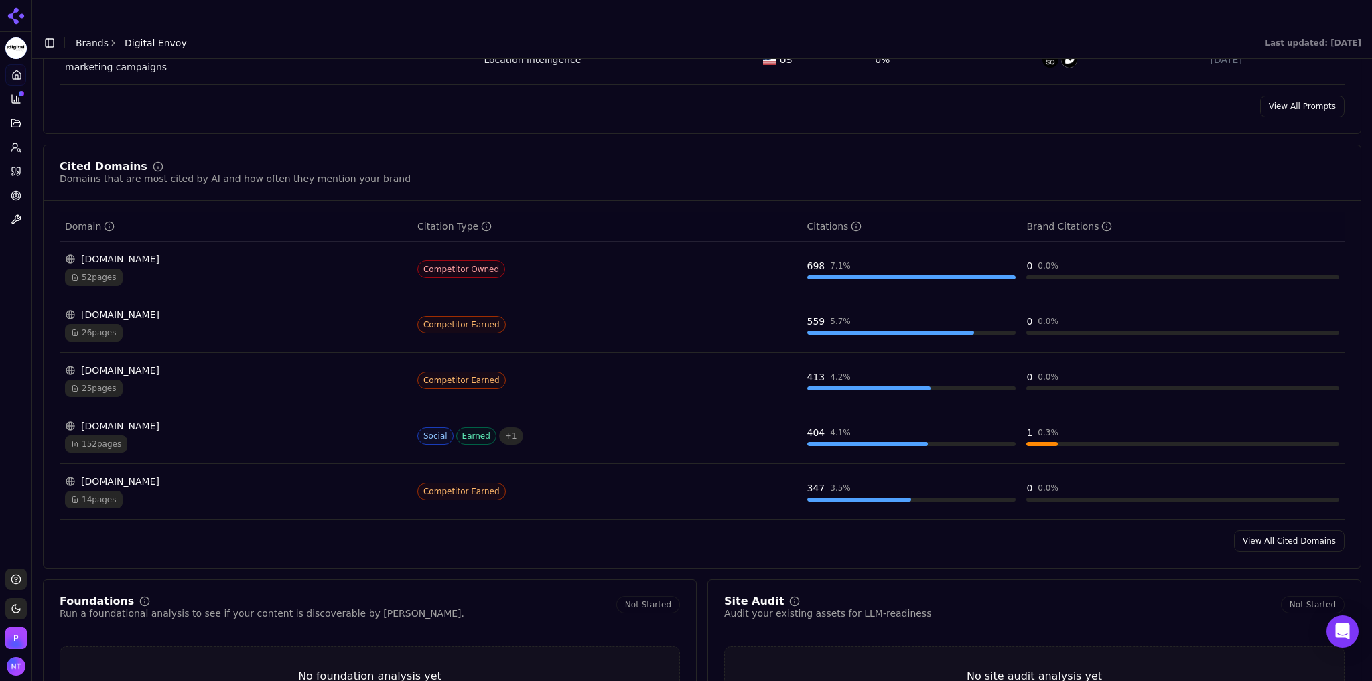
scroll to position [1193, 0]
click at [1274, 529] on link "View All Cited Domains" at bounding box center [1289, 539] width 111 height 21
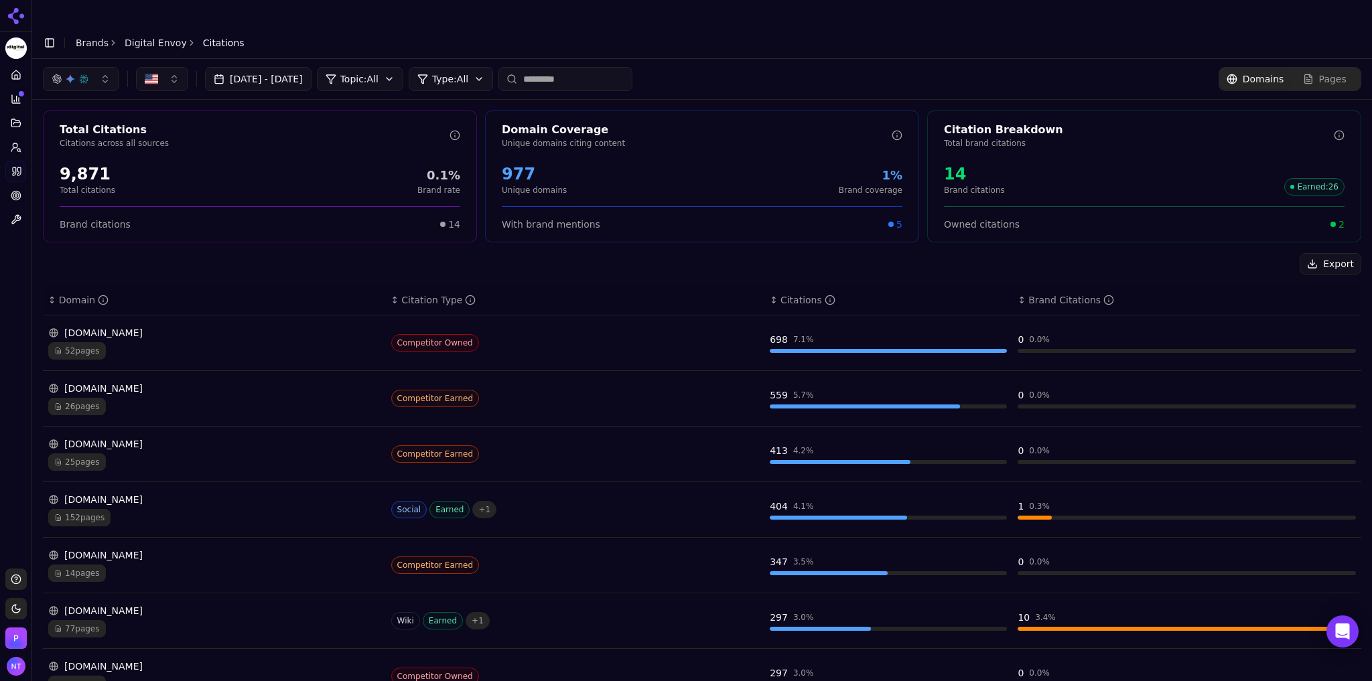
click at [92, 67] on button "button" at bounding box center [81, 79] width 76 height 24
click at [80, 127] on span "Google AI Overviews" at bounding box center [81, 133] width 84 height 27
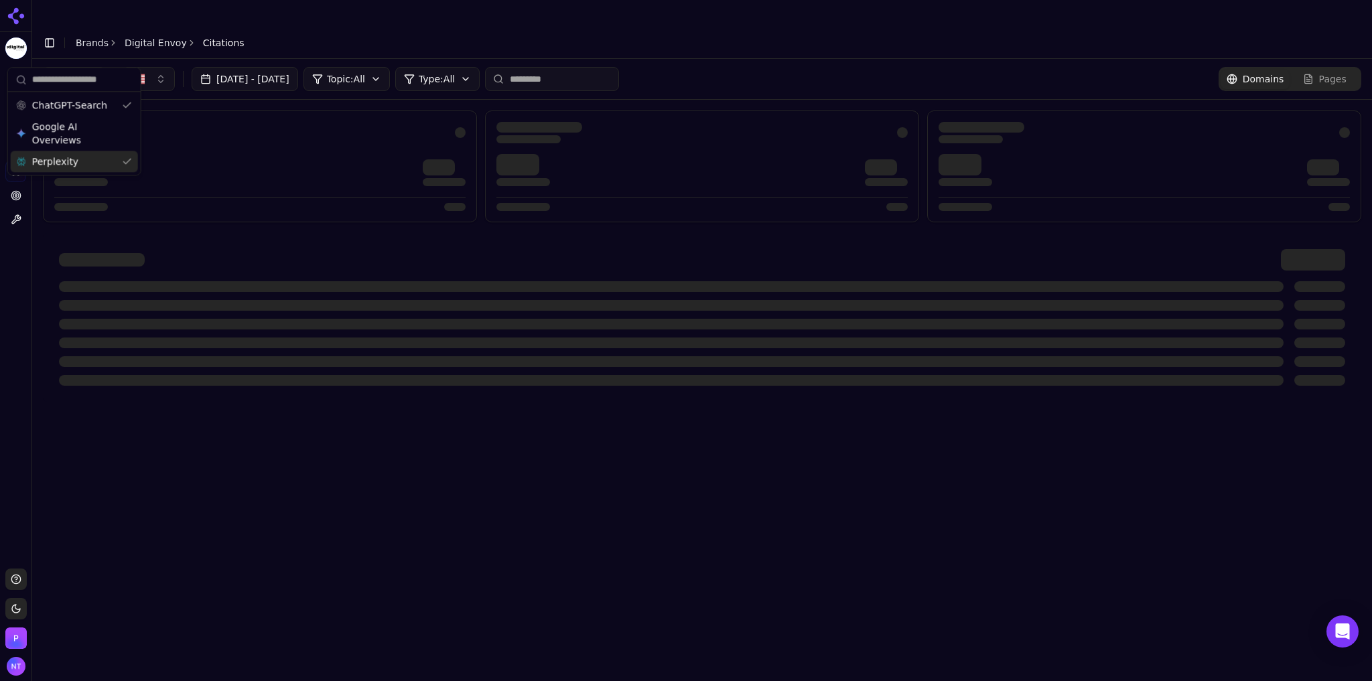
click at [70, 161] on span "Perplexity" at bounding box center [55, 161] width 46 height 13
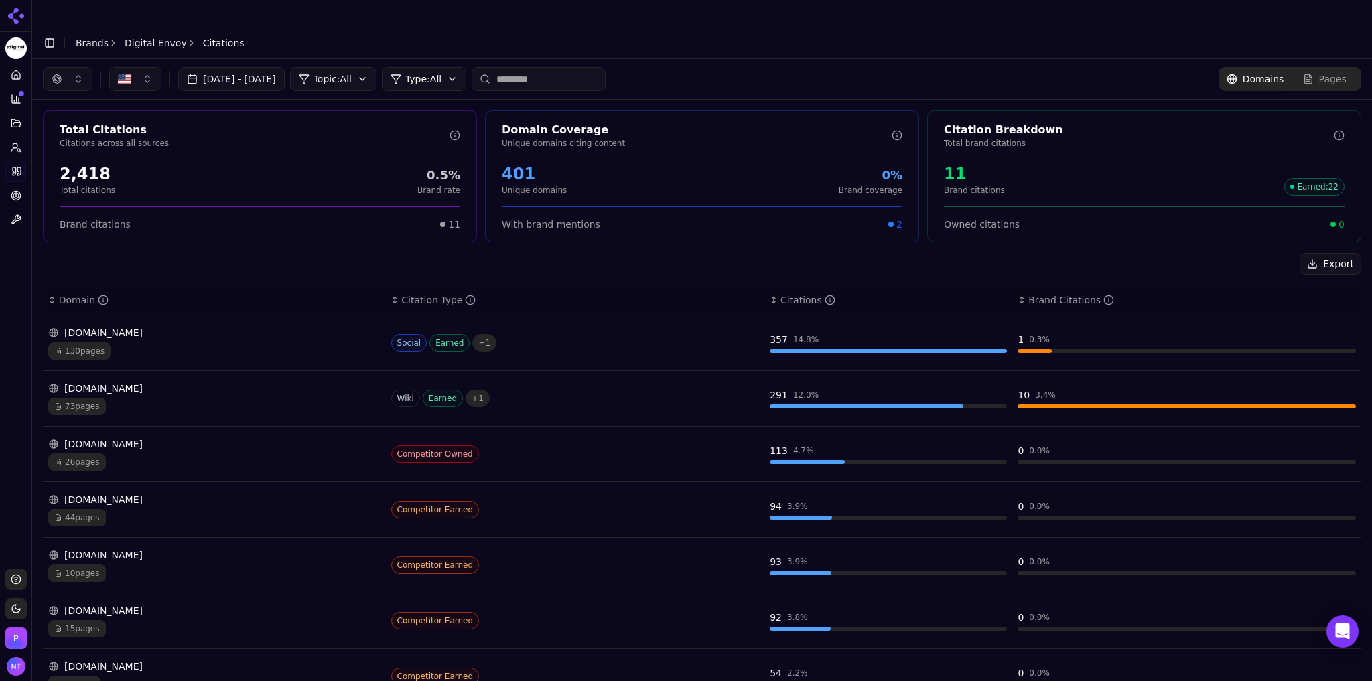
click at [671, 27] on header "Toggle Sidebar Brands Digital Envoy Citations" at bounding box center [702, 43] width 1340 height 32
click at [64, 67] on button "button" at bounding box center [68, 79] width 50 height 24
click at [62, 170] on div "Perplexity" at bounding box center [67, 161] width 127 height 21
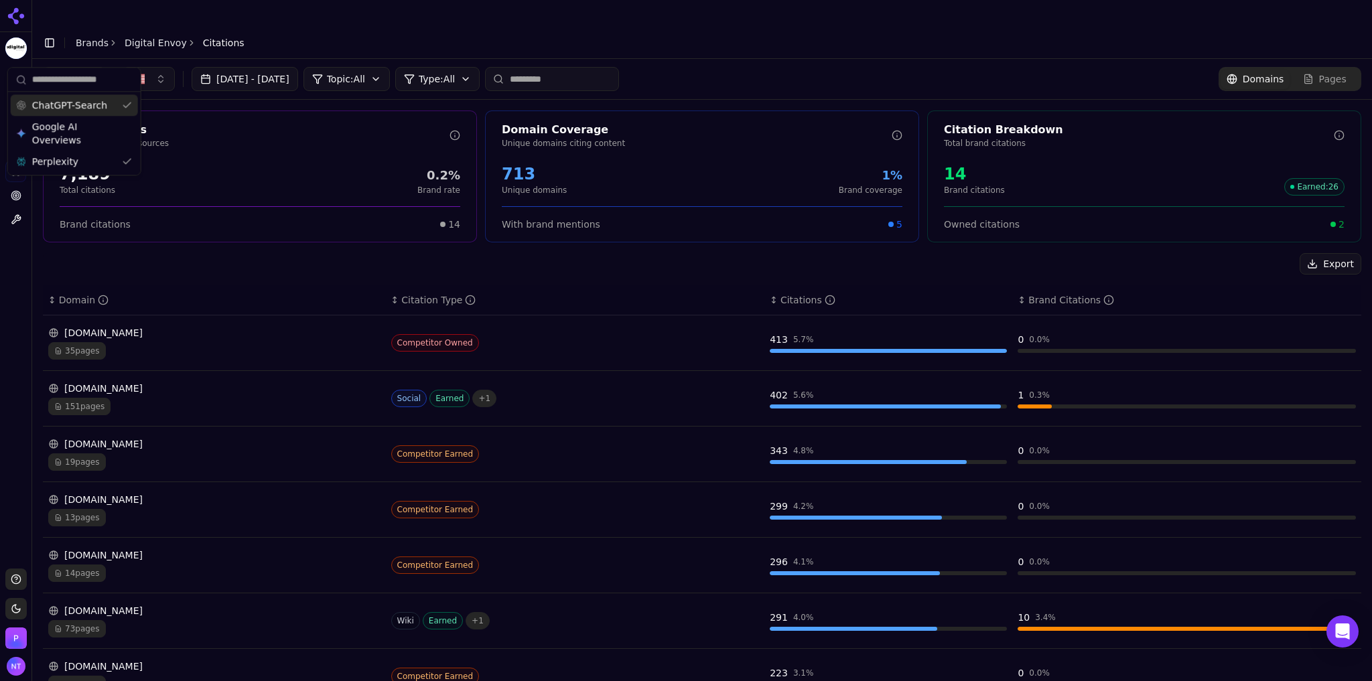
click at [86, 105] on span "ChatGPT-Search" at bounding box center [69, 104] width 75 height 13
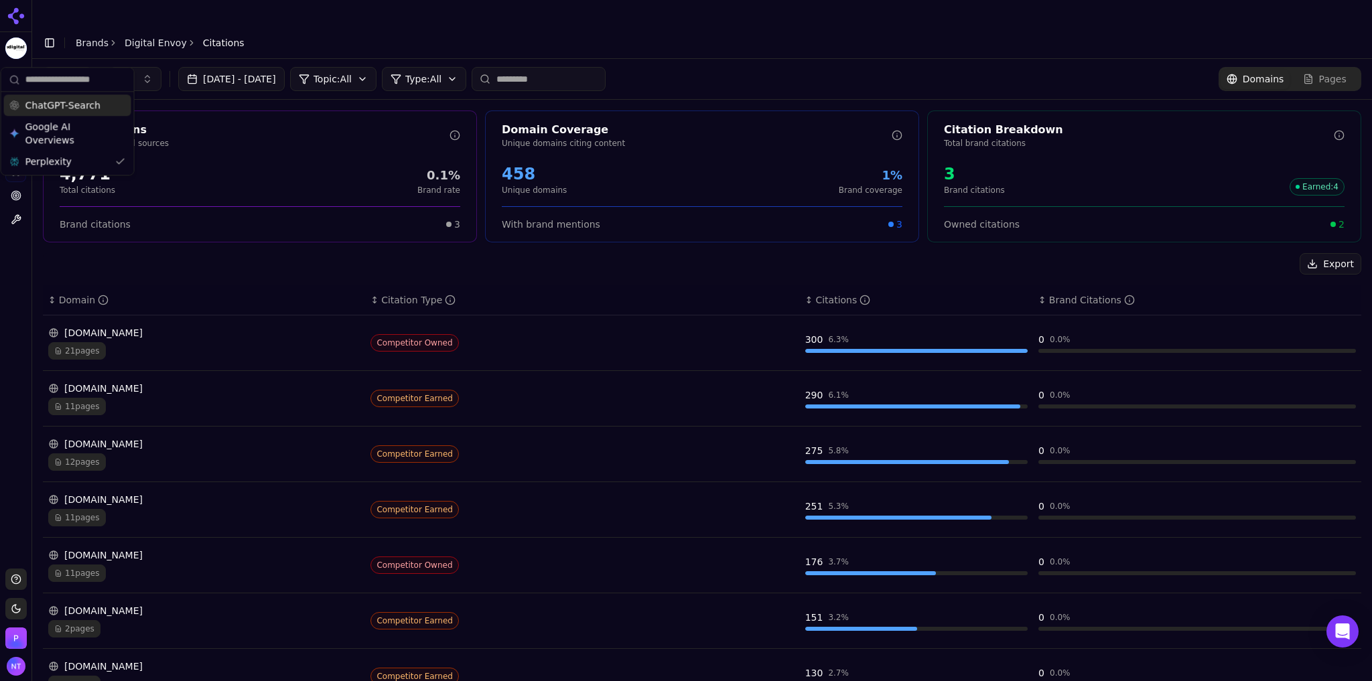
click at [655, 253] on div "Export" at bounding box center [702, 263] width 1318 height 21
click at [62, 67] on button "button" at bounding box center [68, 79] width 50 height 24
click at [75, 133] on span "Google AI Overviews" at bounding box center [67, 133] width 84 height 27
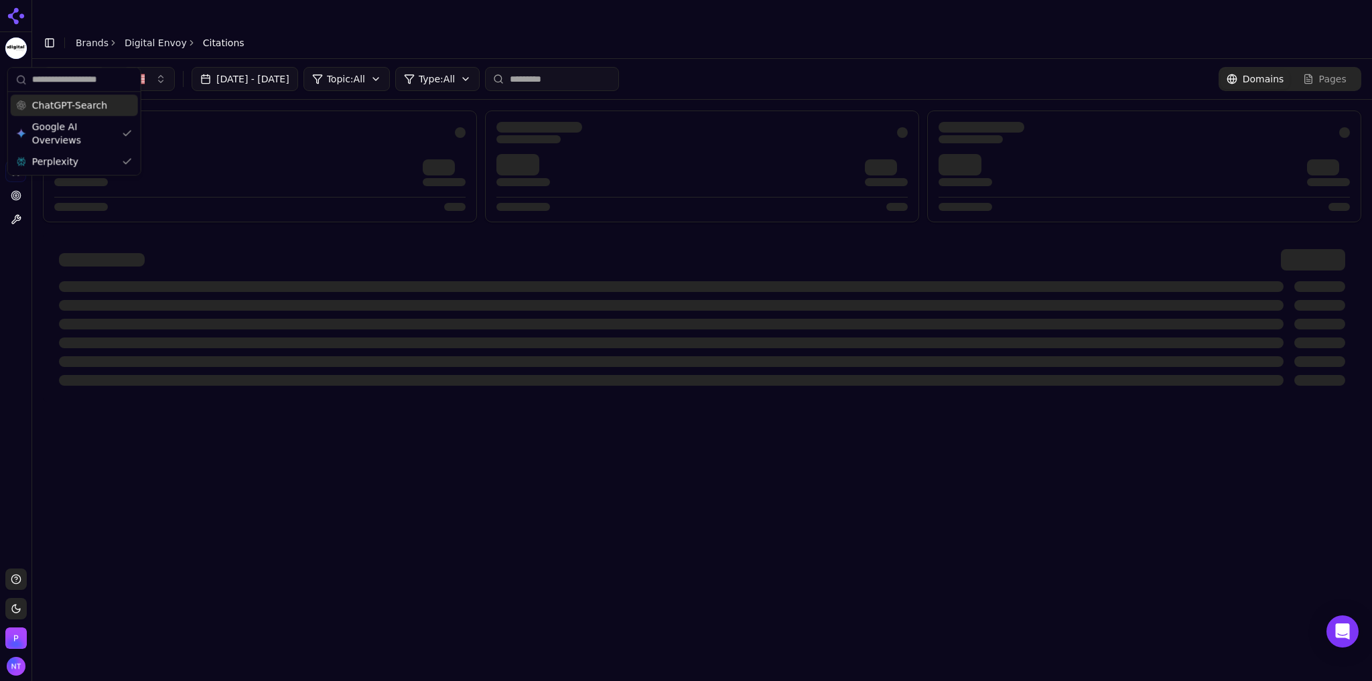
click at [74, 108] on span "ChatGPT-Search" at bounding box center [69, 104] width 75 height 13
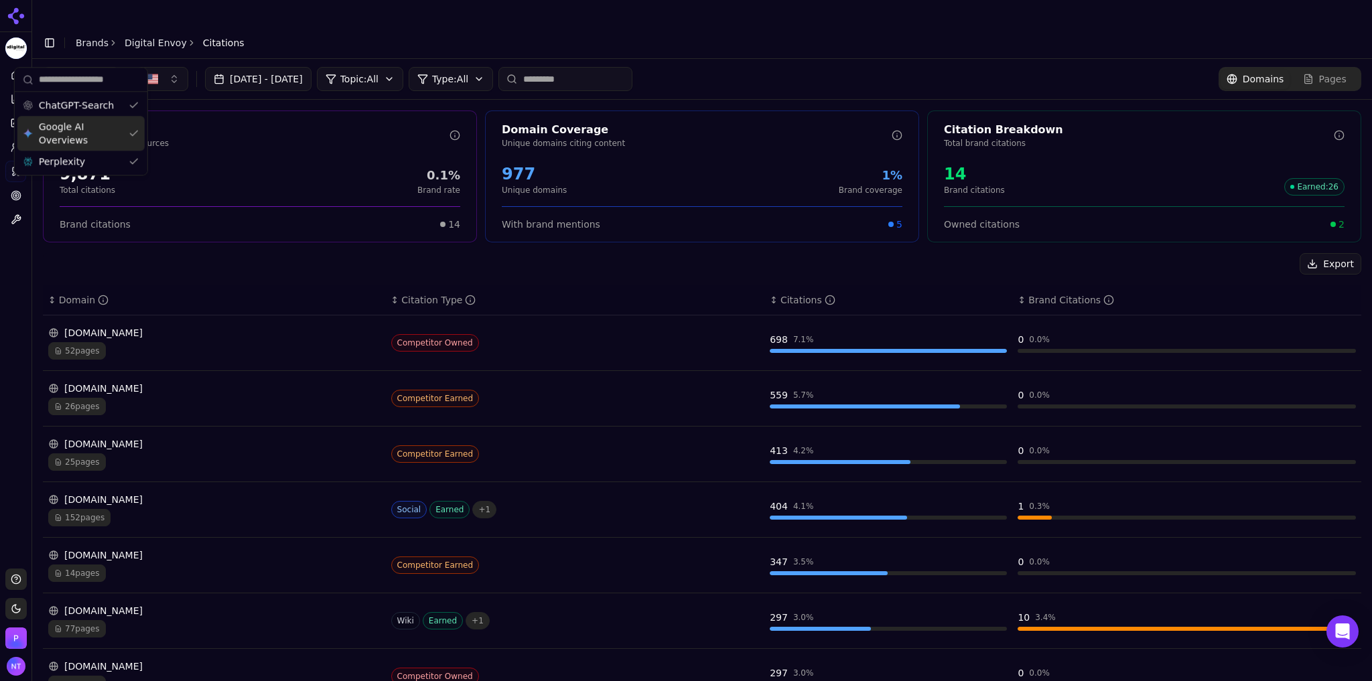
click at [684, 27] on header "Toggle Sidebar Brands Digital Envoy Citations" at bounding box center [702, 43] width 1340 height 32
click at [592, 67] on input at bounding box center [565, 79] width 134 height 24
type input "*******"
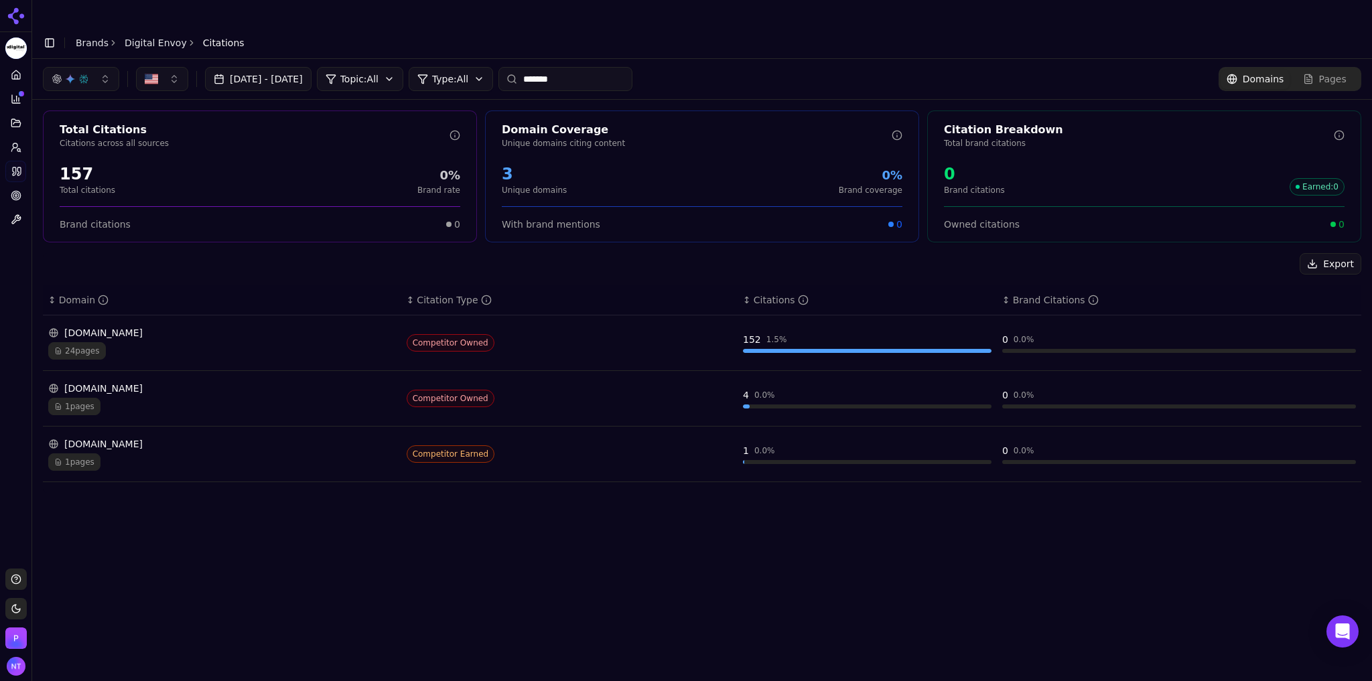
click at [164, 326] on div "[DOMAIN_NAME] 24 pages" at bounding box center [222, 342] width 348 height 33
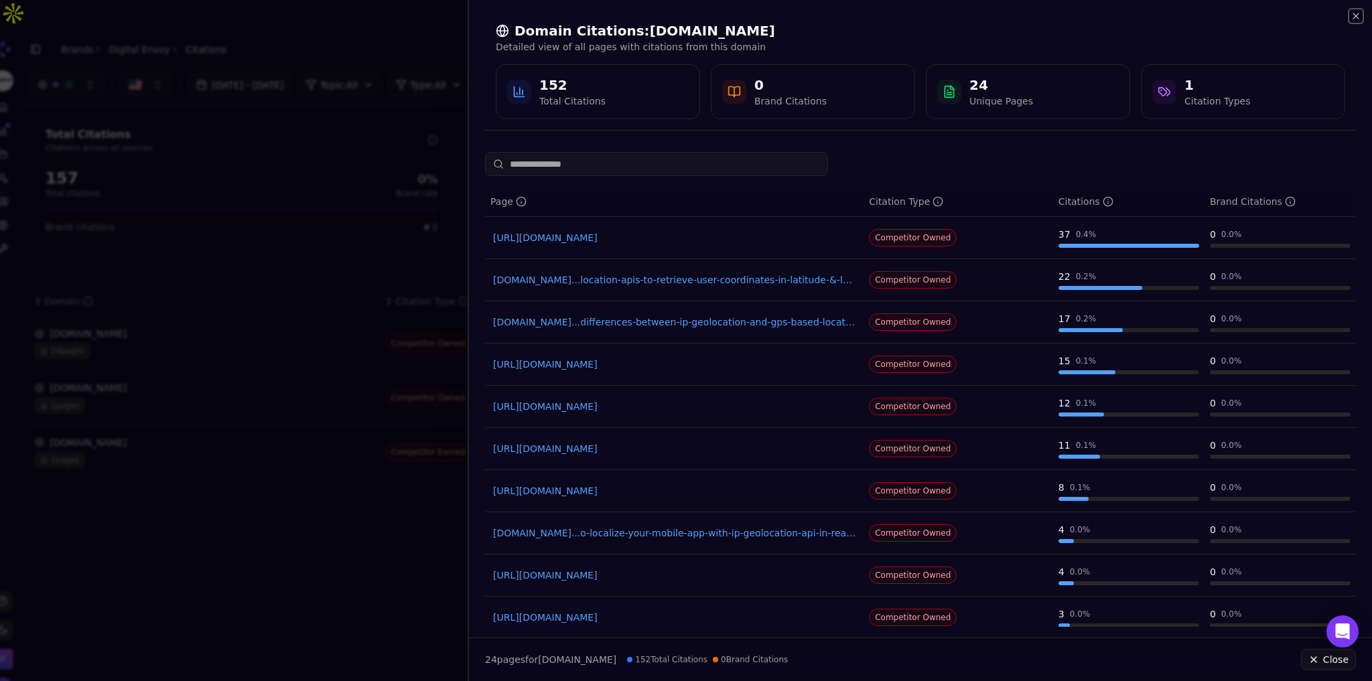
click at [1353, 19] on icon "button" at bounding box center [1355, 15] width 5 height 5
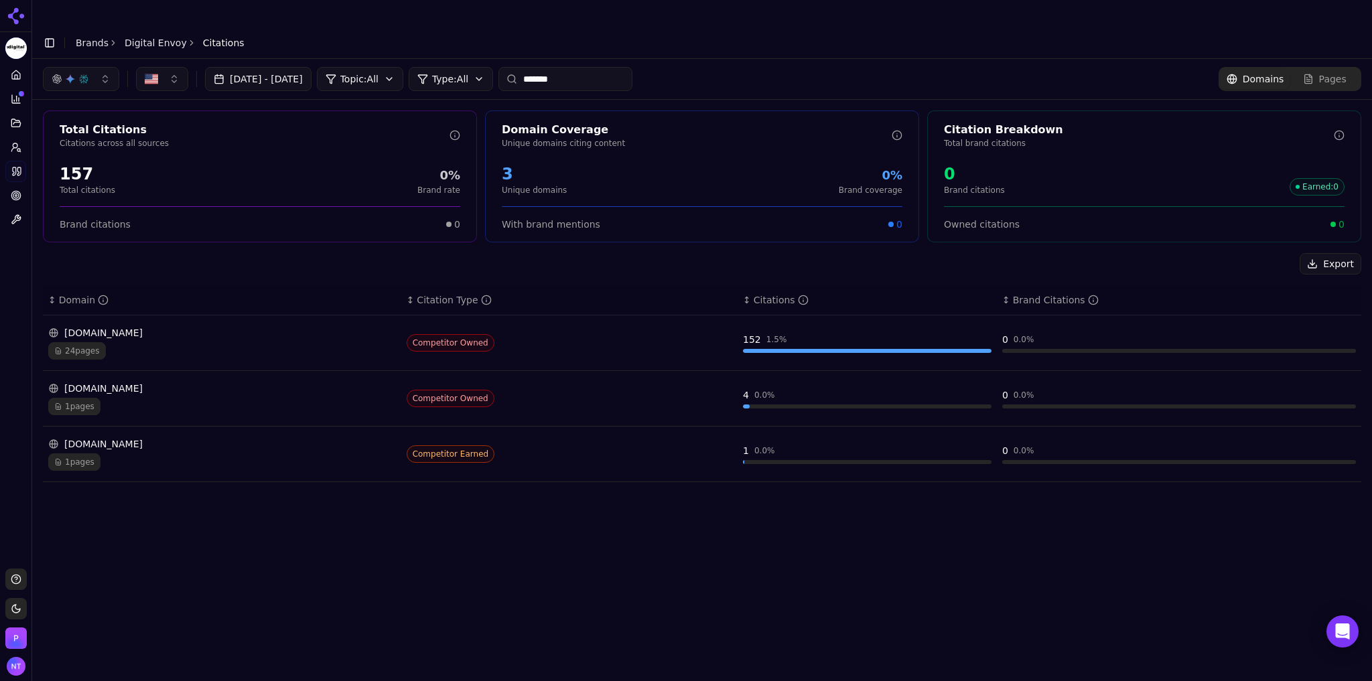
click at [607, 67] on input "*******" at bounding box center [565, 79] width 134 height 24
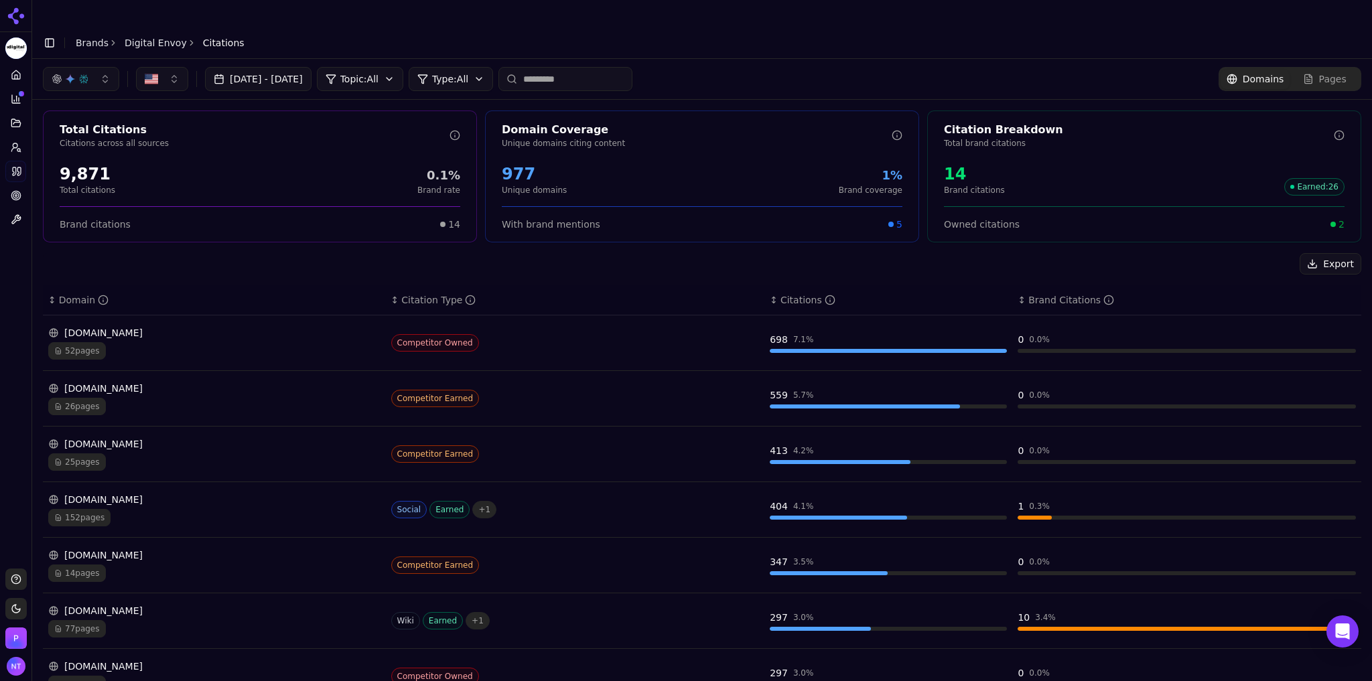
click at [82, 74] on div "button" at bounding box center [83, 79] width 11 height 11
click at [73, 142] on span "Google AI Overviews" at bounding box center [81, 133] width 84 height 27
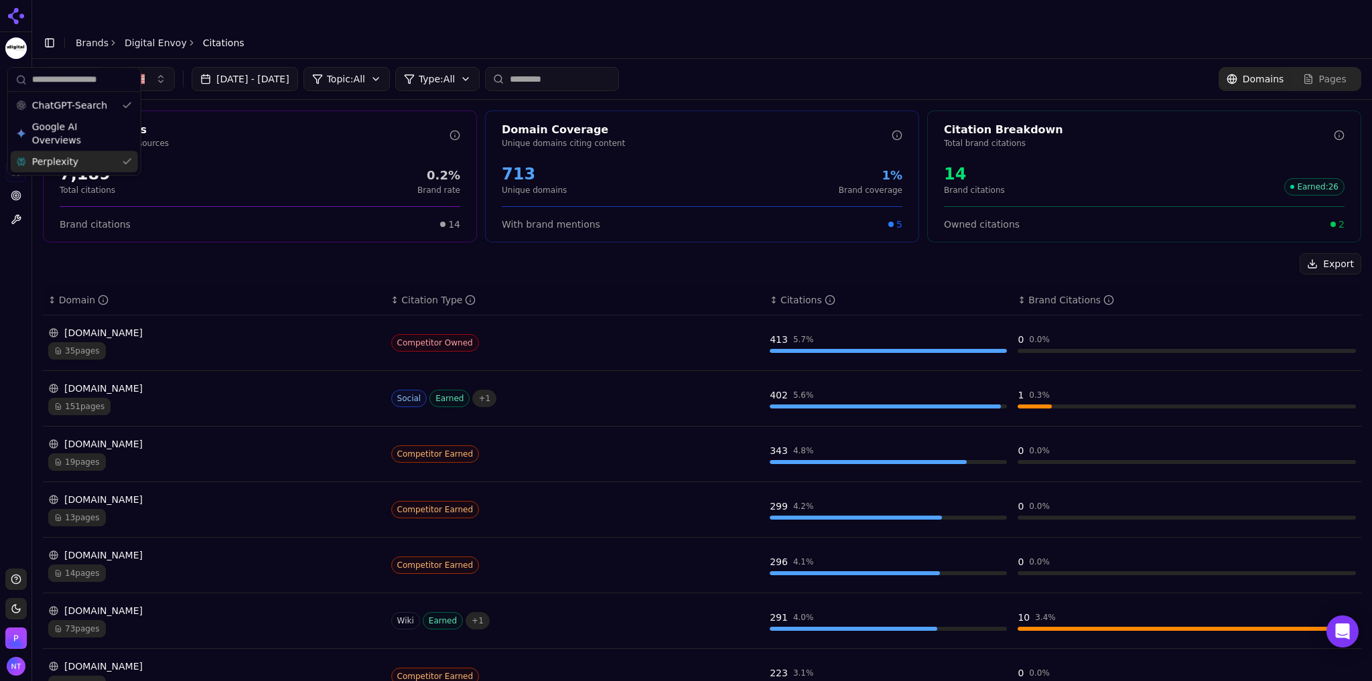
click at [70, 159] on span "Perplexity" at bounding box center [55, 161] width 46 height 13
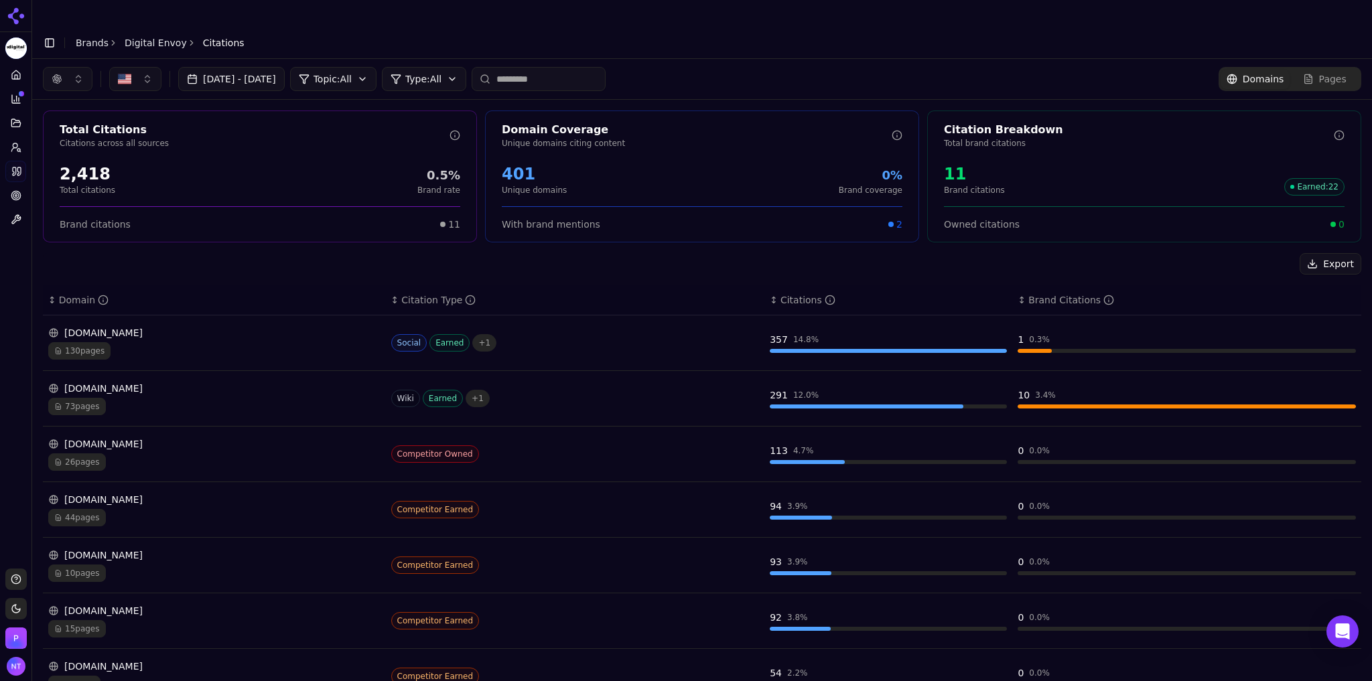
click at [241, 253] on div "Export" at bounding box center [702, 263] width 1318 height 21
drag, startPoint x: 200, startPoint y: 374, endPoint x: 171, endPoint y: 365, distance: 30.1
drag, startPoint x: 171, startPoint y: 365, endPoint x: 105, endPoint y: 360, distance: 65.8
click at [105, 382] on div "[DOMAIN_NAME]" at bounding box center [214, 388] width 332 height 13
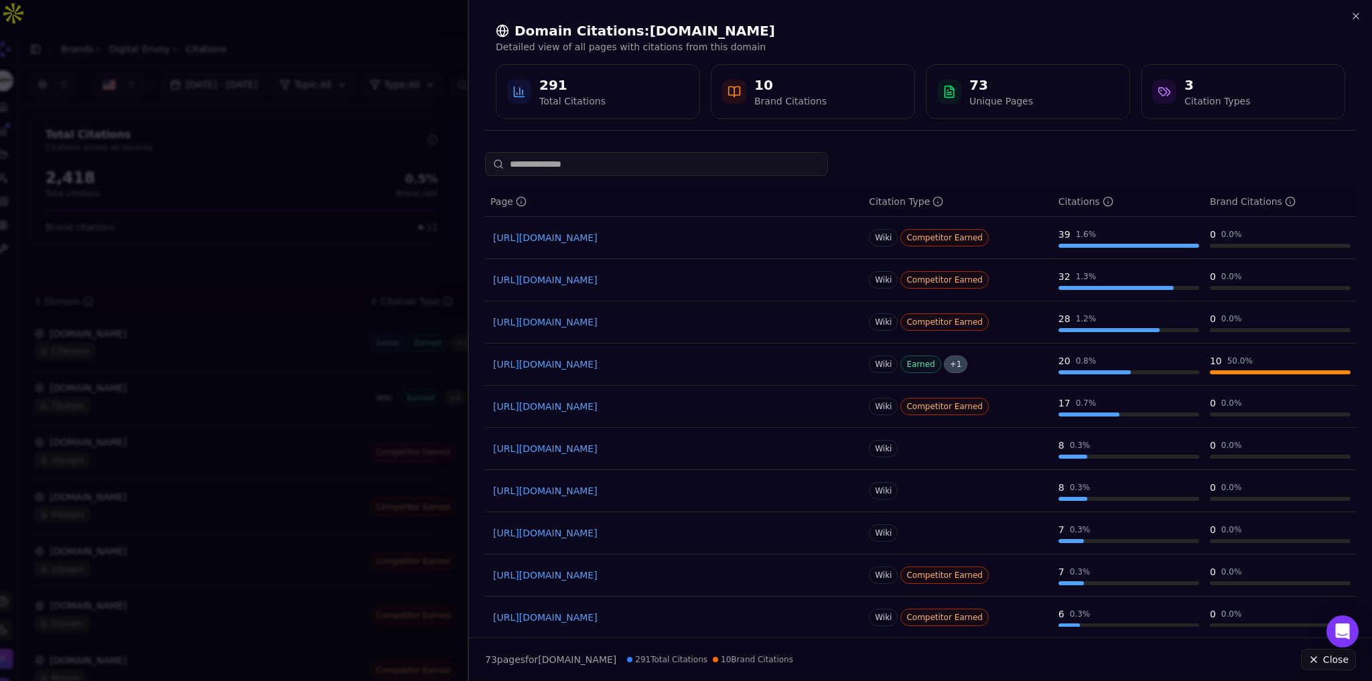
click at [655, 161] on input at bounding box center [656, 164] width 343 height 24
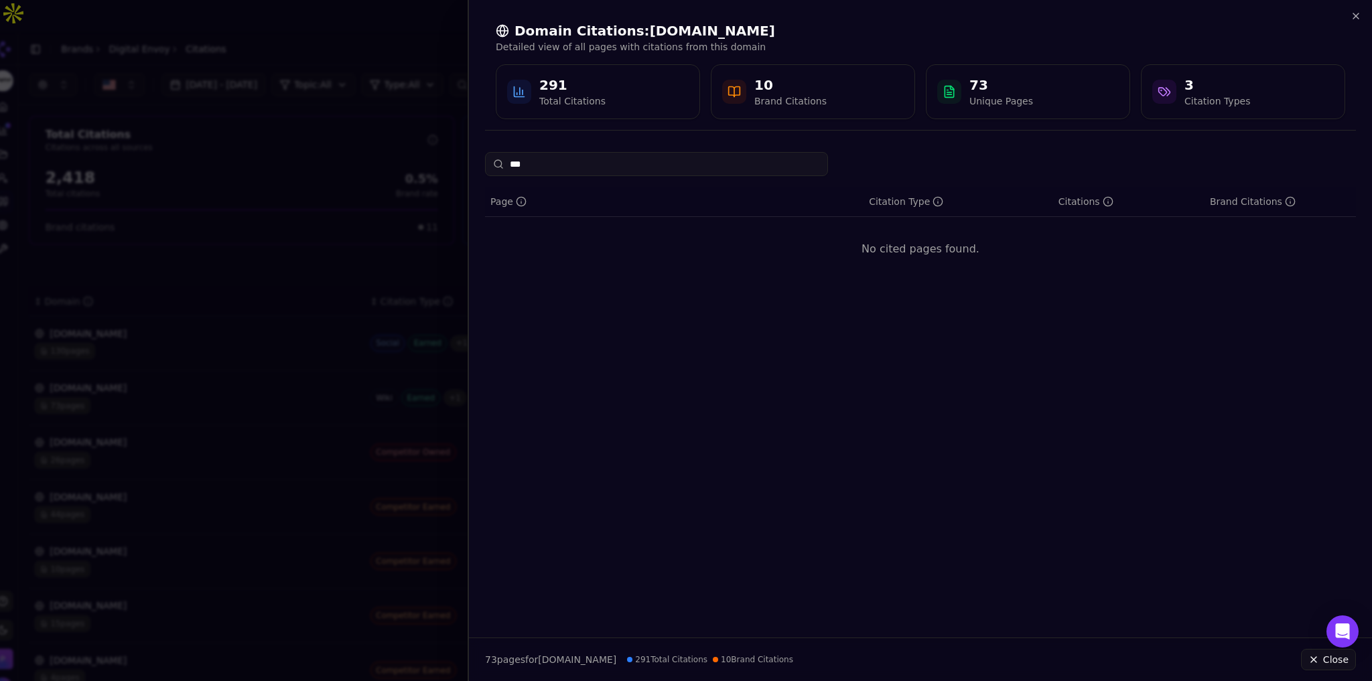
type input "****"
click at [590, 170] on input "****" at bounding box center [656, 164] width 343 height 24
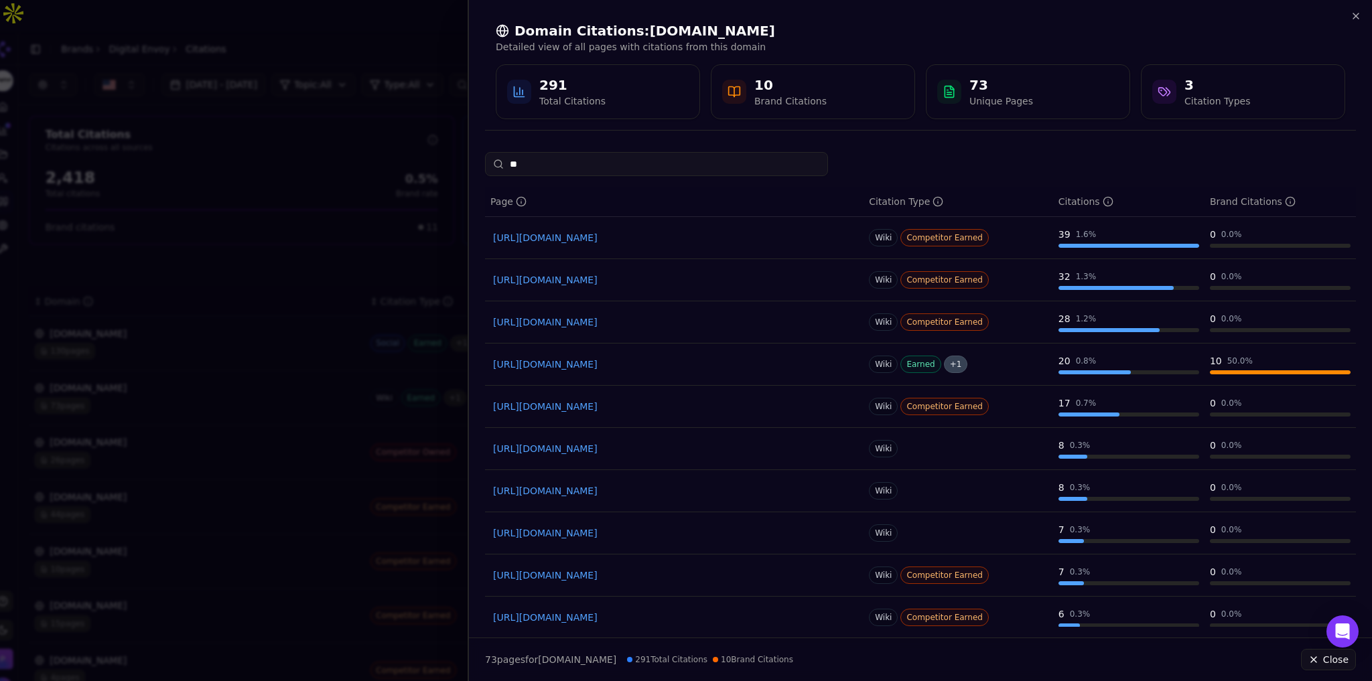
type input "*"
type input "***"
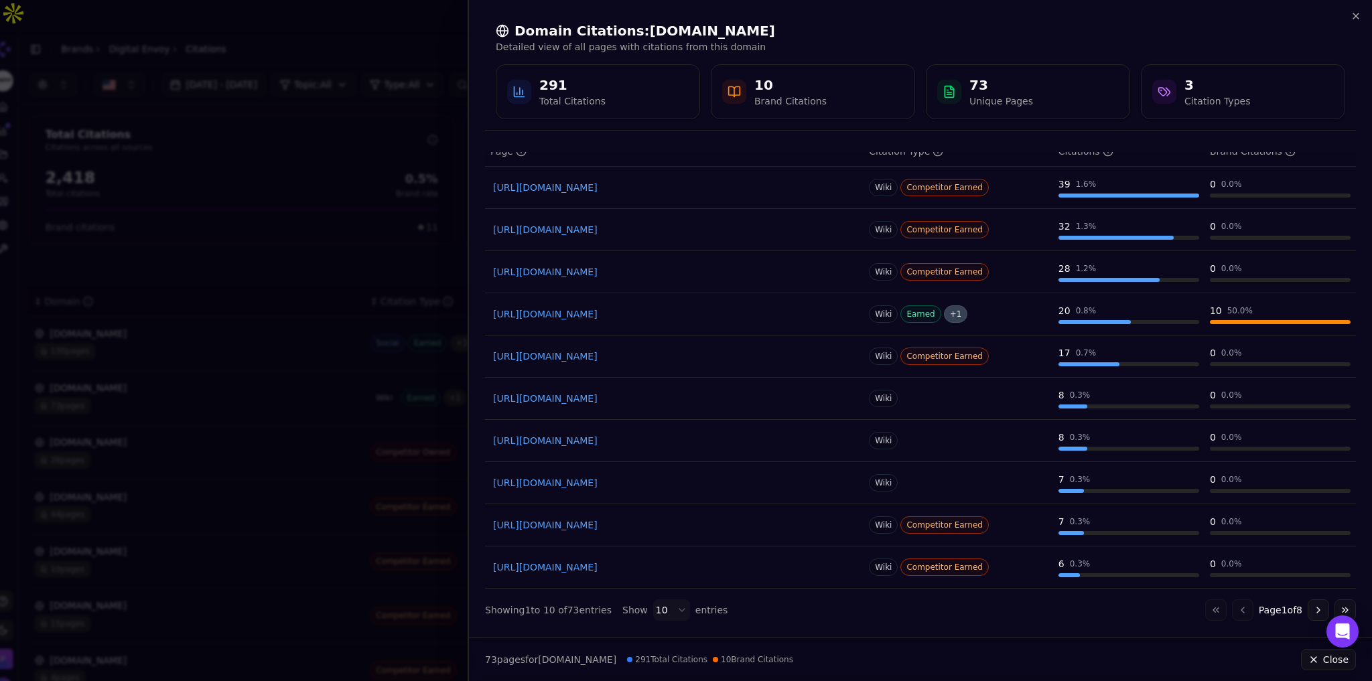
click at [1308, 608] on button "Go to next page" at bounding box center [1318, 610] width 21 height 21
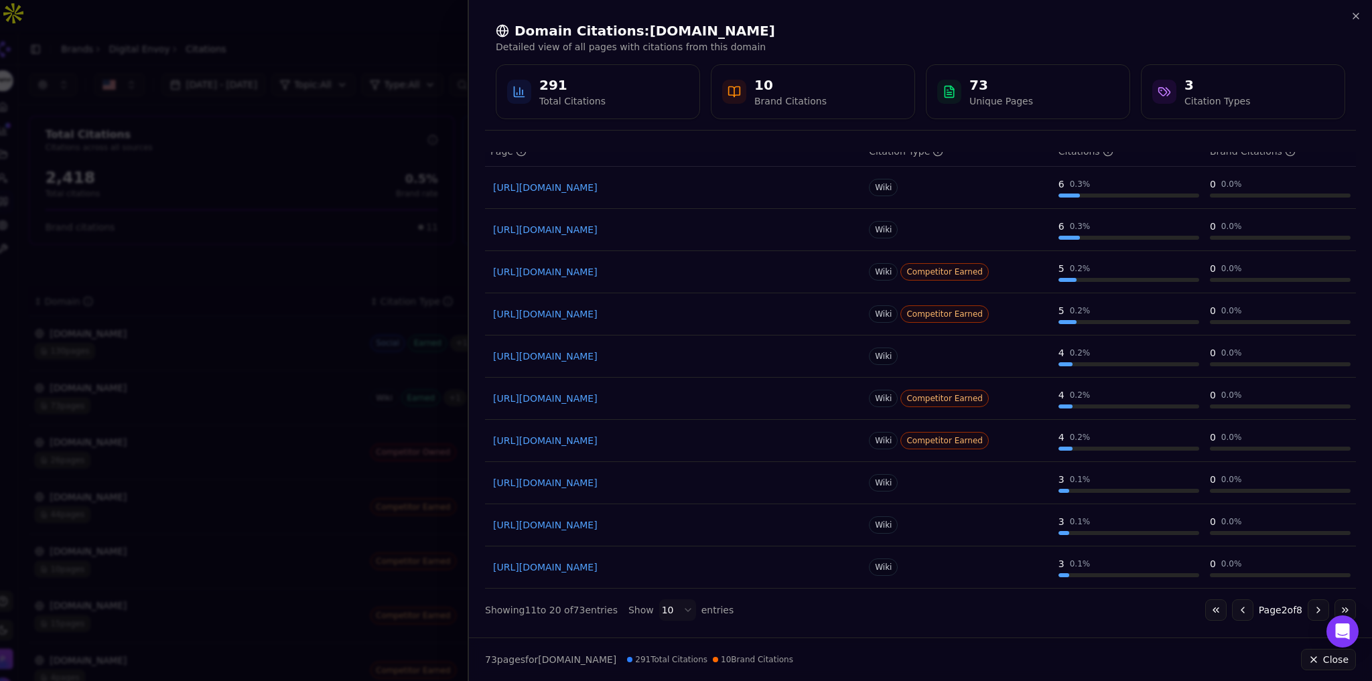
click at [603, 567] on link "[URL][DOMAIN_NAME]" at bounding box center [674, 567] width 362 height 13
click at [1355, 21] on div "Domain Citations: [DOMAIN_NAME] Detailed view of all pages with citations from …" at bounding box center [920, 70] width 871 height 119
click at [1355, 19] on icon "button" at bounding box center [1356, 16] width 11 height 11
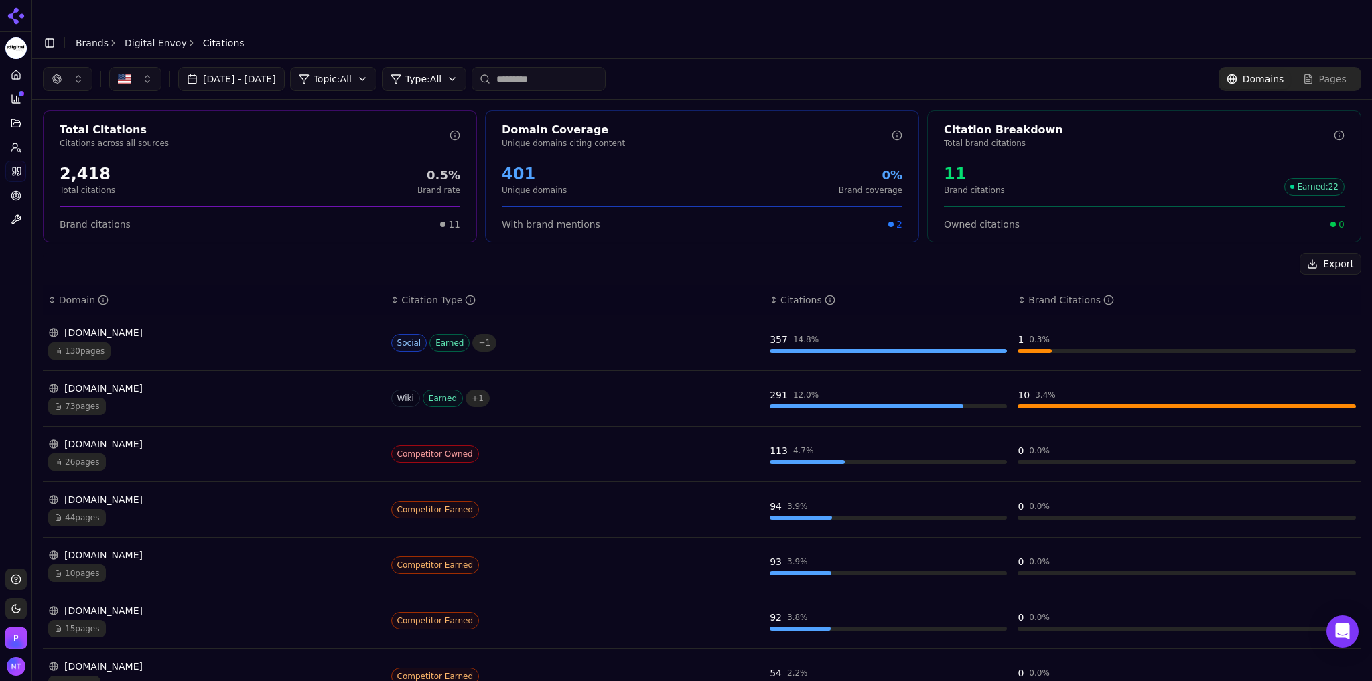
click at [129, 326] on div "[DOMAIN_NAME]" at bounding box center [214, 332] width 332 height 13
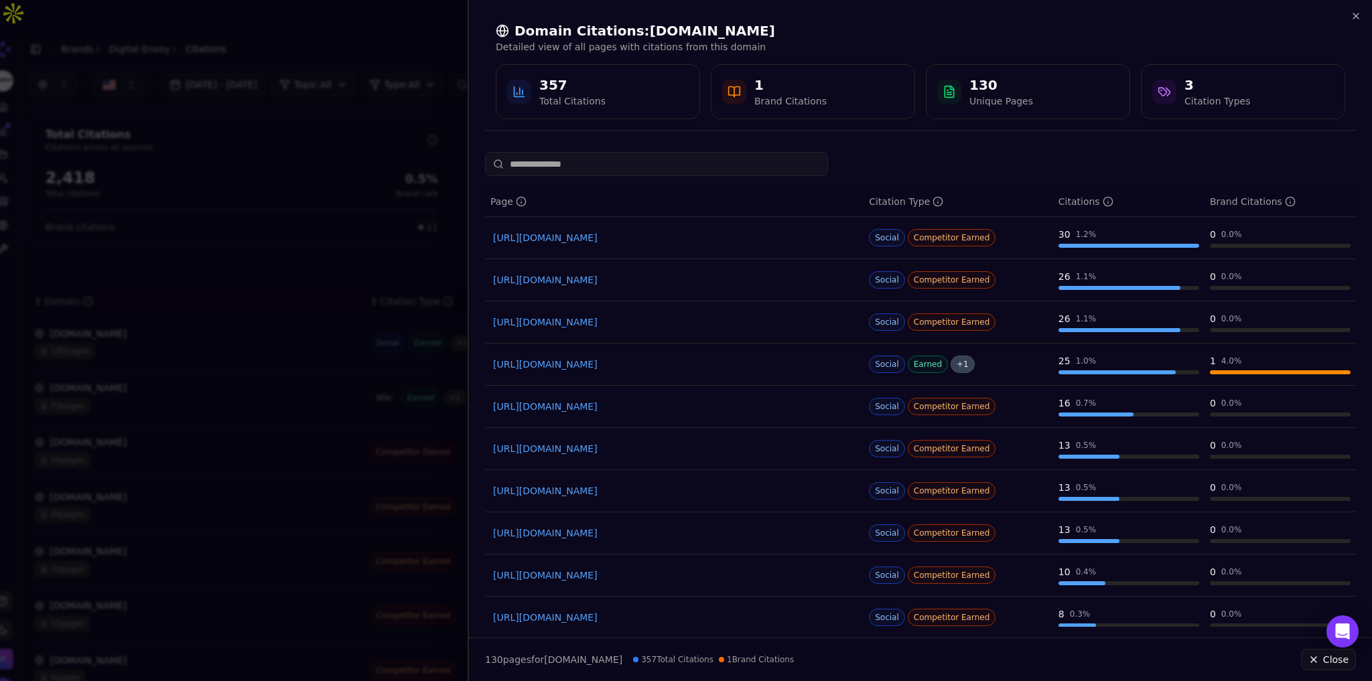
click at [674, 161] on input at bounding box center [656, 164] width 343 height 24
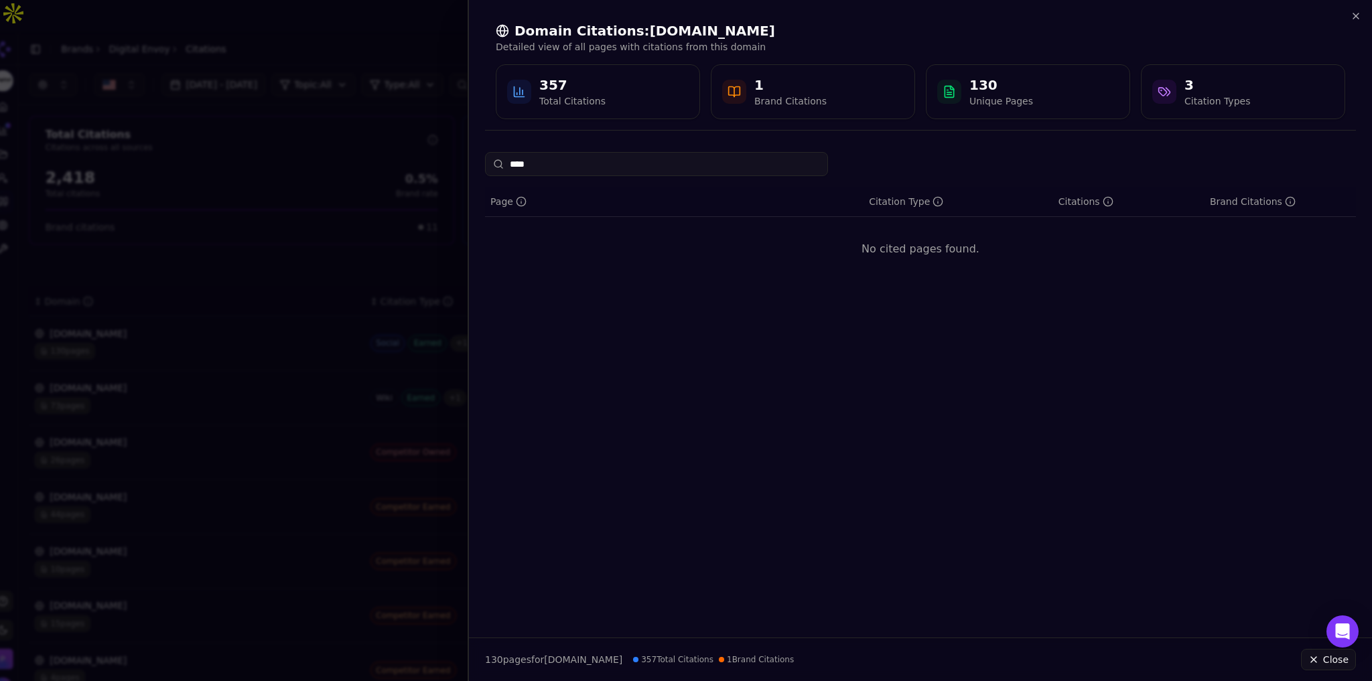
type input "*****"
type input "*"
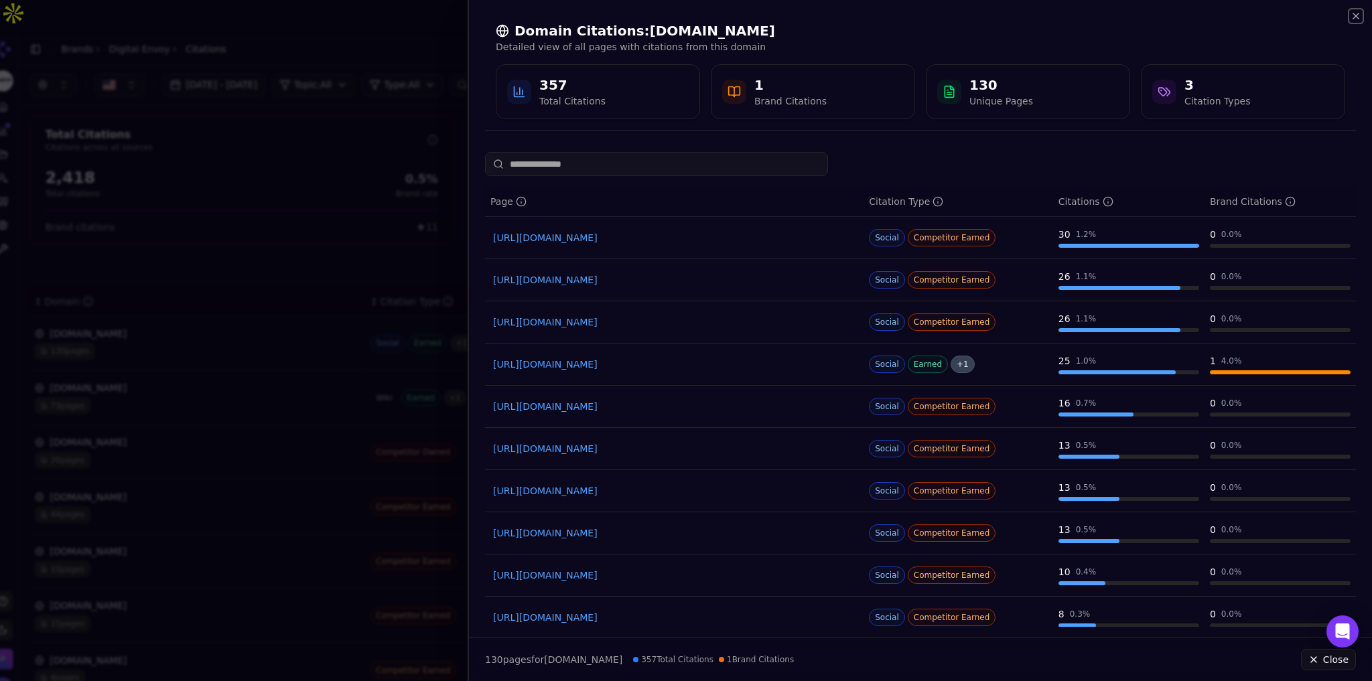
click at [1351, 20] on icon "button" at bounding box center [1356, 16] width 11 height 11
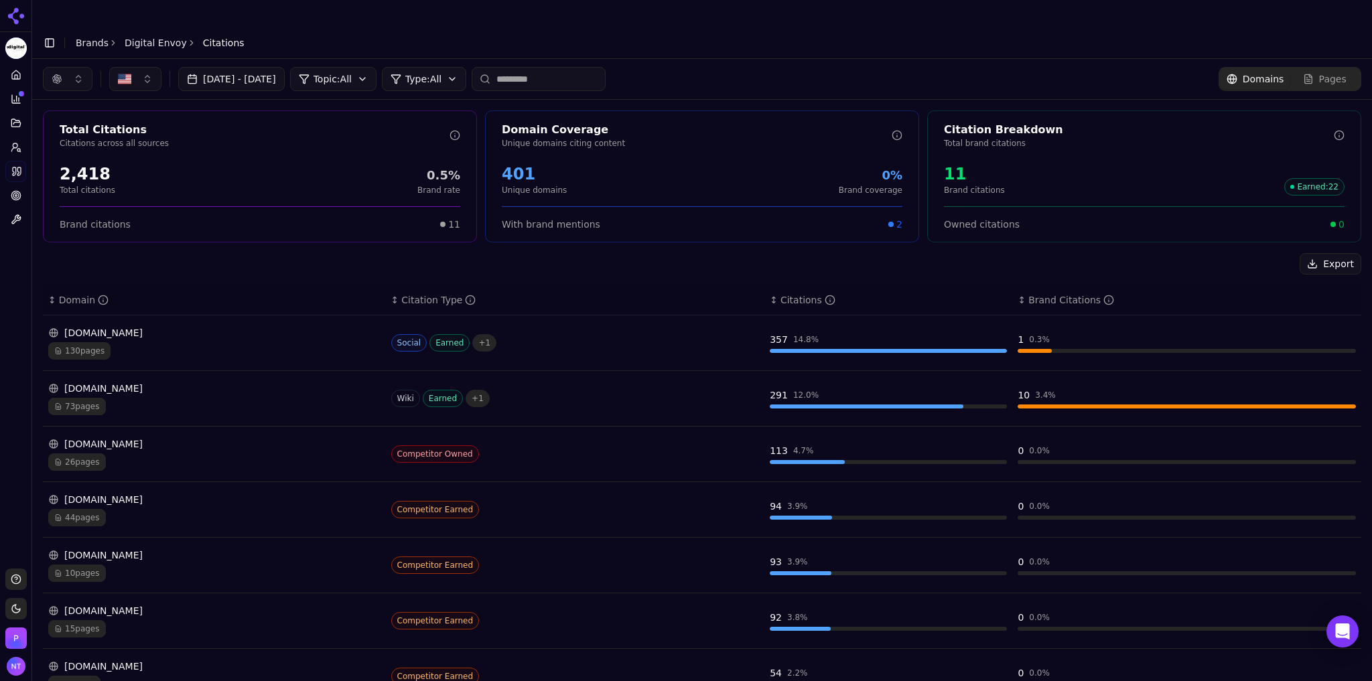
click at [70, 67] on button "button" at bounding box center [68, 79] width 50 height 24
click at [78, 129] on span "Google AI Overviews" at bounding box center [67, 133] width 84 height 27
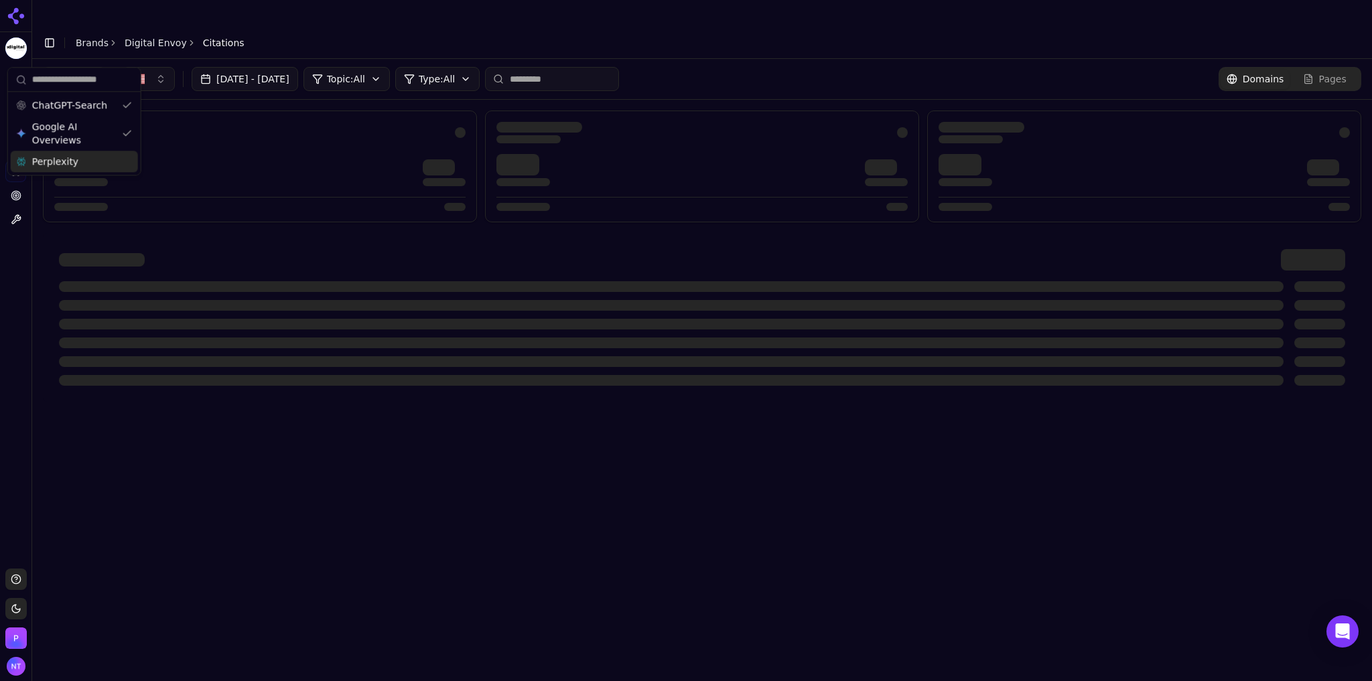
click at [74, 161] on div "Perplexity" at bounding box center [74, 161] width 127 height 21
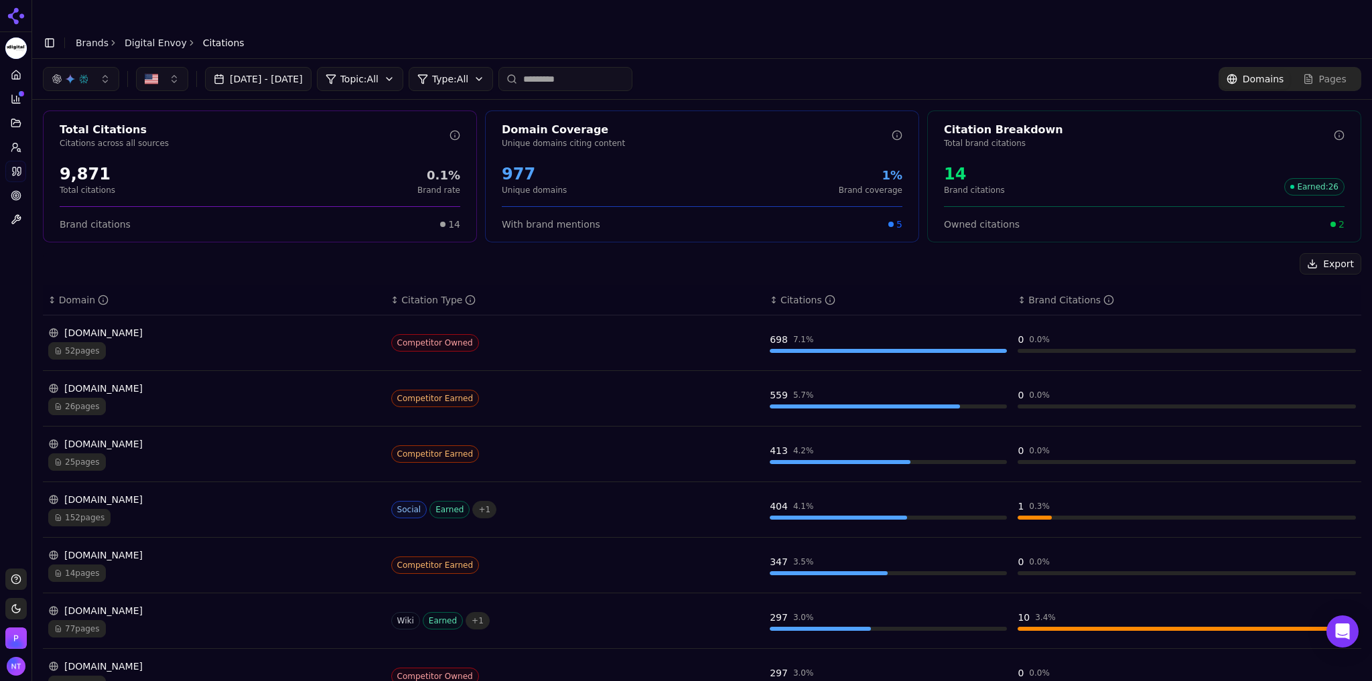
click at [645, 59] on div "[DATE] - [DATE] Topic: All Type: All Domains Pages" at bounding box center [702, 79] width 1340 height 40
click at [138, 36] on link "Digital Envoy" at bounding box center [156, 42] width 62 height 13
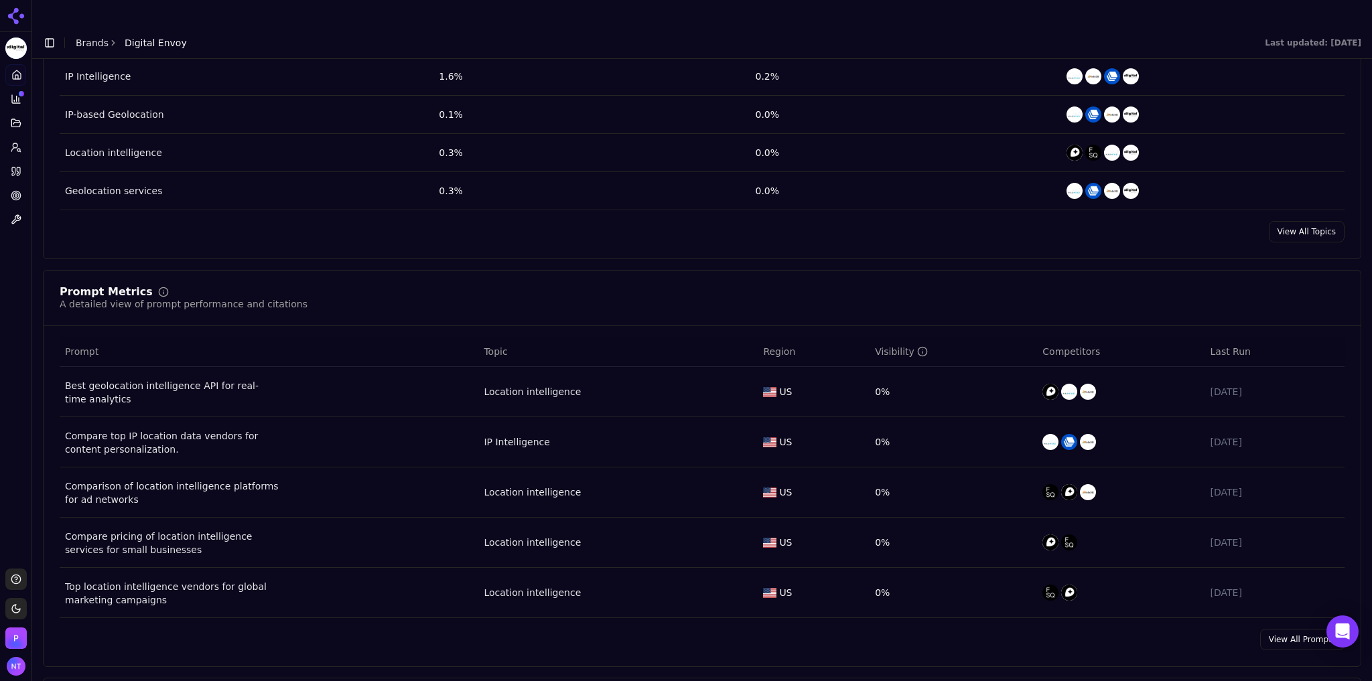
scroll to position [724, 0]
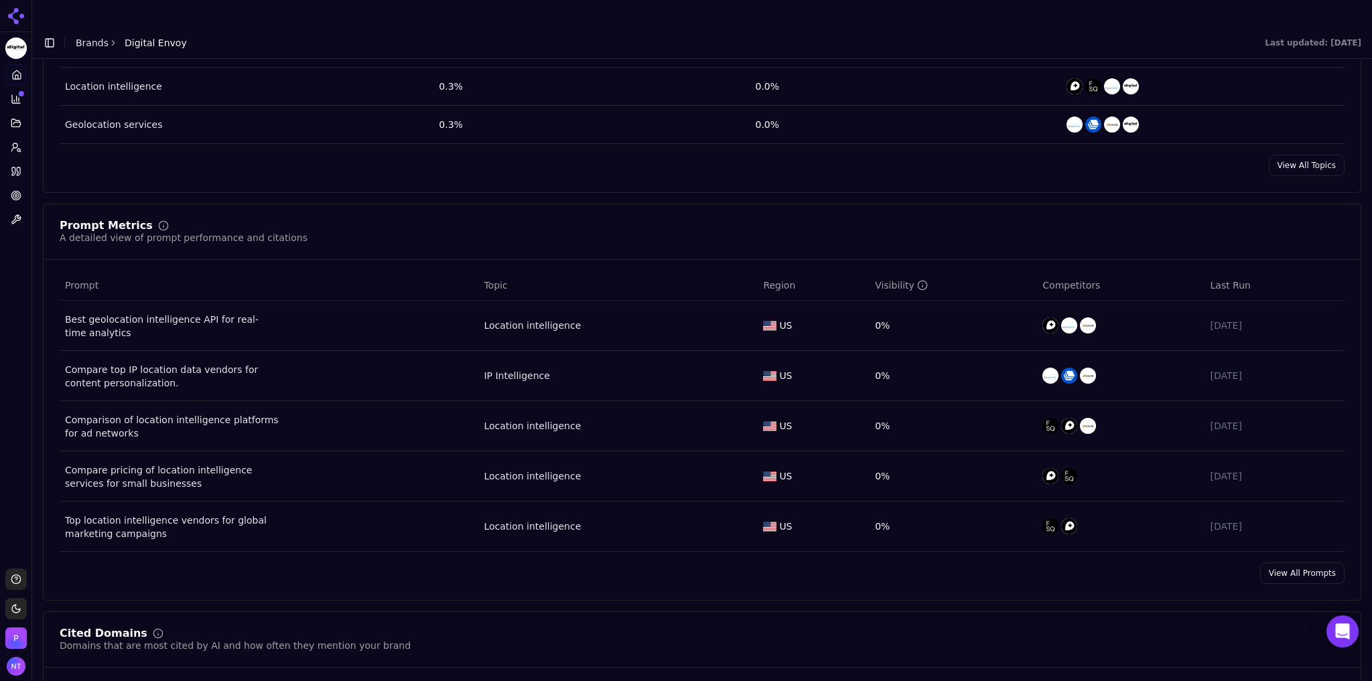
click at [1280, 563] on link "View All Prompts" at bounding box center [1302, 573] width 84 height 21
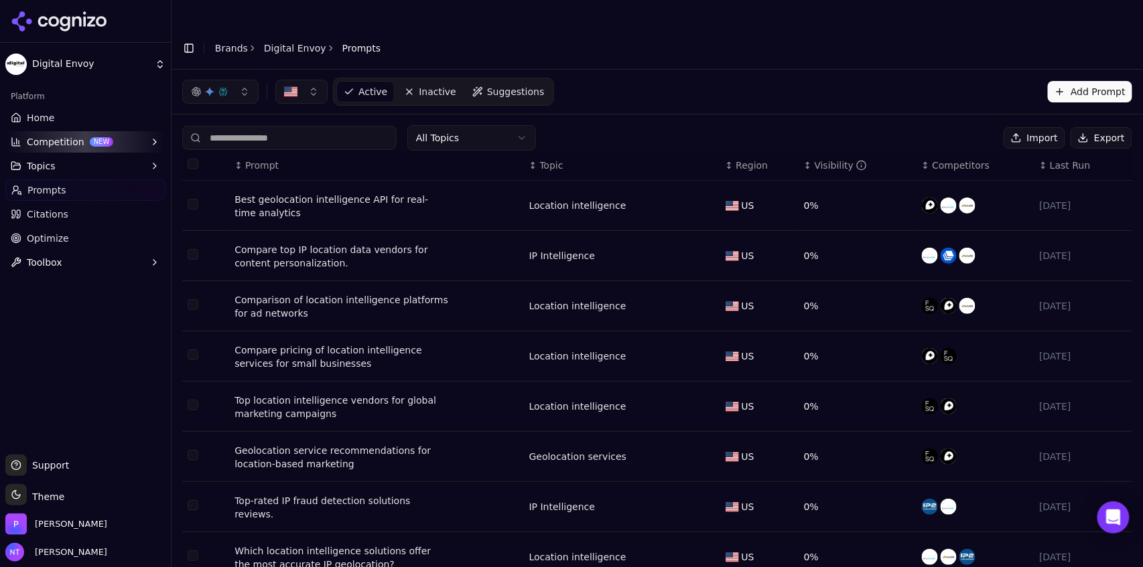
click at [190, 39] on button "Toggle Sidebar" at bounding box center [189, 48] width 19 height 19
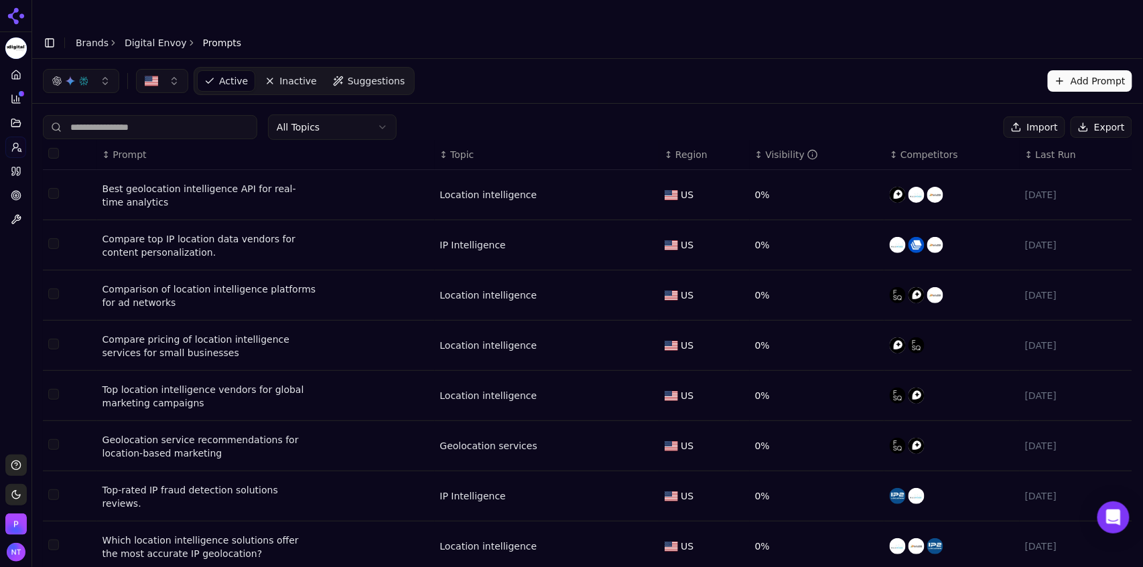
click at [172, 534] on div "Which location intelligence solutions offer the most accurate IP geolocation?" at bounding box center [210, 547] width 214 height 27
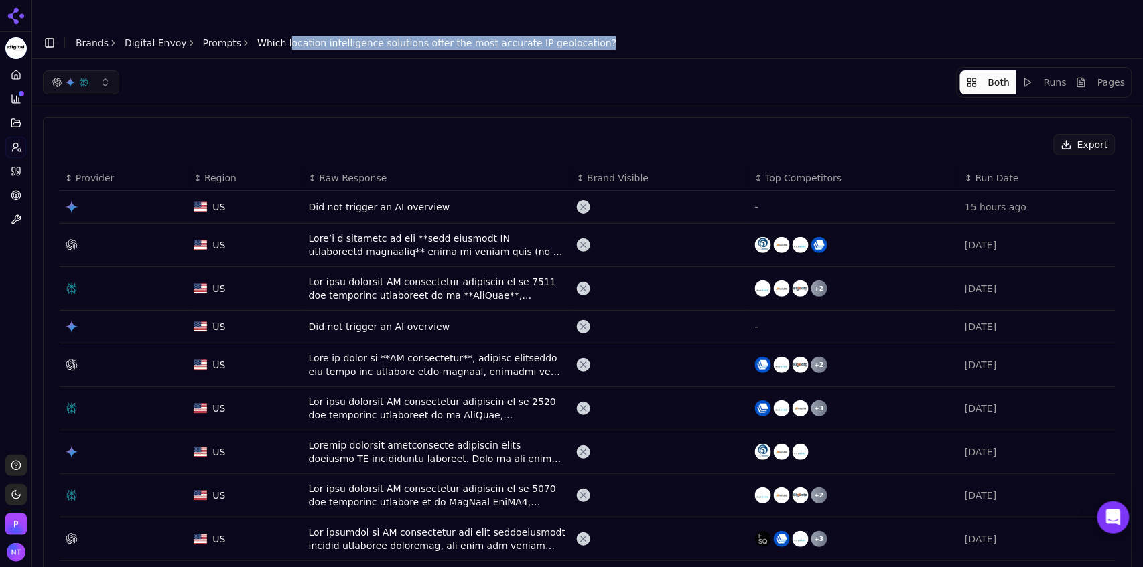
drag, startPoint x: 582, startPoint y: 19, endPoint x: 271, endPoint y: 16, distance: 310.9
click at [271, 27] on header "Toggle Sidebar Brands Digital Envoy Prompts Which location intelligence solutio…" at bounding box center [587, 43] width 1111 height 32
click at [544, 36] on span "Which location intelligence solutions offer the most accurate IP geolocation?" at bounding box center [436, 42] width 359 height 13
drag, startPoint x: 569, startPoint y: 15, endPoint x: 458, endPoint y: 23, distance: 110.8
click at [458, 27] on header "Toggle Sidebar Brands Digital Envoy Prompts Which location intelligence solutio…" at bounding box center [587, 43] width 1111 height 32
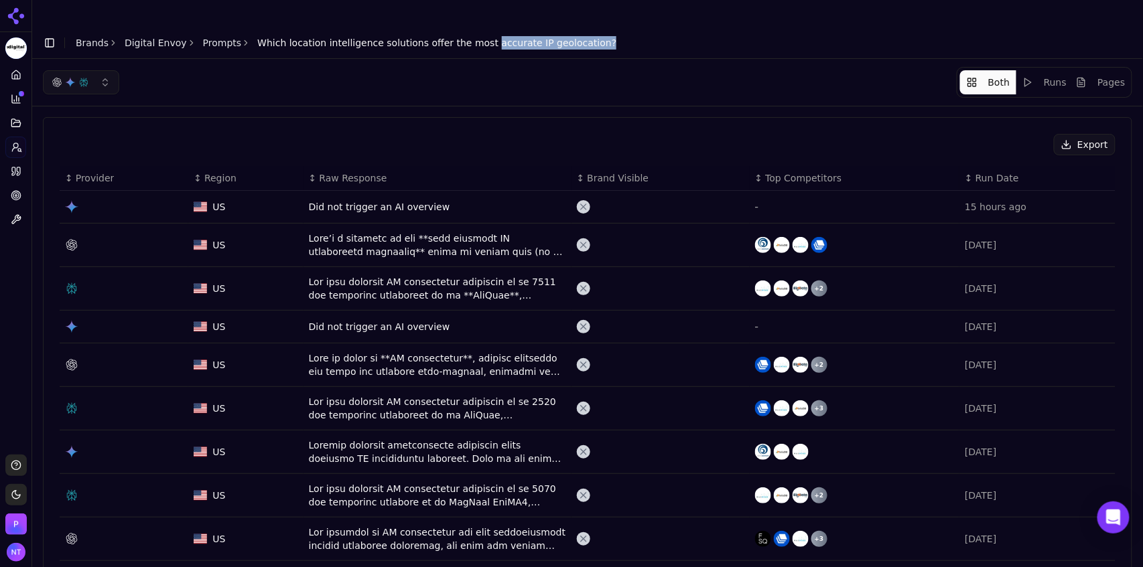
click at [588, 28] on header "Toggle Sidebar Brands Digital Envoy Prompts Which location intelligence solutio…" at bounding box center [587, 43] width 1111 height 32
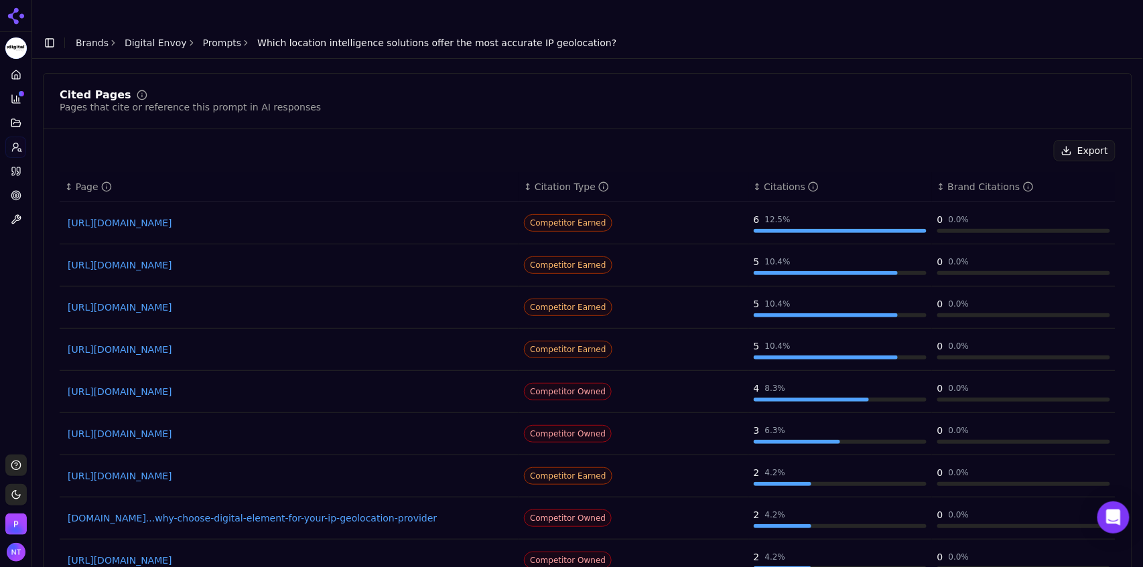
scroll to position [624, 0]
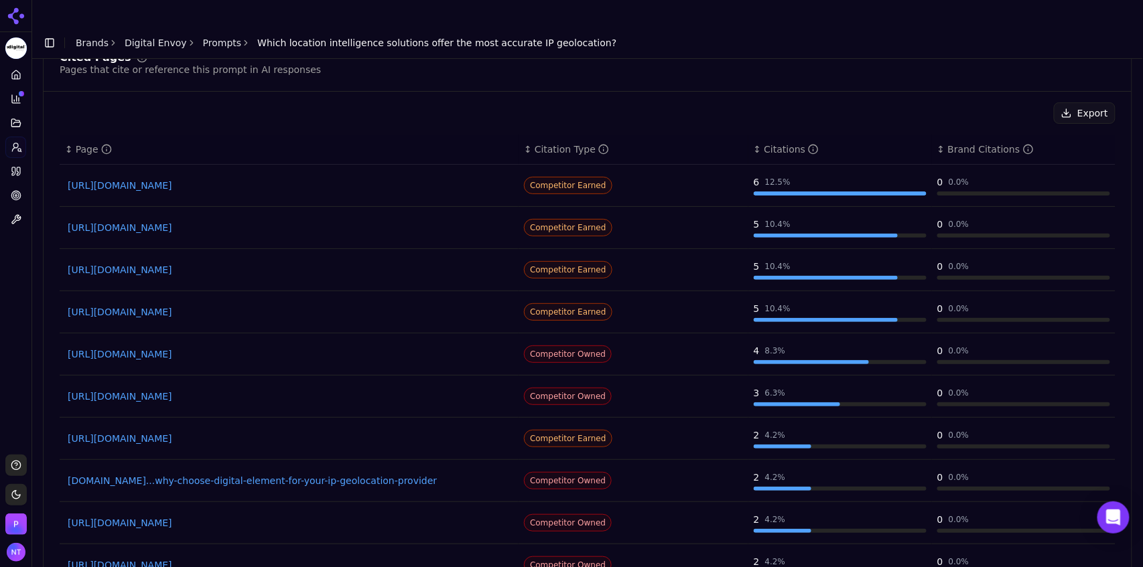
click at [302, 263] on link "[URL][DOMAIN_NAME]" at bounding box center [289, 269] width 443 height 13
click at [160, 36] on link "Digital Envoy" at bounding box center [156, 42] width 62 height 13
